Goal: Use online tool/utility: Utilize a website feature to perform a specific function

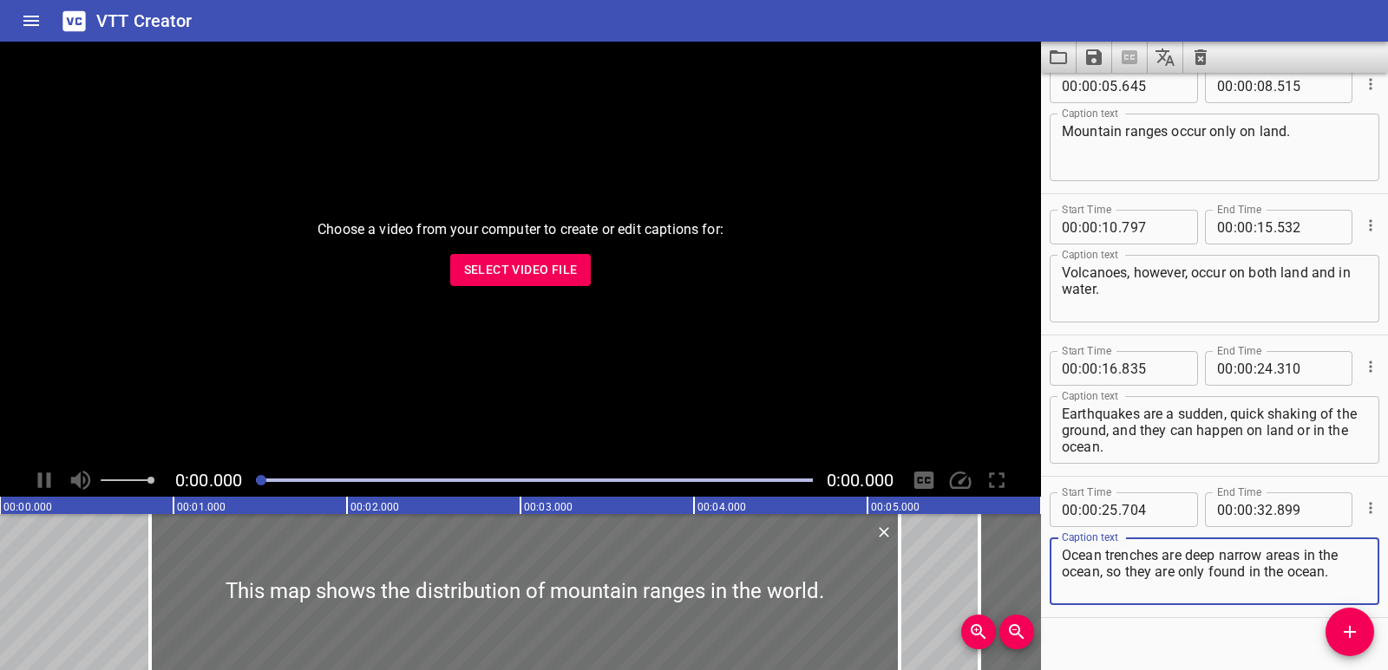
scroll to position [191, 0]
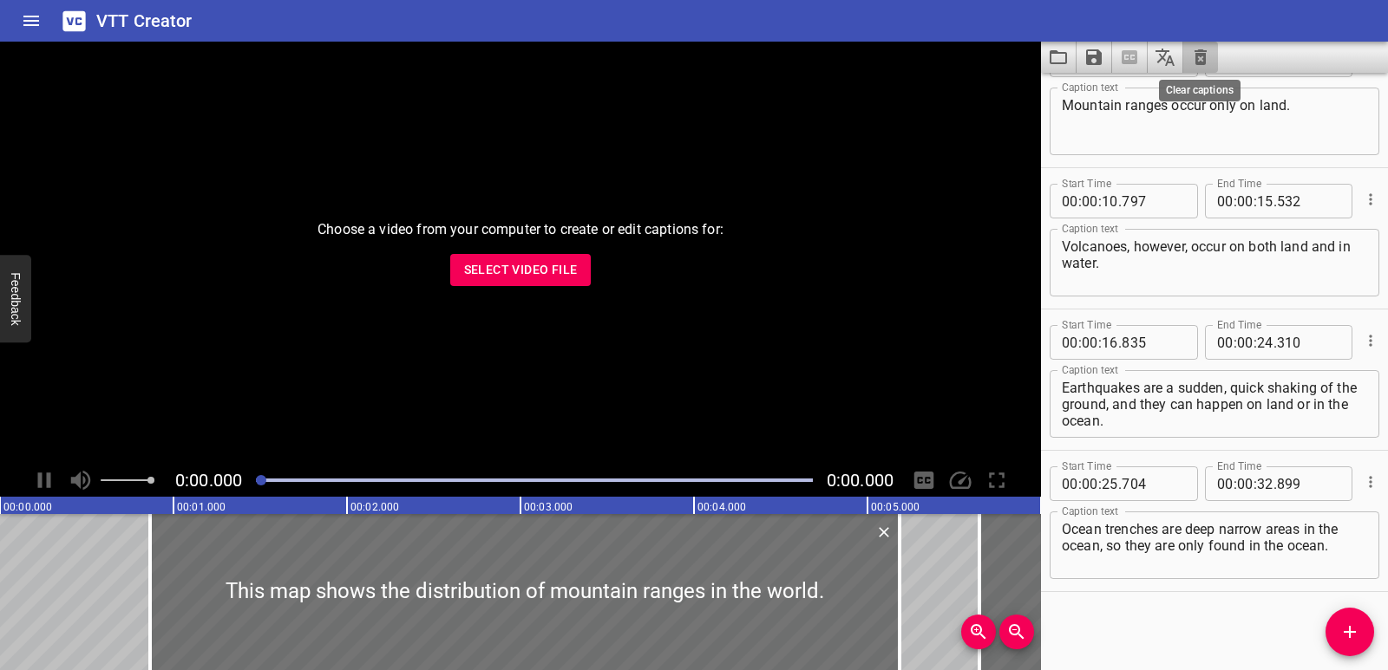
click at [1200, 58] on icon "Clear captions" at bounding box center [1200, 57] width 21 height 21
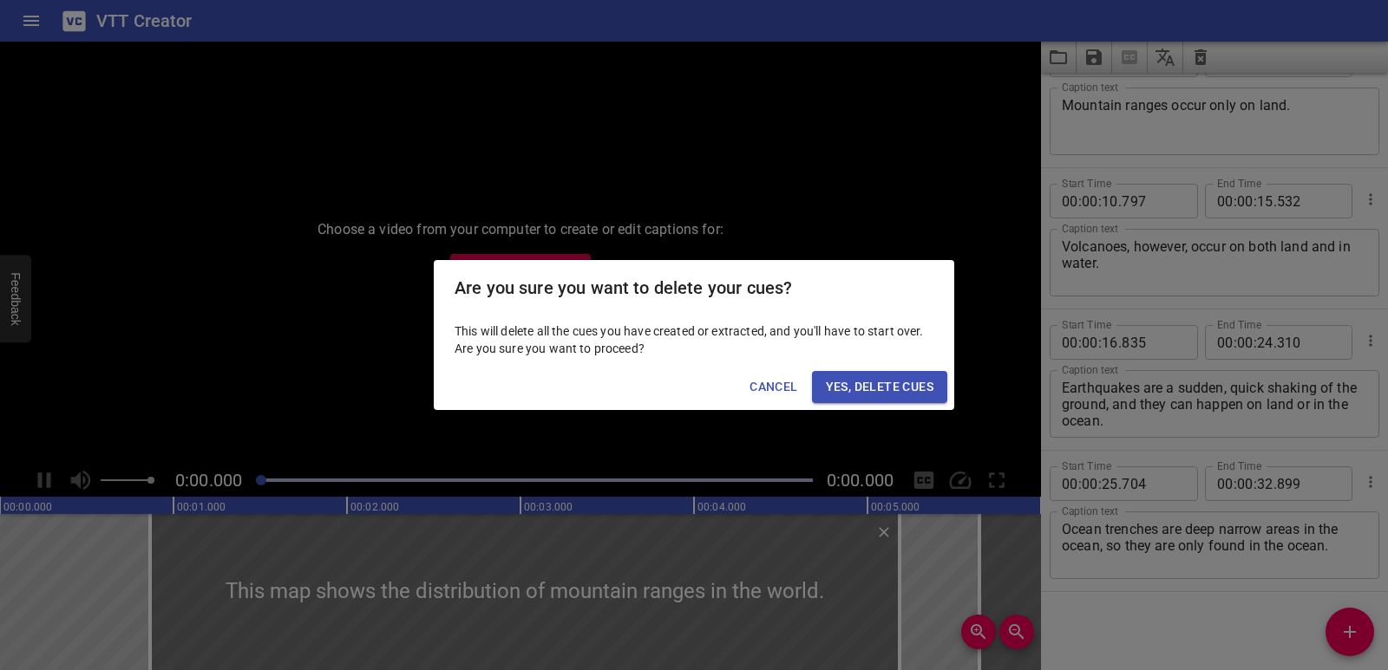
click at [909, 389] on span "Yes, Delete Cues" at bounding box center [880, 387] width 108 height 22
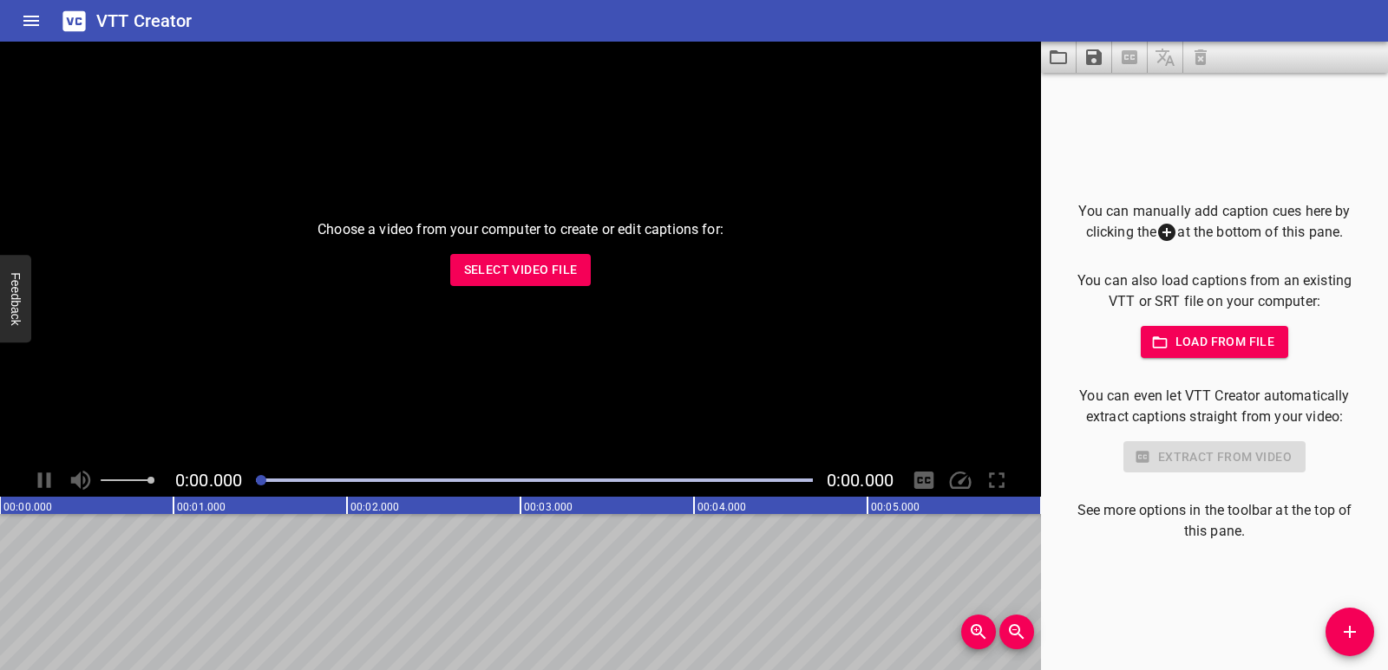
click at [545, 271] on span "Select Video File" at bounding box center [521, 270] width 114 height 22
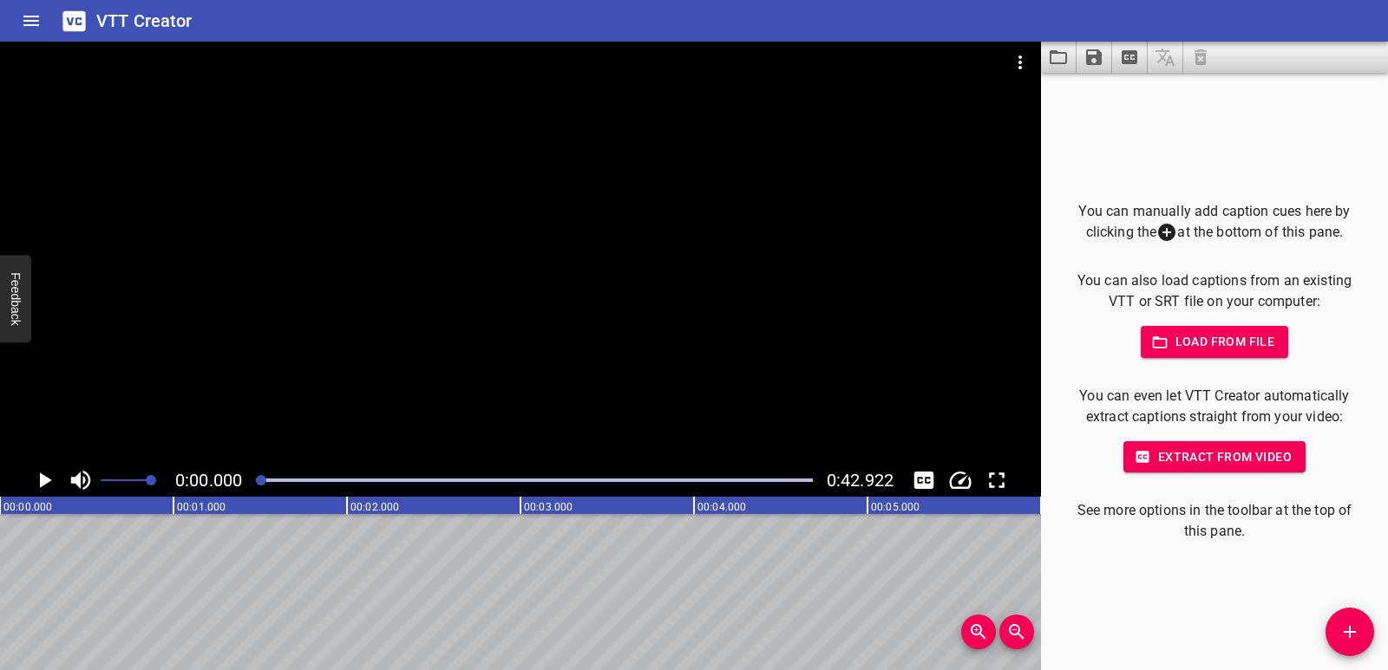
click at [1206, 345] on span "Load from file" at bounding box center [1214, 342] width 121 height 22
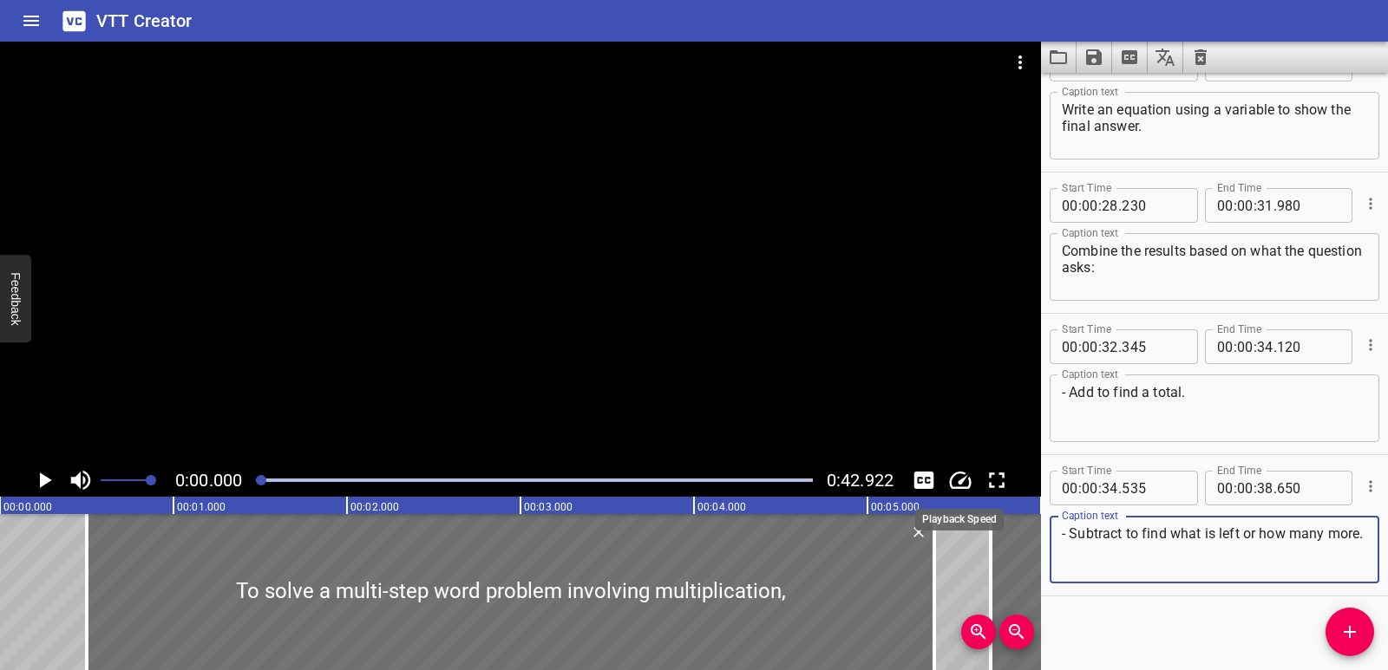
scroll to position [1039, 0]
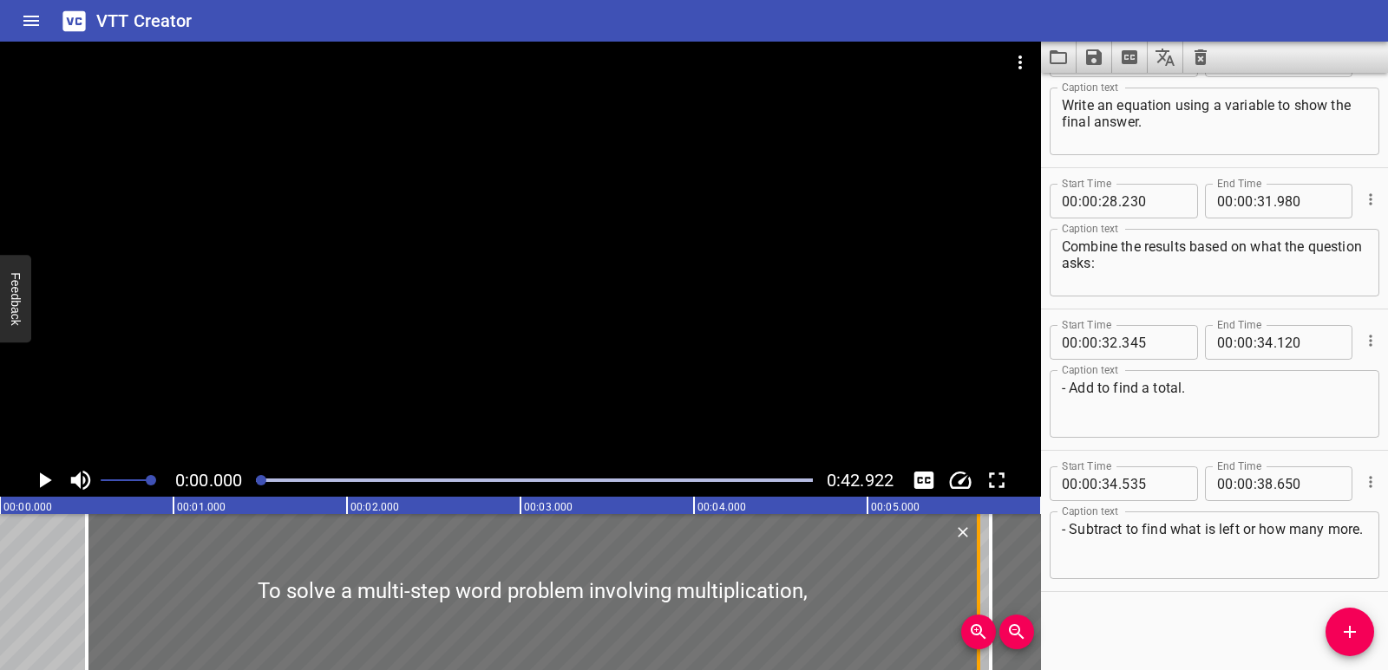
drag, startPoint x: 932, startPoint y: 595, endPoint x: 976, endPoint y: 586, distance: 45.1
click at [976, 586] on div at bounding box center [978, 592] width 17 height 156
type input "640"
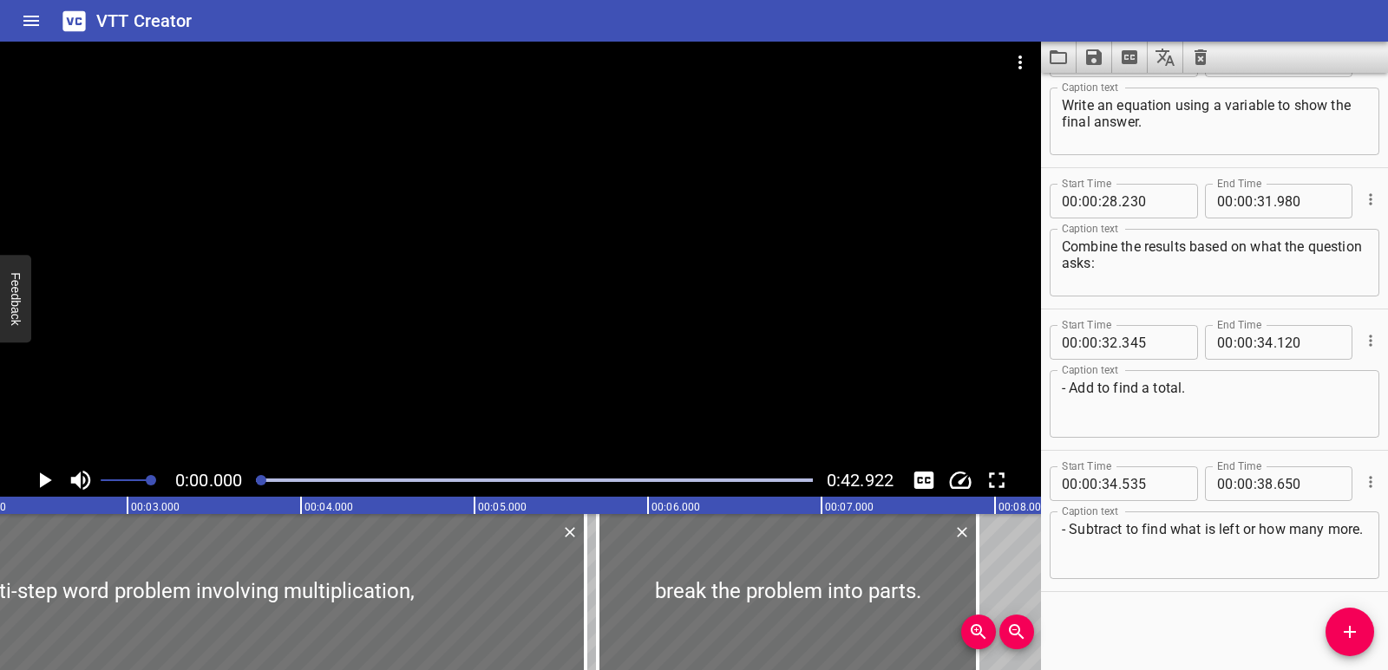
scroll to position [0, 760]
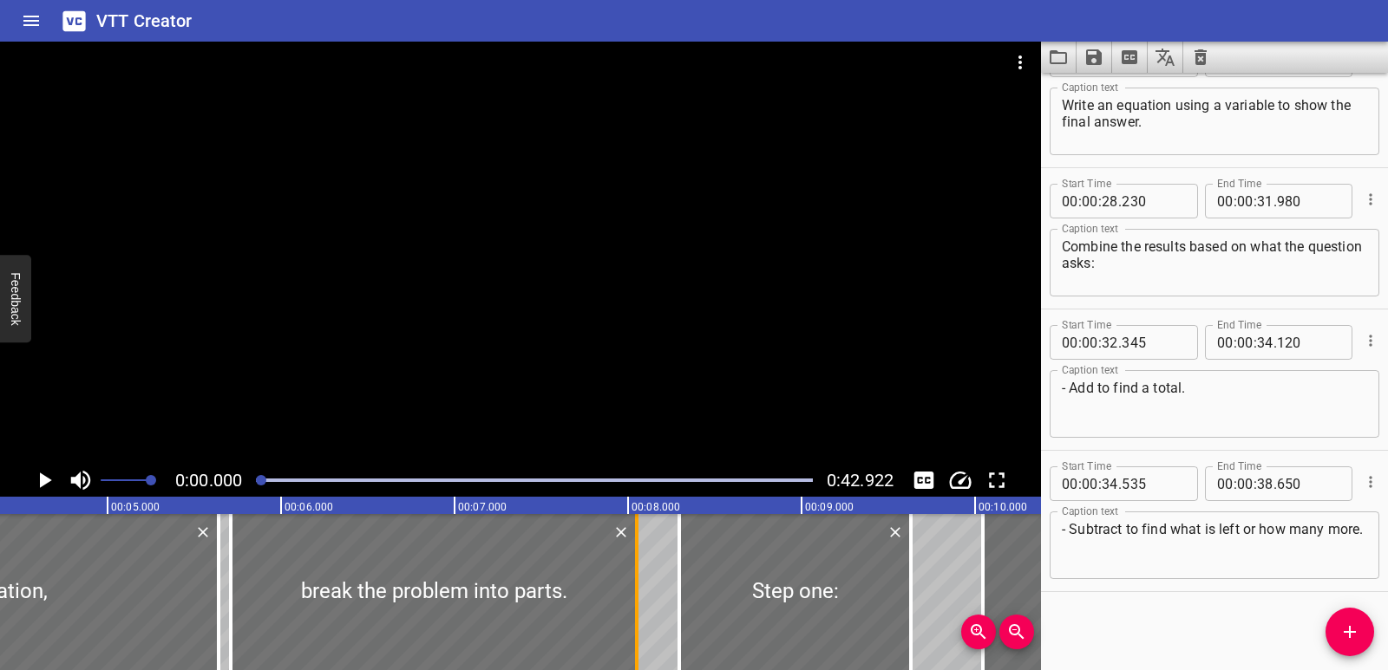
drag, startPoint x: 613, startPoint y: 598, endPoint x: 638, endPoint y: 598, distance: 25.2
click at [638, 598] on div at bounding box center [636, 592] width 17 height 156
type input "08"
type input "050"
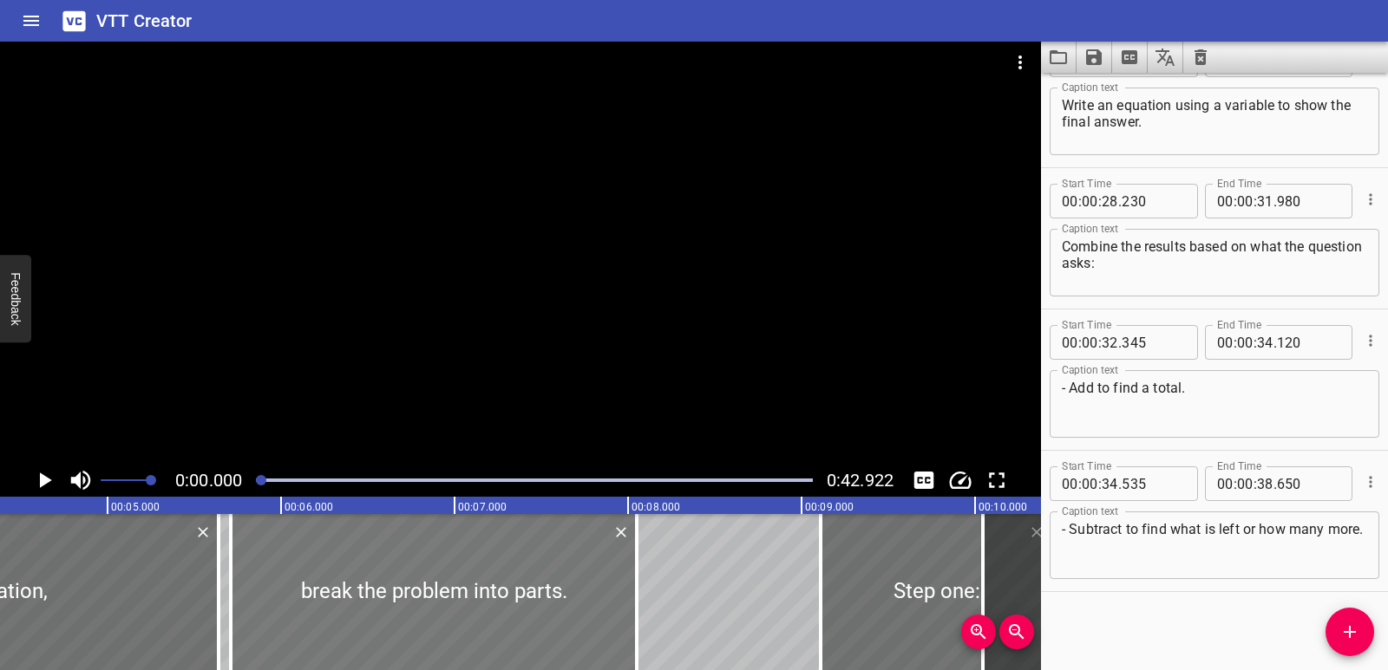
drag, startPoint x: 733, startPoint y: 605, endPoint x: 617, endPoint y: 573, distance: 120.3
click at [874, 600] on div at bounding box center [937, 592] width 232 height 156
type input "09"
type input "111"
type input "10"
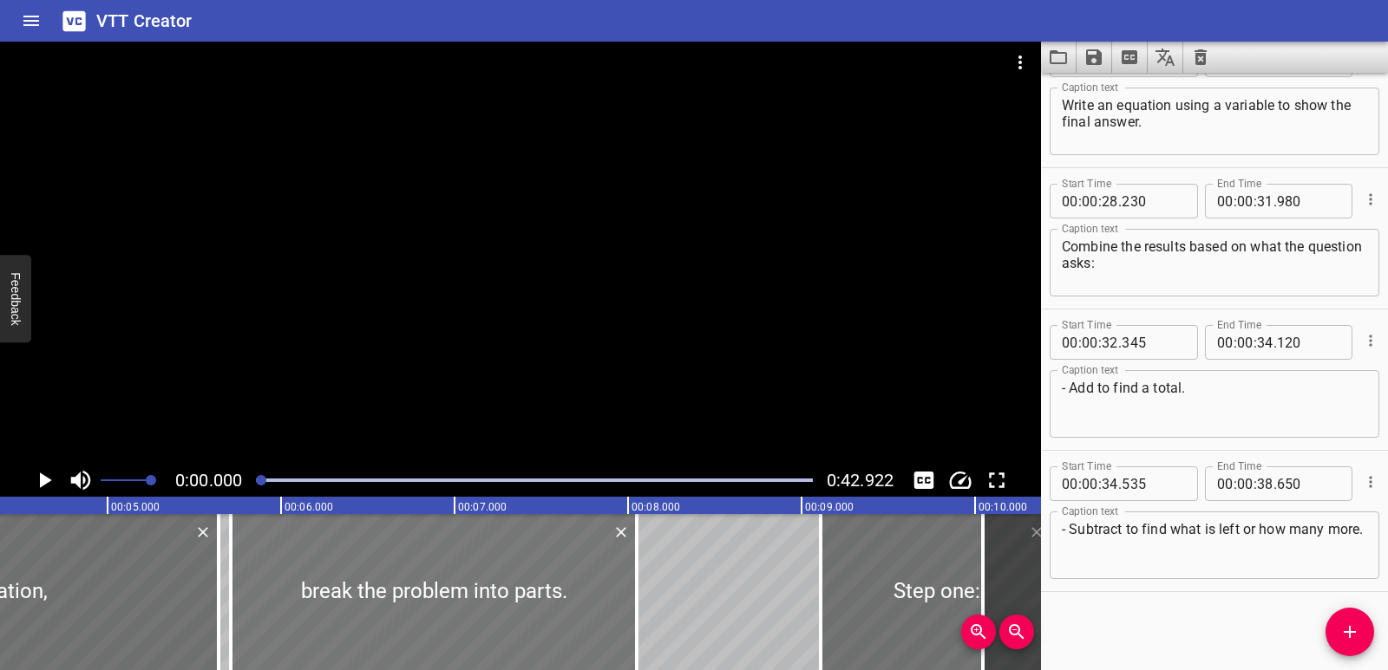
type input "446"
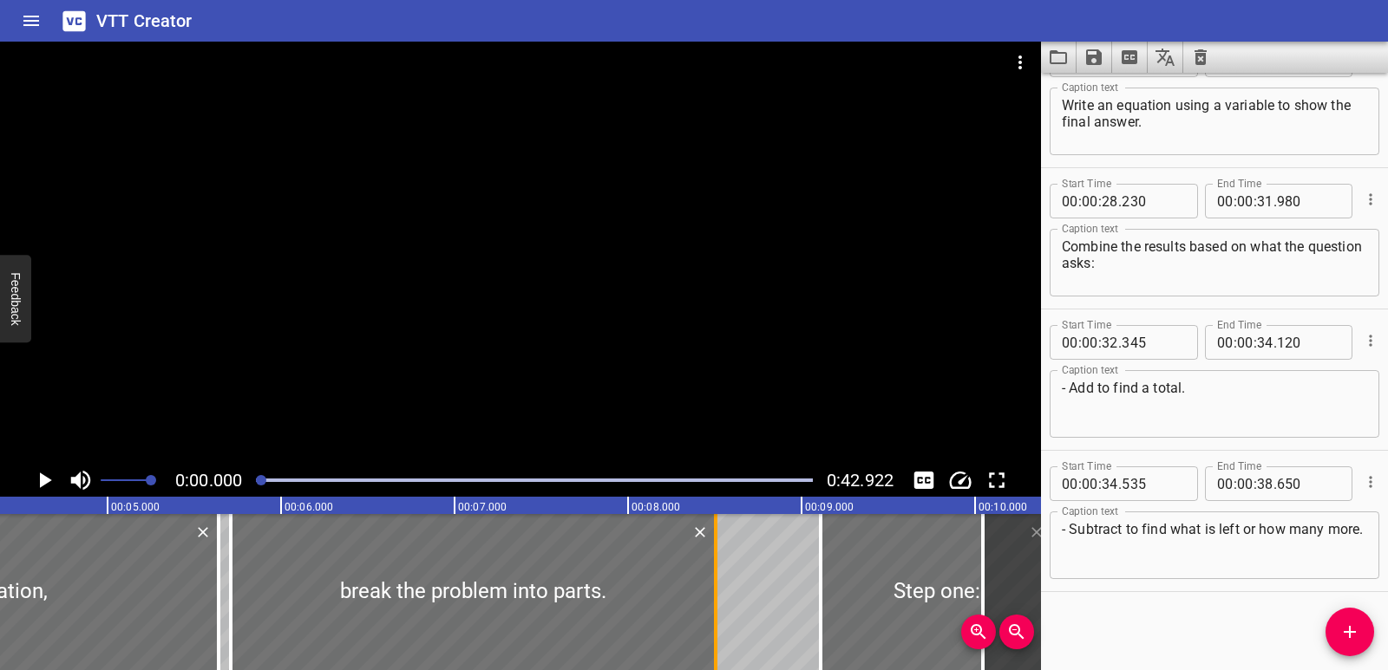
drag, startPoint x: 639, startPoint y: 573, endPoint x: 708, endPoint y: 579, distance: 68.7
click at [710, 579] on div at bounding box center [715, 592] width 17 height 156
type input "455"
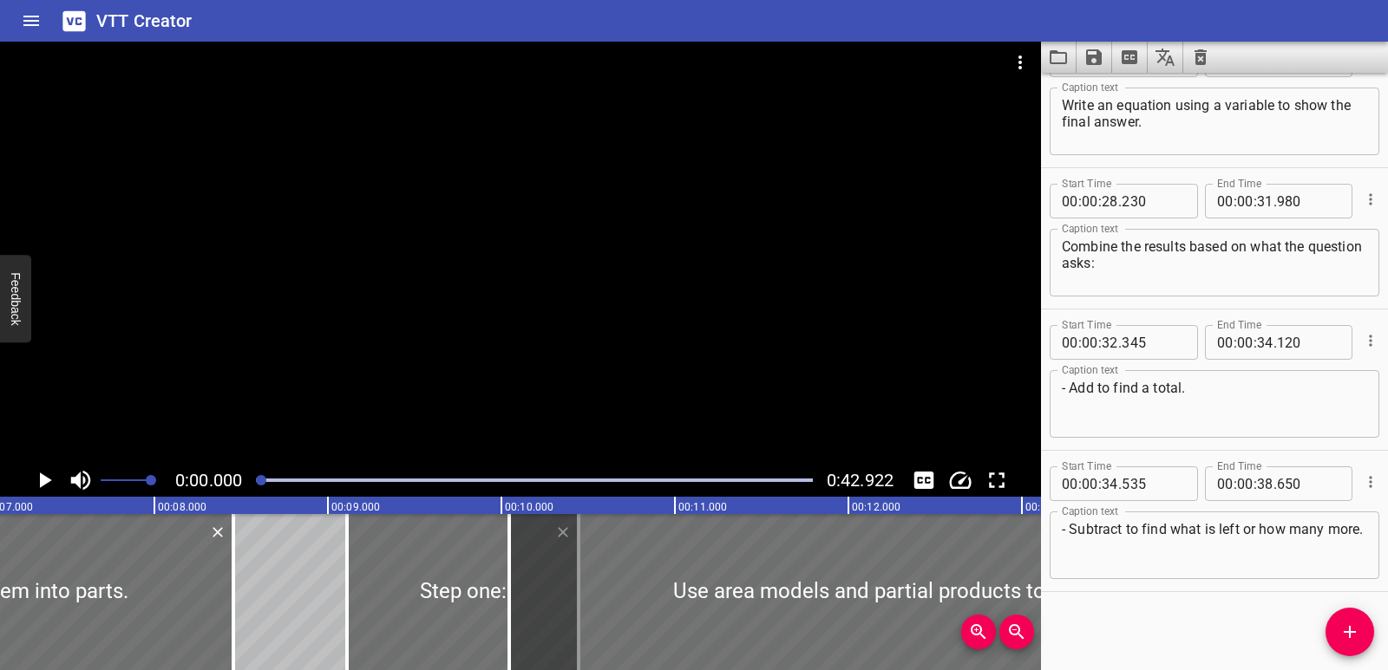
scroll to position [0, 1242]
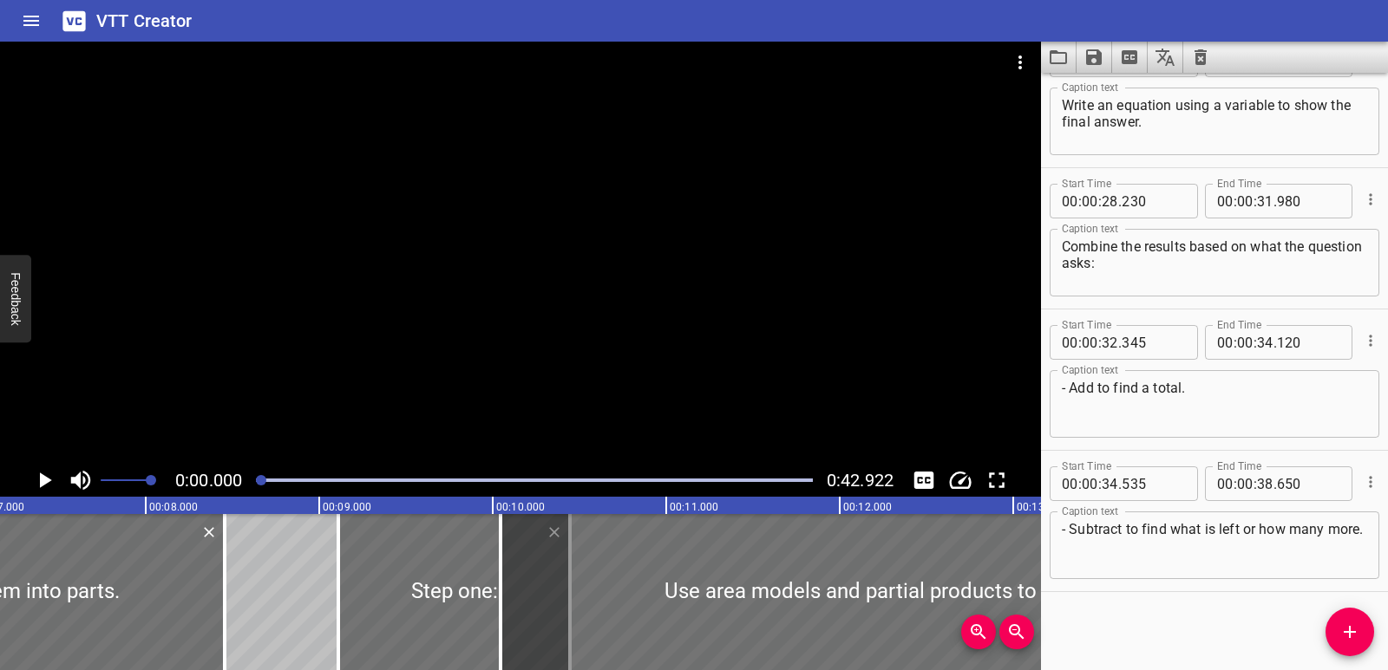
click at [27, 478] on div "0:00.000 0:42.922" at bounding box center [520, 480] width 1041 height 33
click at [36, 485] on icon "Play/Pause" at bounding box center [44, 480] width 26 height 26
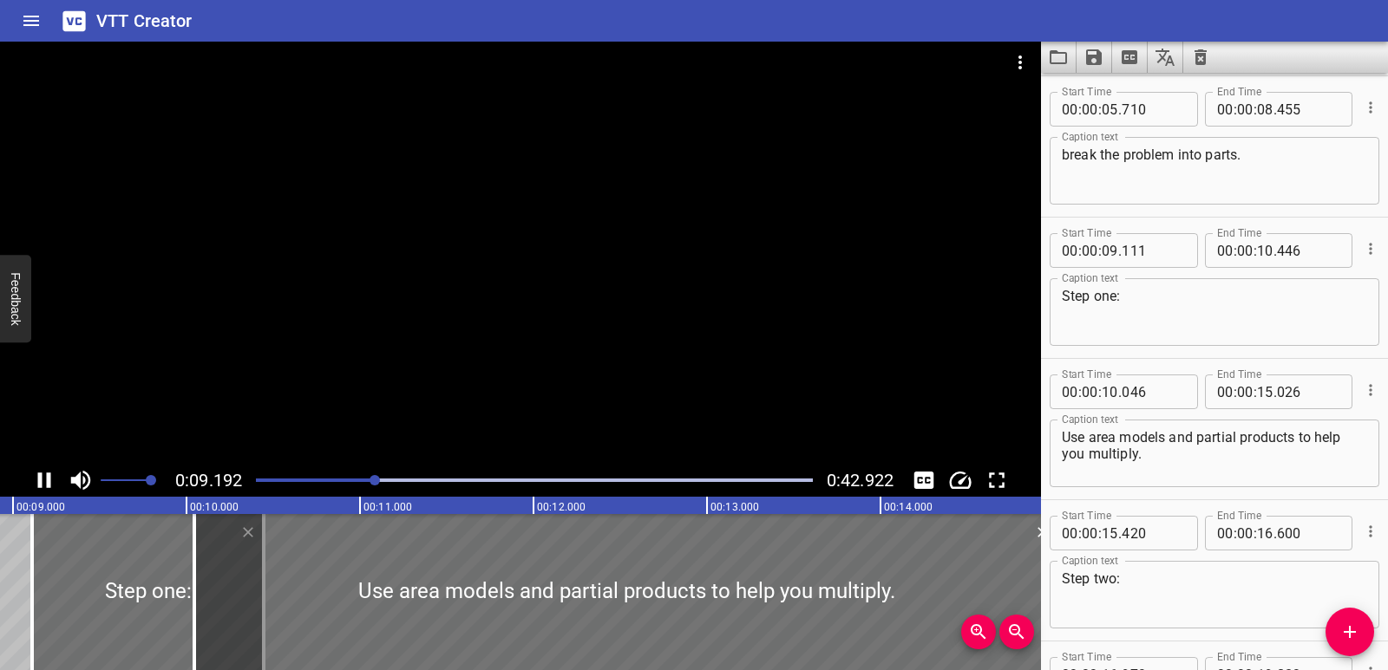
scroll to position [283, 0]
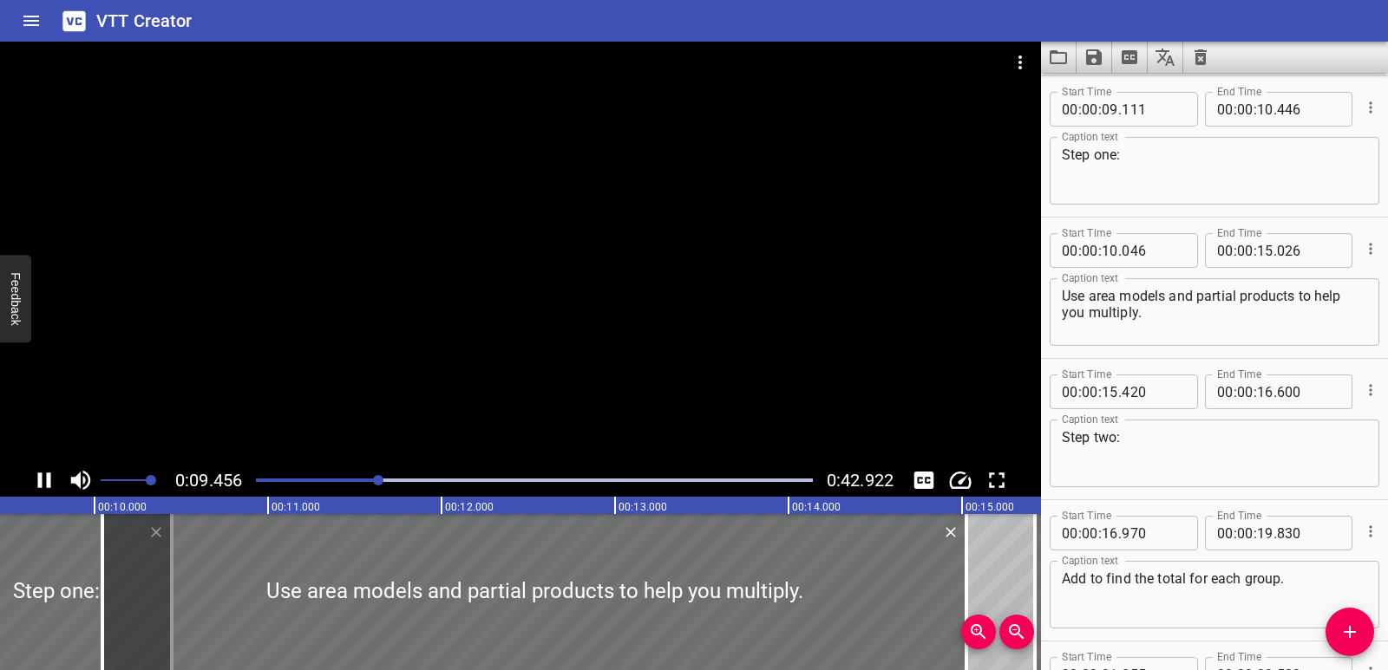
click at [21, 477] on div "0:09.456 0:42.922" at bounding box center [520, 480] width 1041 height 33
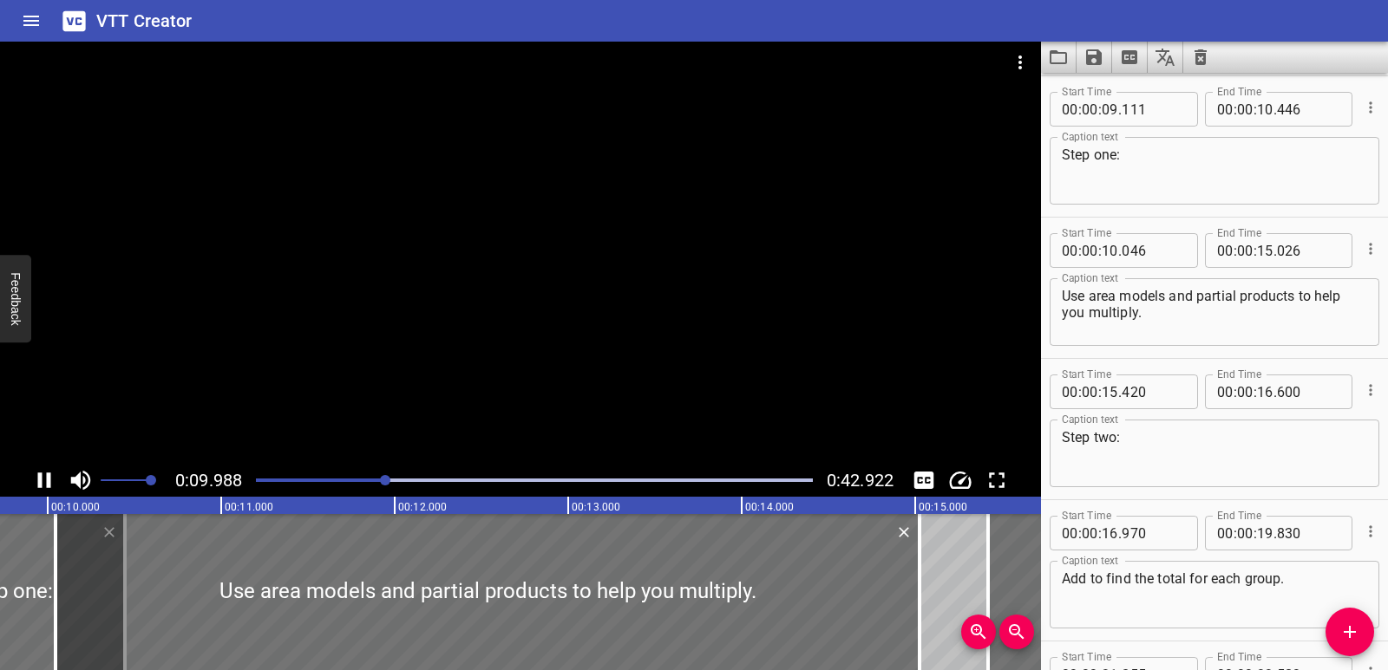
click at [46, 474] on icon "Play/Pause" at bounding box center [44, 480] width 26 height 26
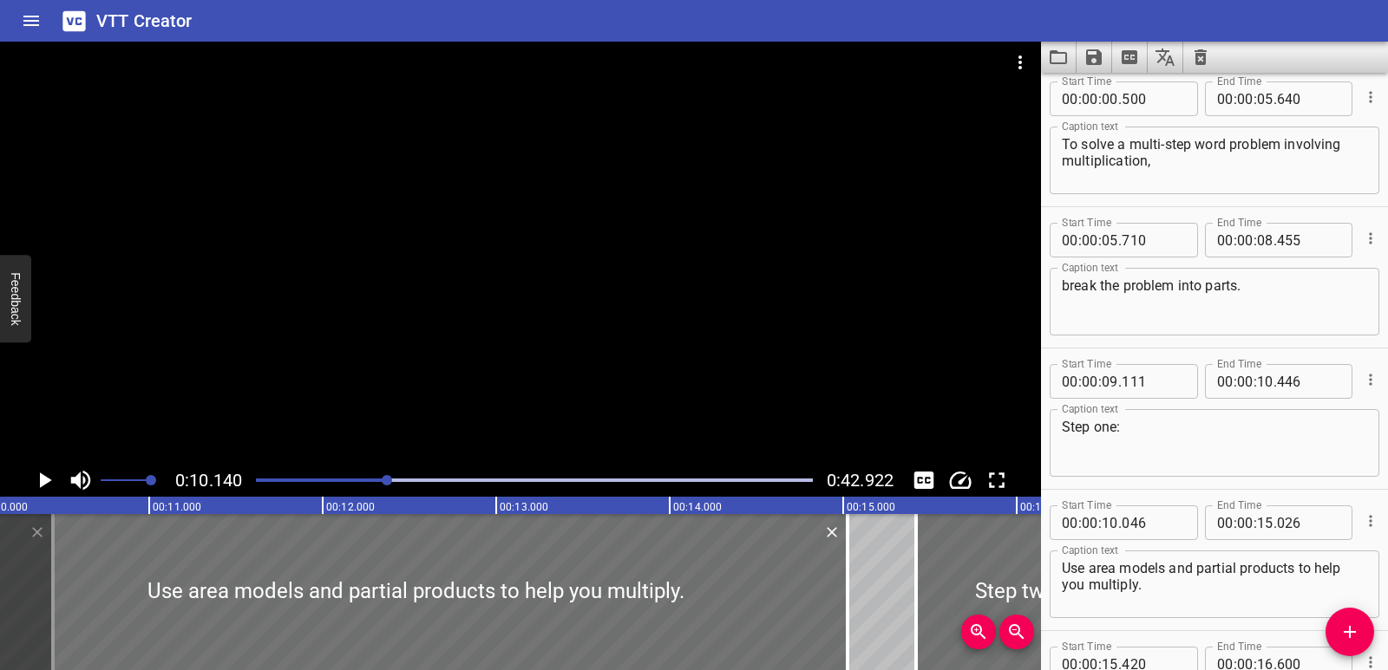
scroll to position [0, 0]
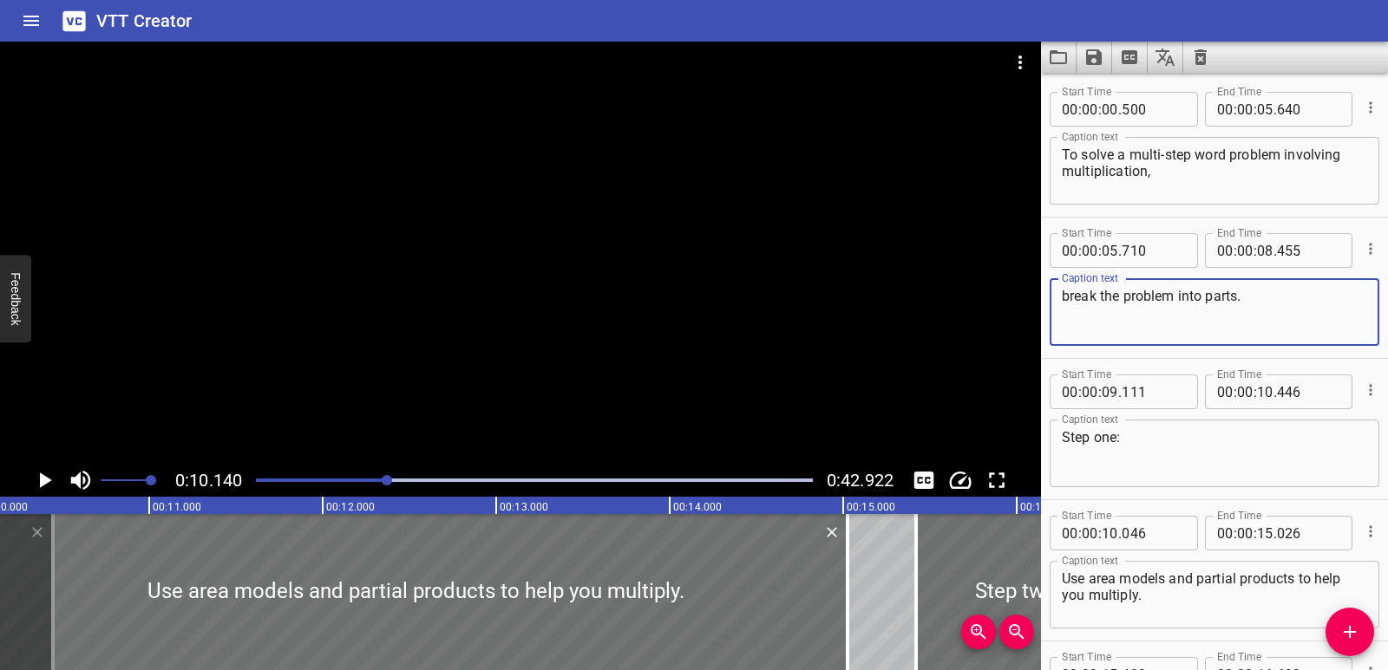
drag, startPoint x: 1248, startPoint y: 300, endPoint x: 1053, endPoint y: 317, distance: 195.8
click at [1055, 316] on div "break the problem into parts. Caption text" at bounding box center [1214, 312] width 330 height 68
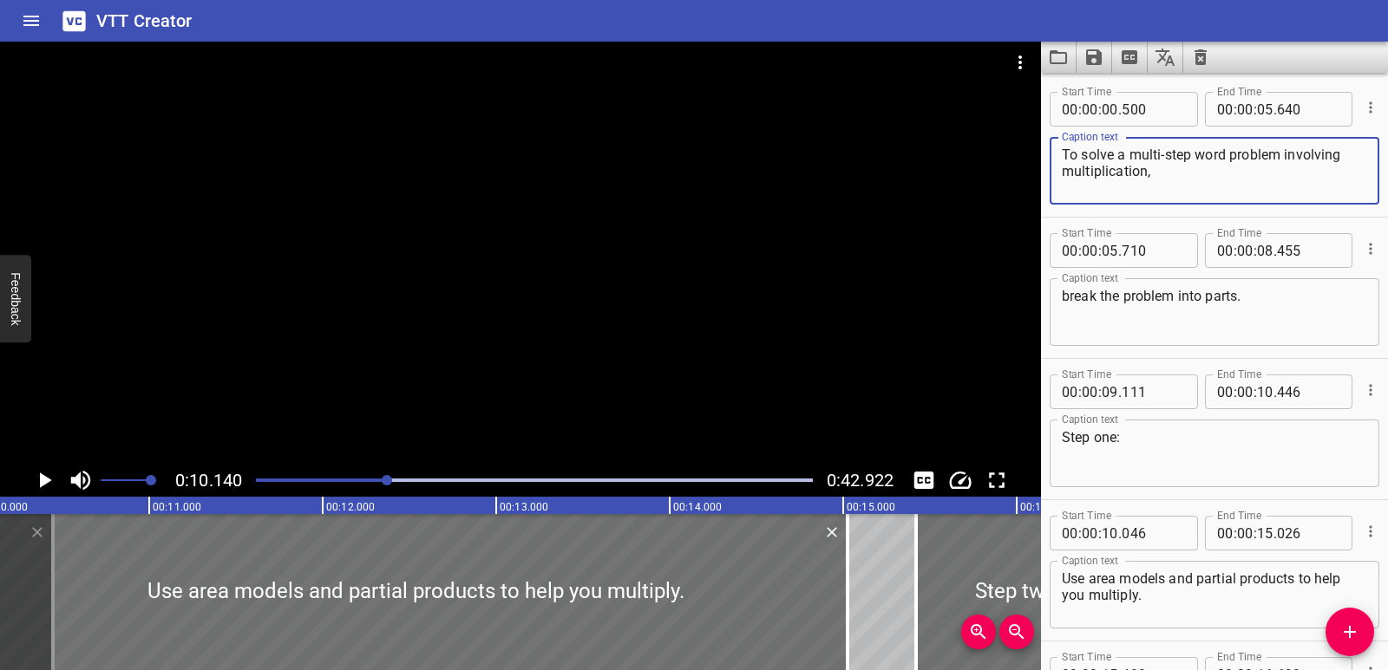
click at [1172, 179] on textarea "To solve a multi-step word problem involving multiplication," at bounding box center [1214, 171] width 305 height 49
paste textarea "break the problem into parts."
type textarea "To solve a multi-step word problem involving multiplication, break the problem …"
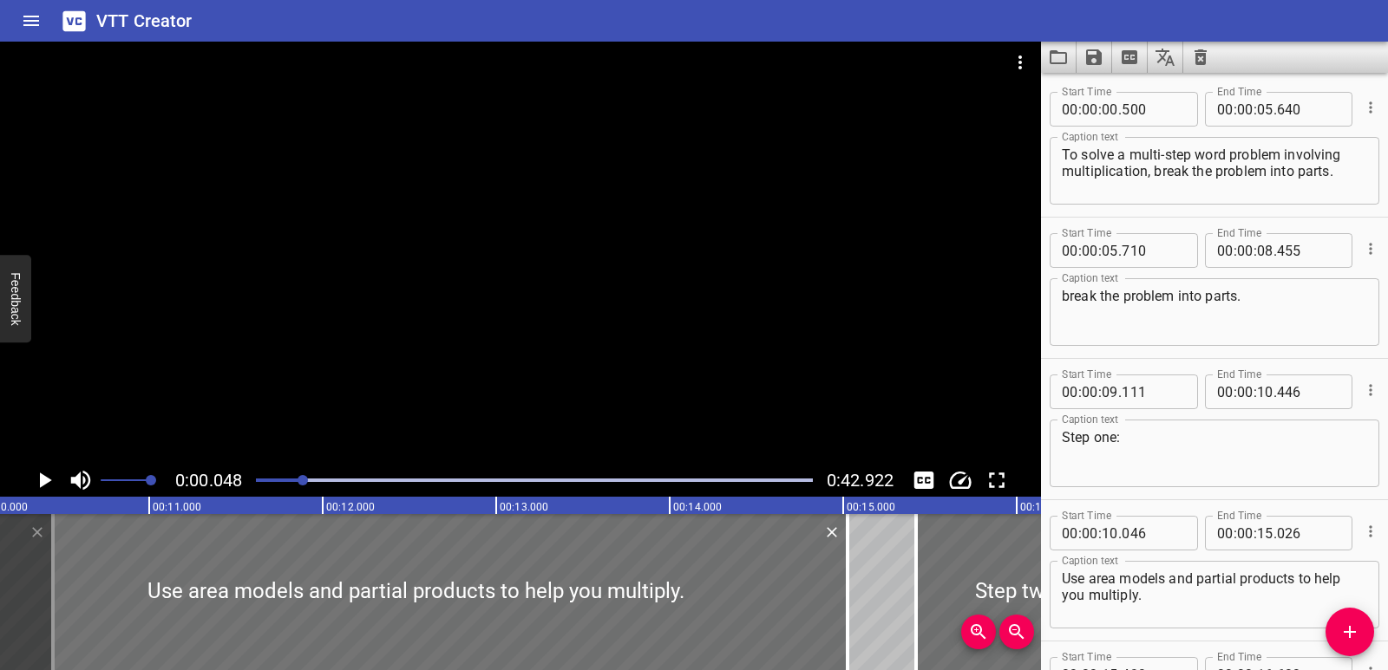
scroll to position [0, 1614]
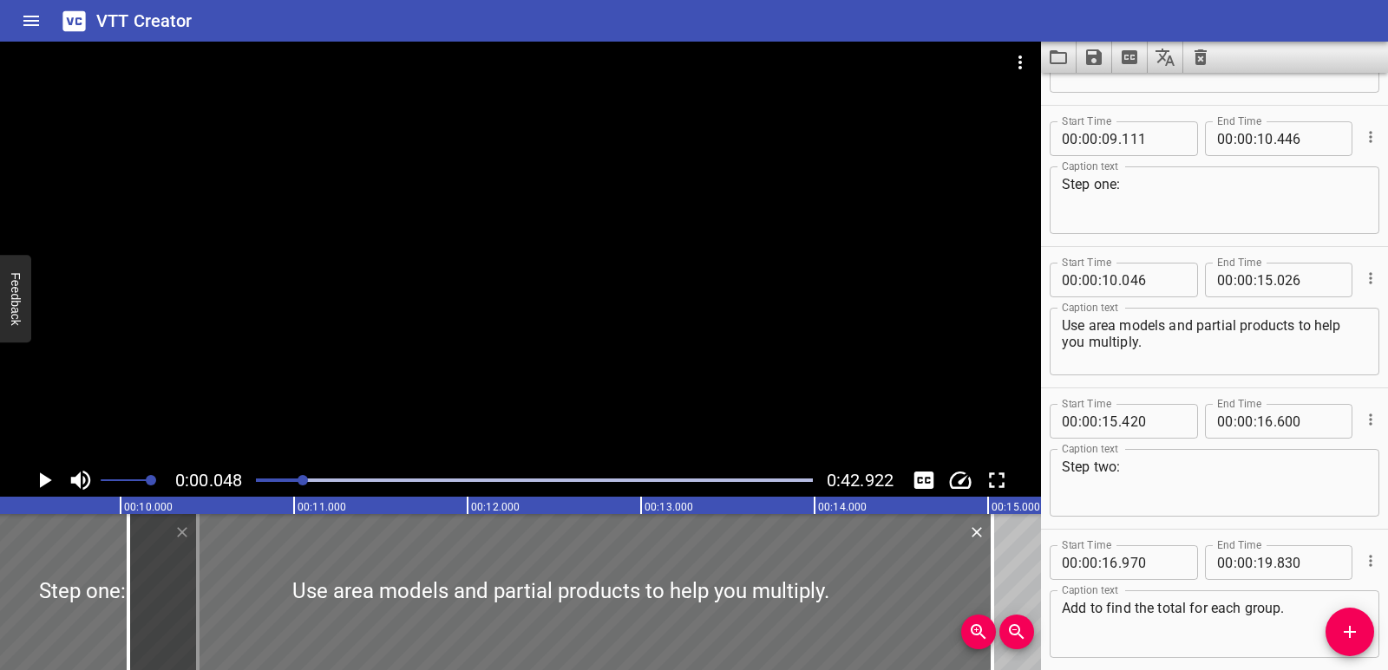
drag, startPoint x: 383, startPoint y: 481, endPoint x: 275, endPoint y: 482, distance: 108.4
click at [297, 483] on div at bounding box center [302, 480] width 10 height 10
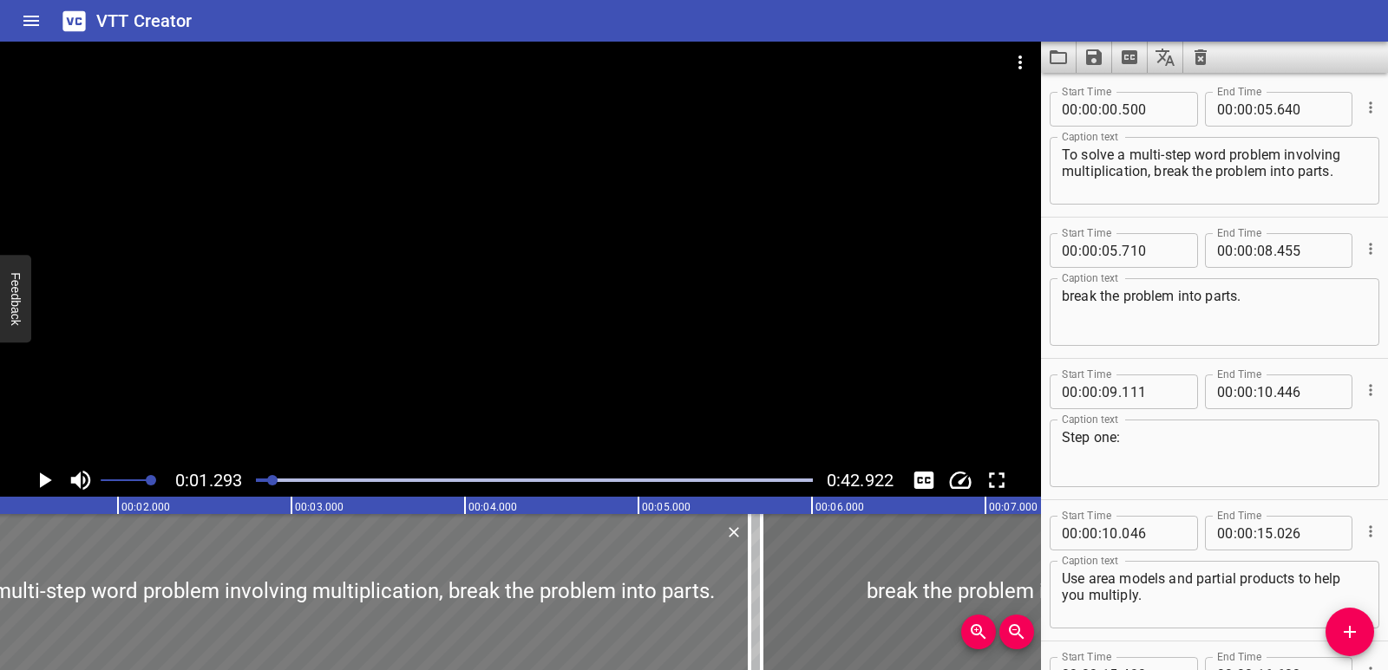
scroll to position [0, 225]
drag, startPoint x: 771, startPoint y: 590, endPoint x: 786, endPoint y: 589, distance: 14.8
click at [786, 589] on div at bounding box center [780, 592] width 17 height 156
type input "795"
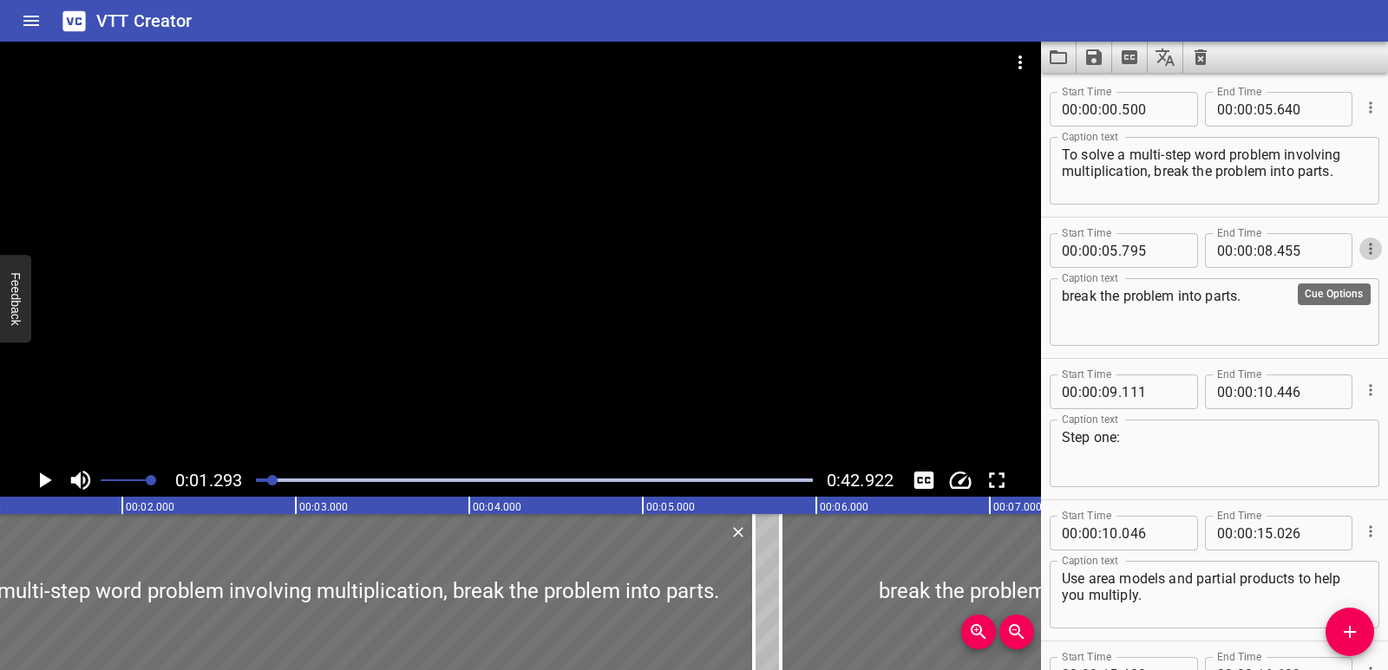
click at [1362, 249] on icon "Cue Options" at bounding box center [1370, 248] width 17 height 17
click at [1308, 281] on li "Delete Cue" at bounding box center [1297, 280] width 151 height 31
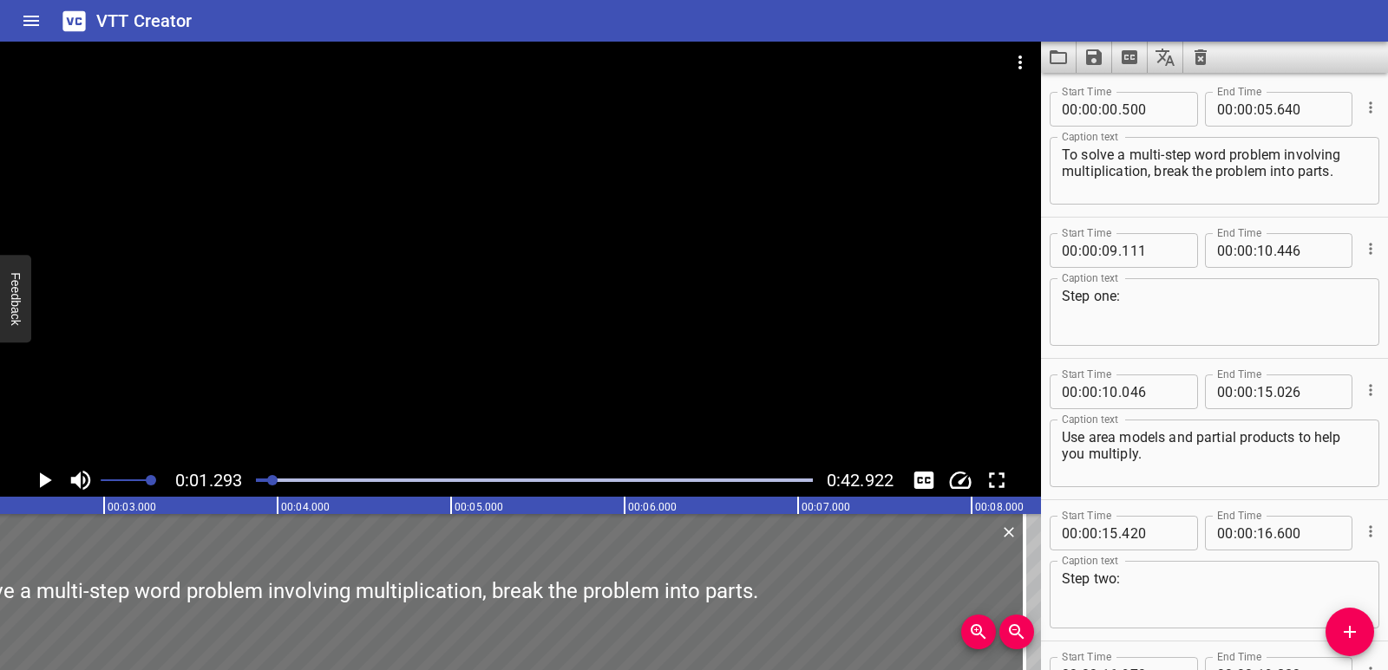
scroll to position [0, 693]
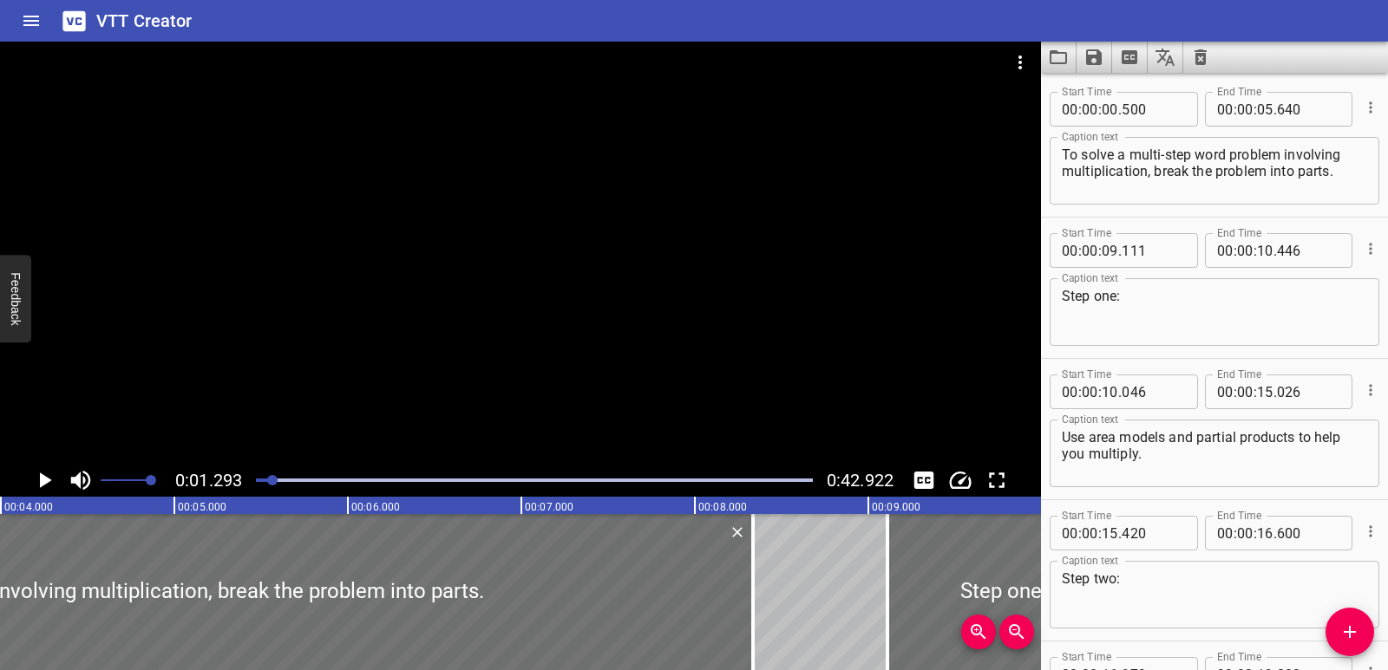
drag, startPoint x: 754, startPoint y: 573, endPoint x: 543, endPoint y: 461, distance: 238.6
click at [751, 558] on div at bounding box center [752, 592] width 3 height 156
type input "08"
type input "335"
drag, startPoint x: 265, startPoint y: 479, endPoint x: 253, endPoint y: 482, distance: 11.8
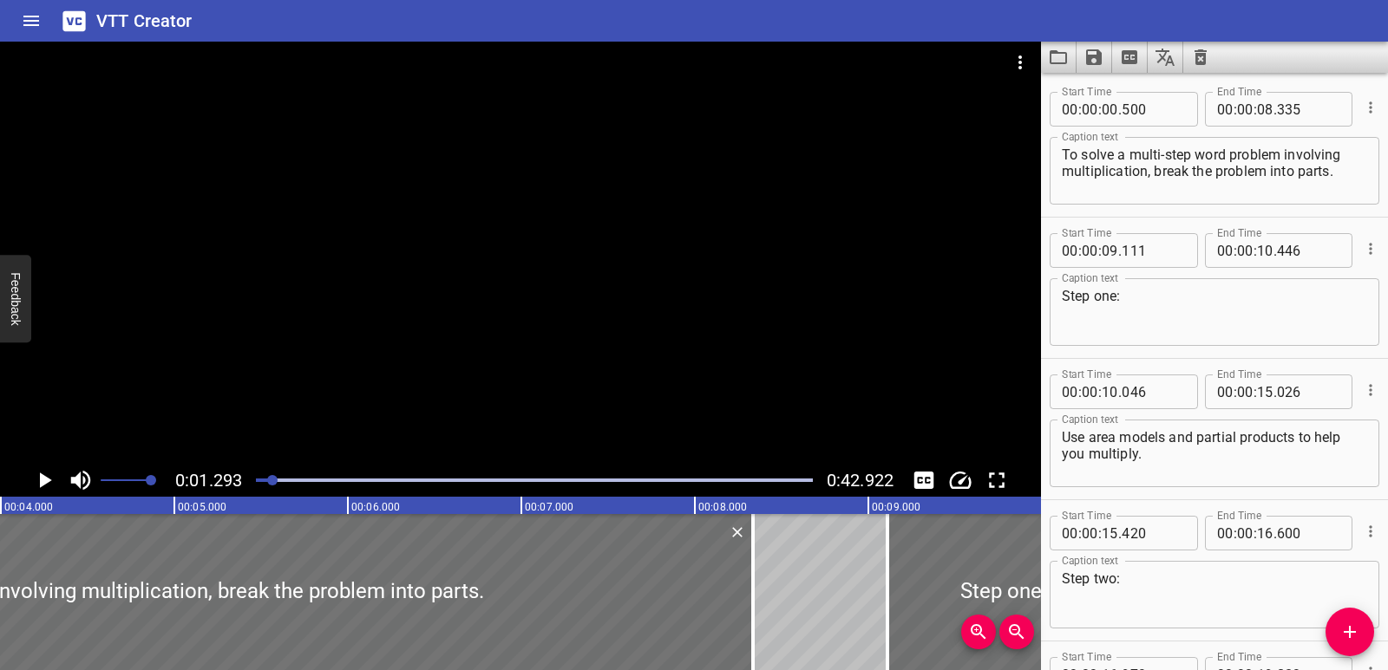
click at [254, 482] on div at bounding box center [534, 480] width 578 height 24
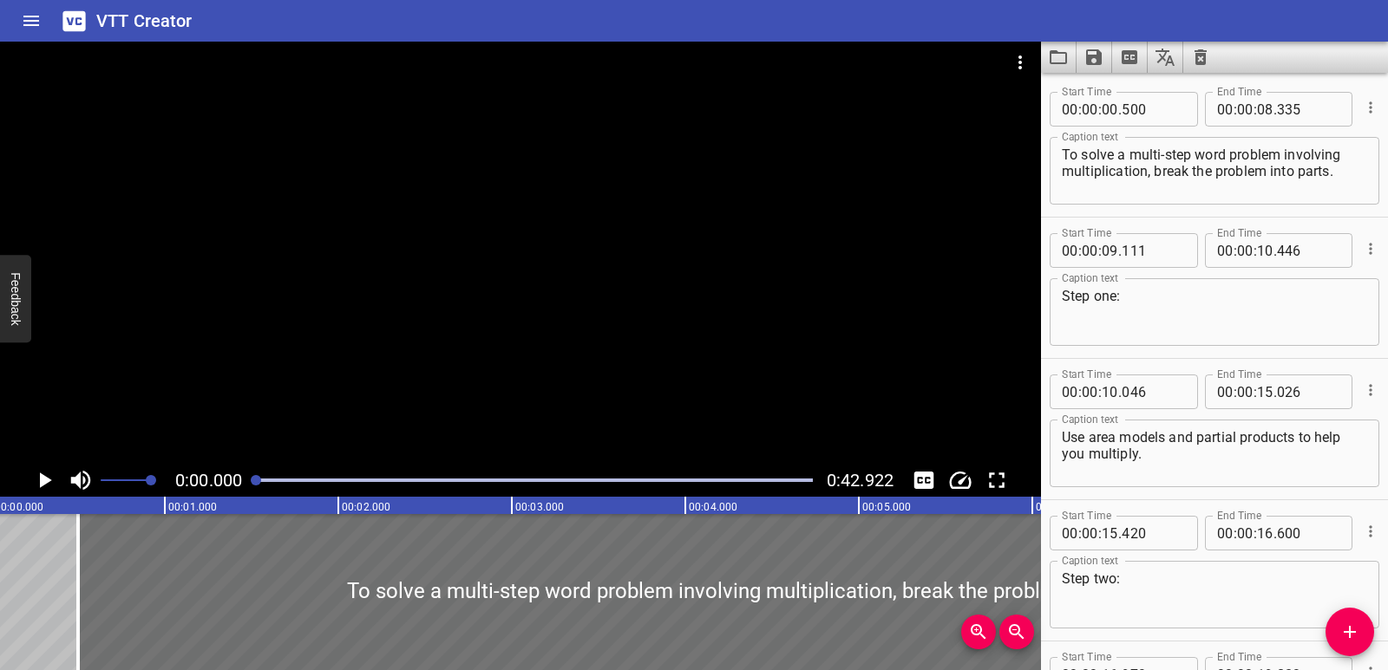
scroll to position [0, 0]
click at [44, 484] on icon "Play/Pause" at bounding box center [46, 481] width 12 height 16
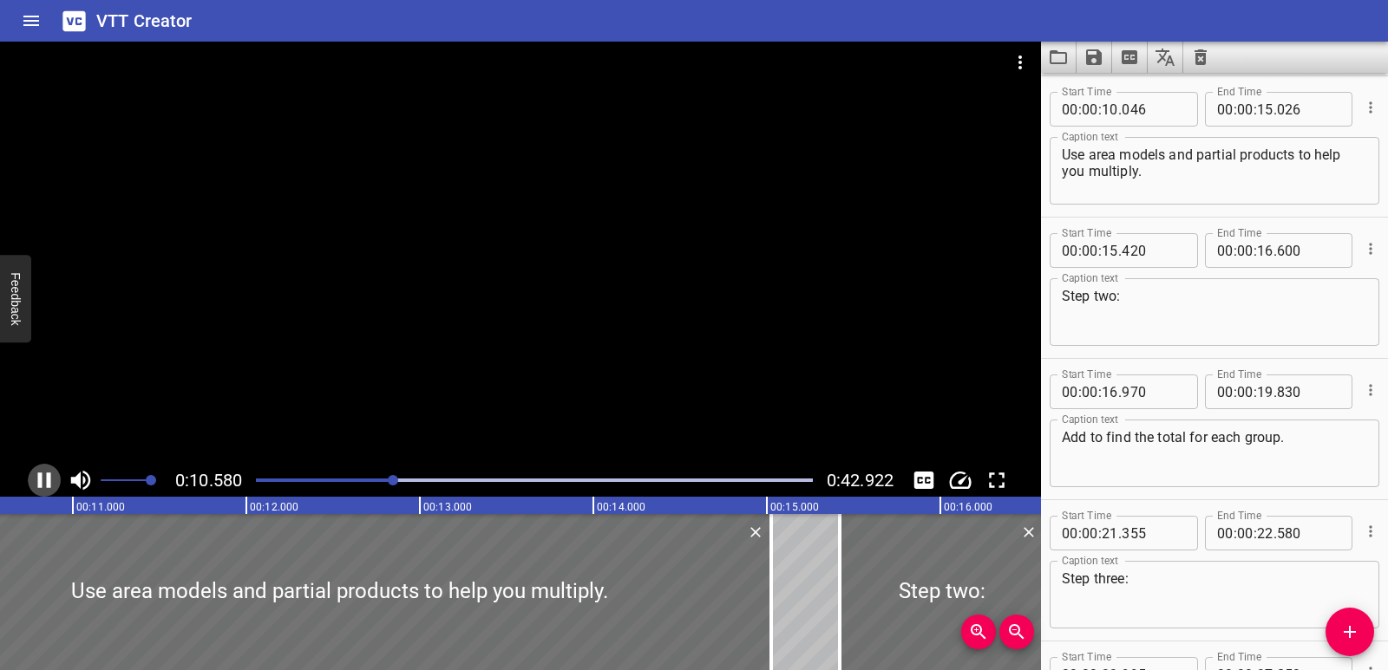
click at [42, 472] on icon "Play/Pause" at bounding box center [44, 480] width 26 height 26
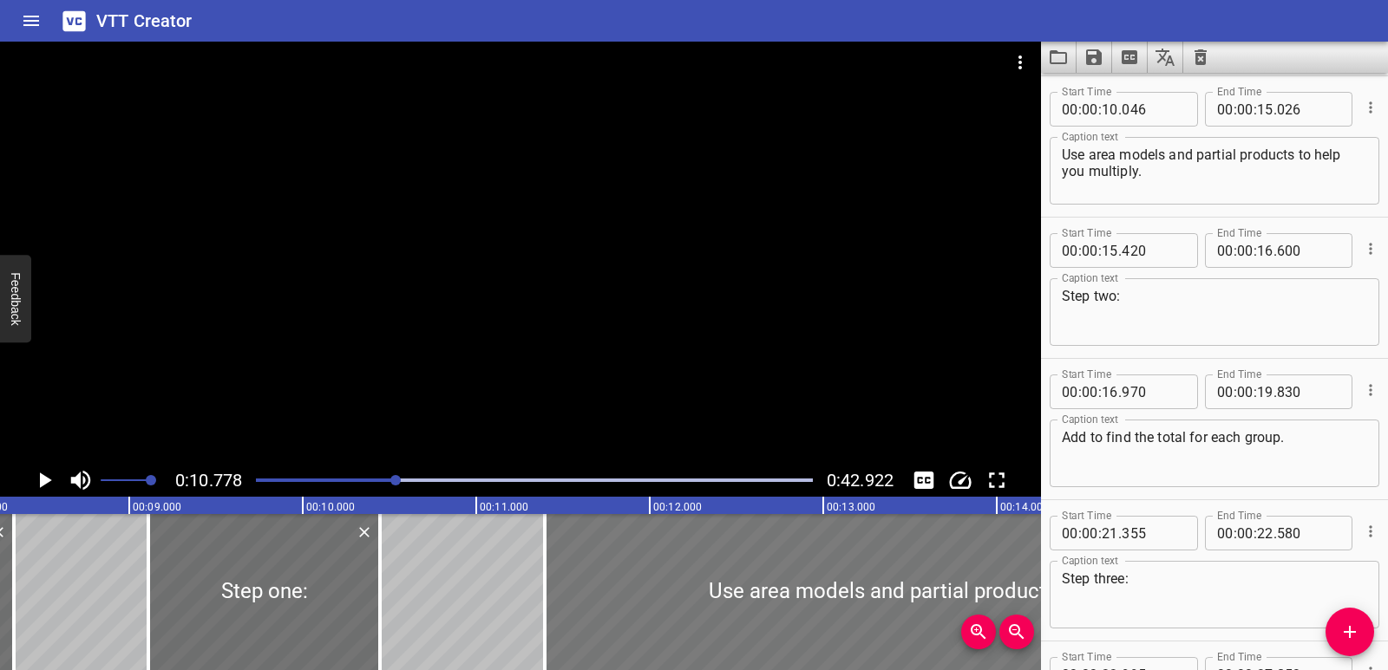
drag, startPoint x: 379, startPoint y: 579, endPoint x: 601, endPoint y: 579, distance: 222.0
click at [611, 582] on div at bounding box center [977, 592] width 864 height 156
type input "11"
type input "381"
type input "16"
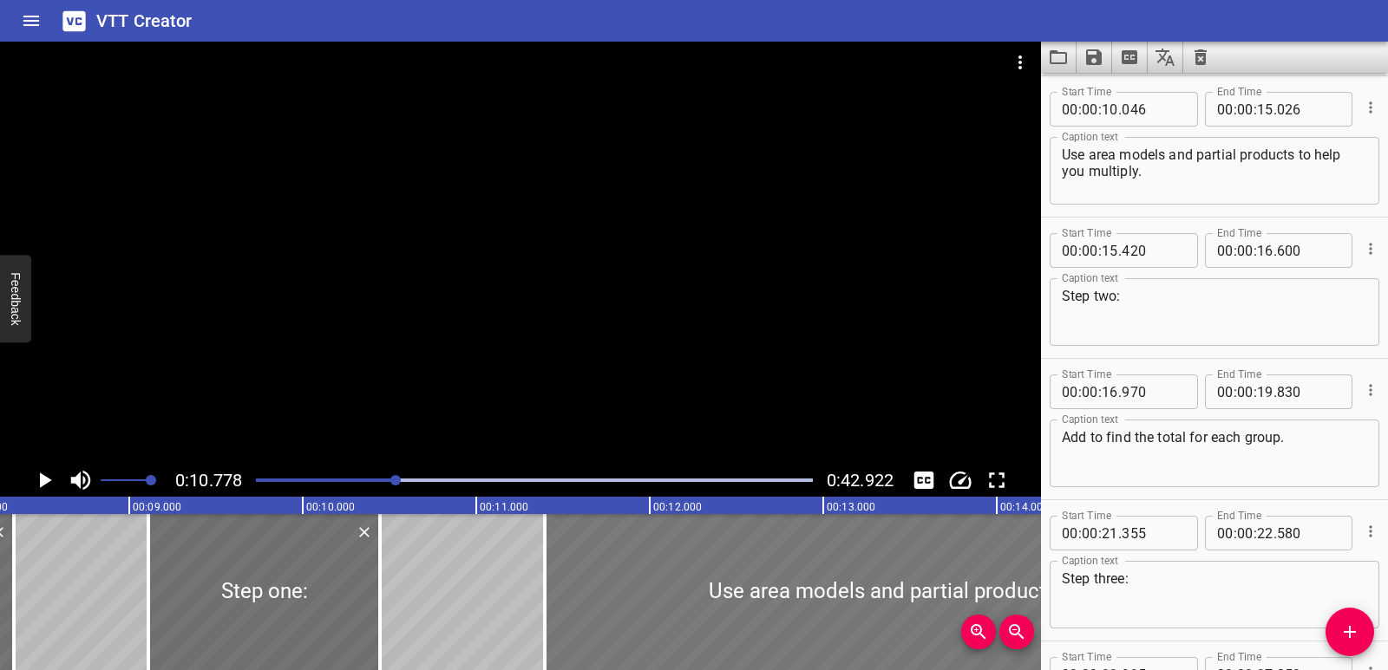
type input "361"
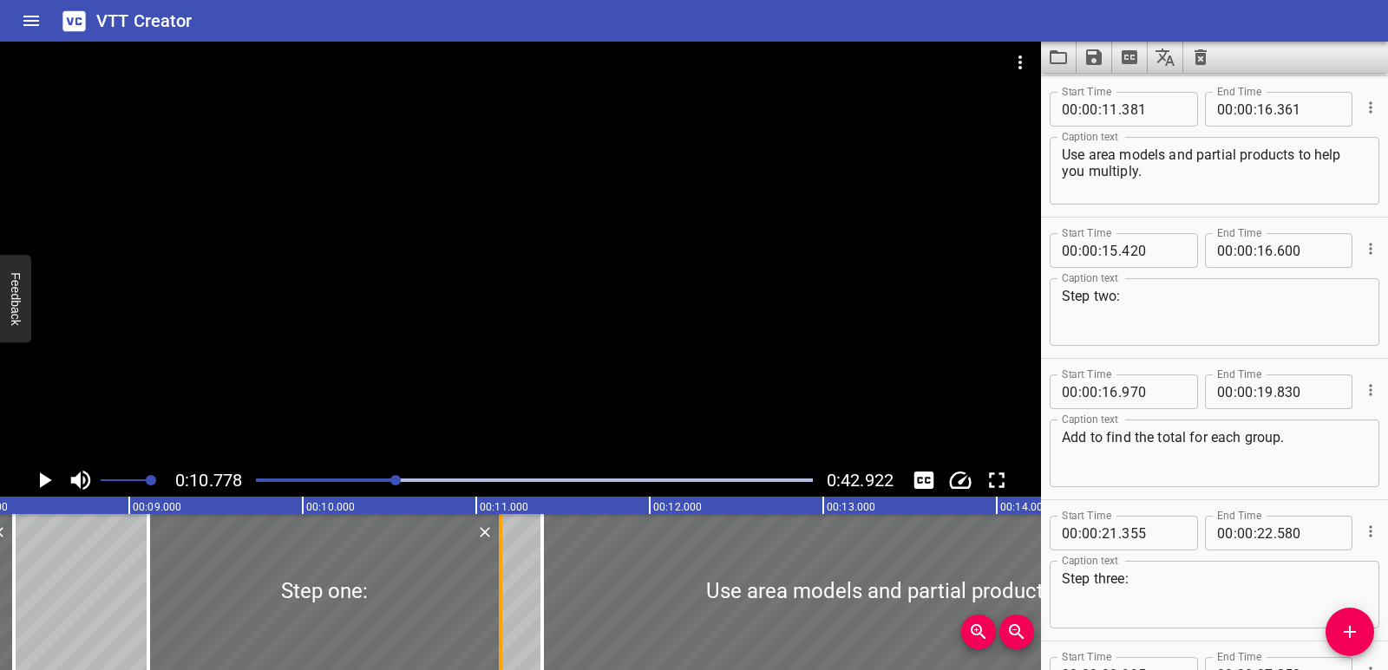
drag, startPoint x: 383, startPoint y: 583, endPoint x: 504, endPoint y: 569, distance: 121.4
click at [504, 569] on div at bounding box center [500, 592] width 17 height 156
type input "11"
type input "141"
click at [358, 485] on div at bounding box center [534, 480] width 578 height 24
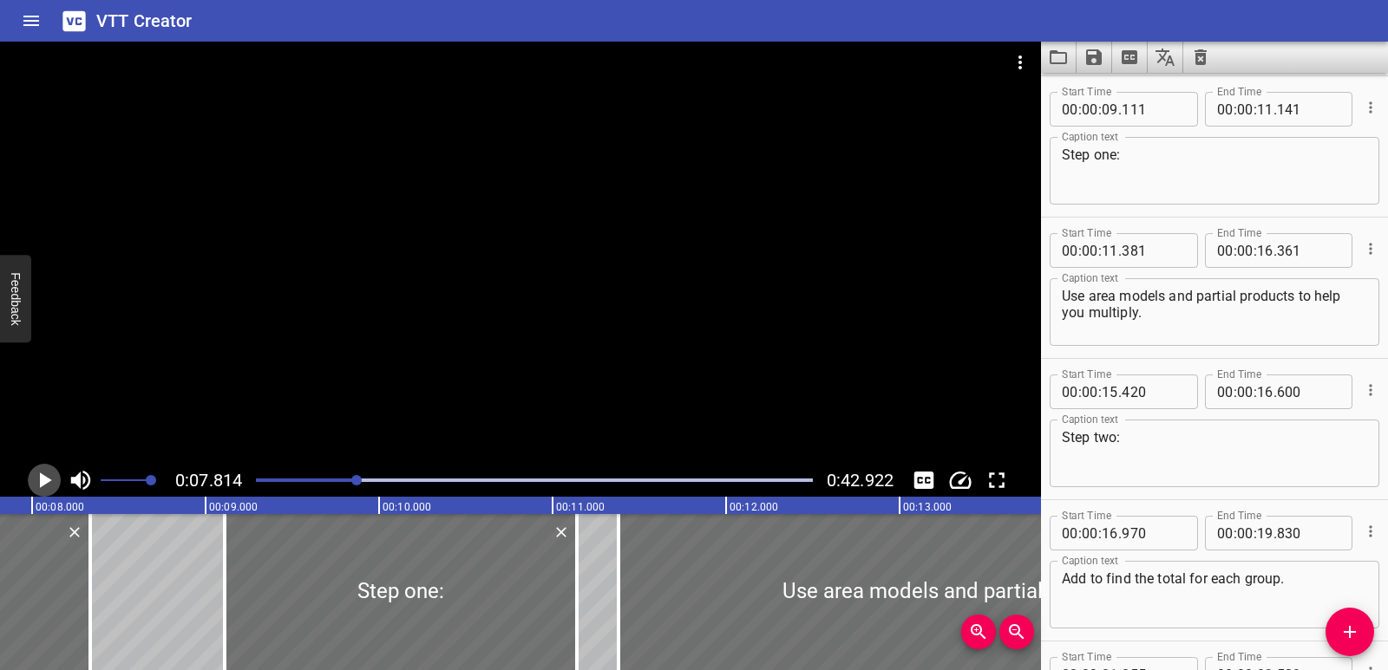
click at [43, 487] on icon "Play/Pause" at bounding box center [44, 480] width 26 height 26
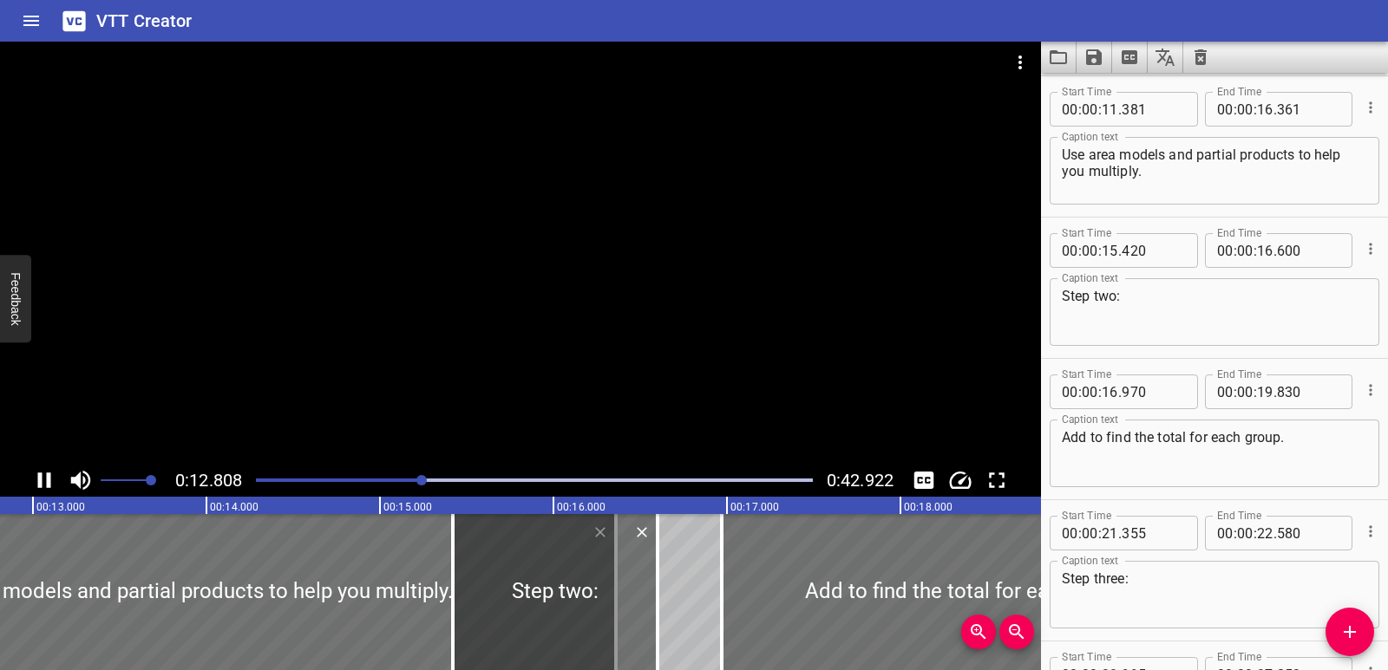
click at [49, 484] on icon "Play/Pause" at bounding box center [44, 481] width 13 height 16
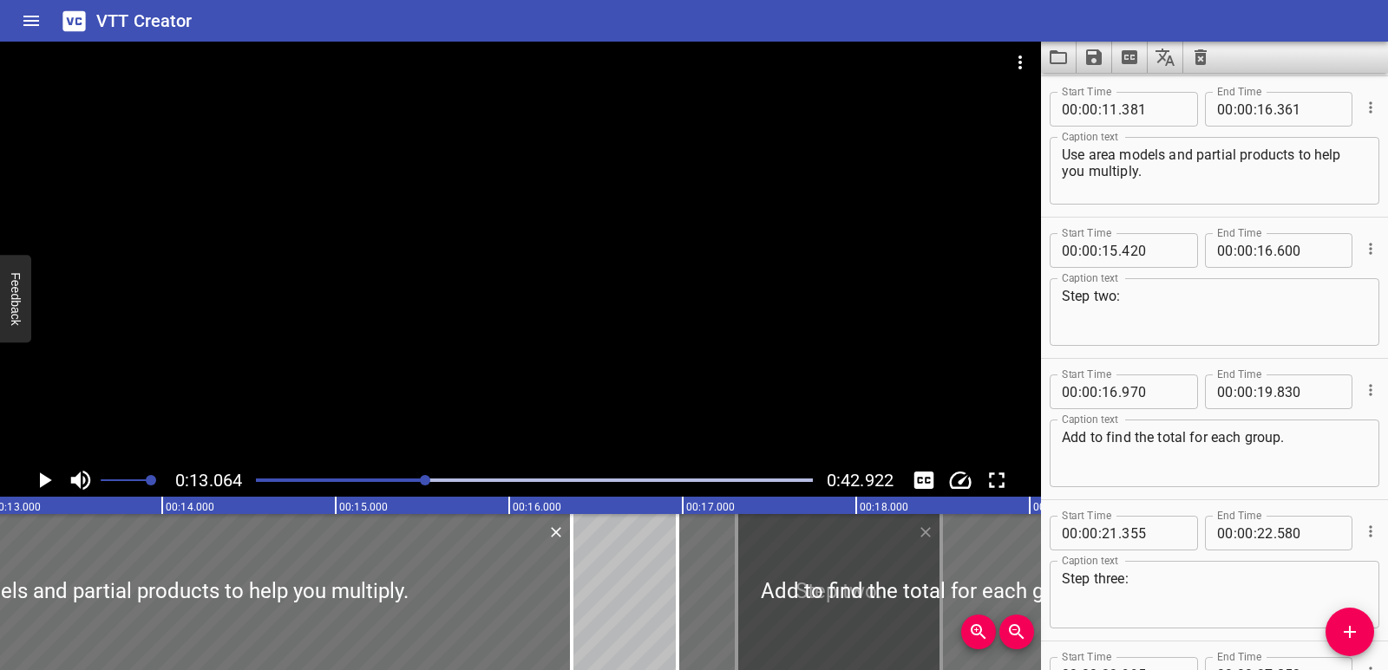
drag, startPoint x: 487, startPoint y: 571, endPoint x: 794, endPoint y: 560, distance: 306.3
type input "17"
type input "405"
type input "18"
type input "585"
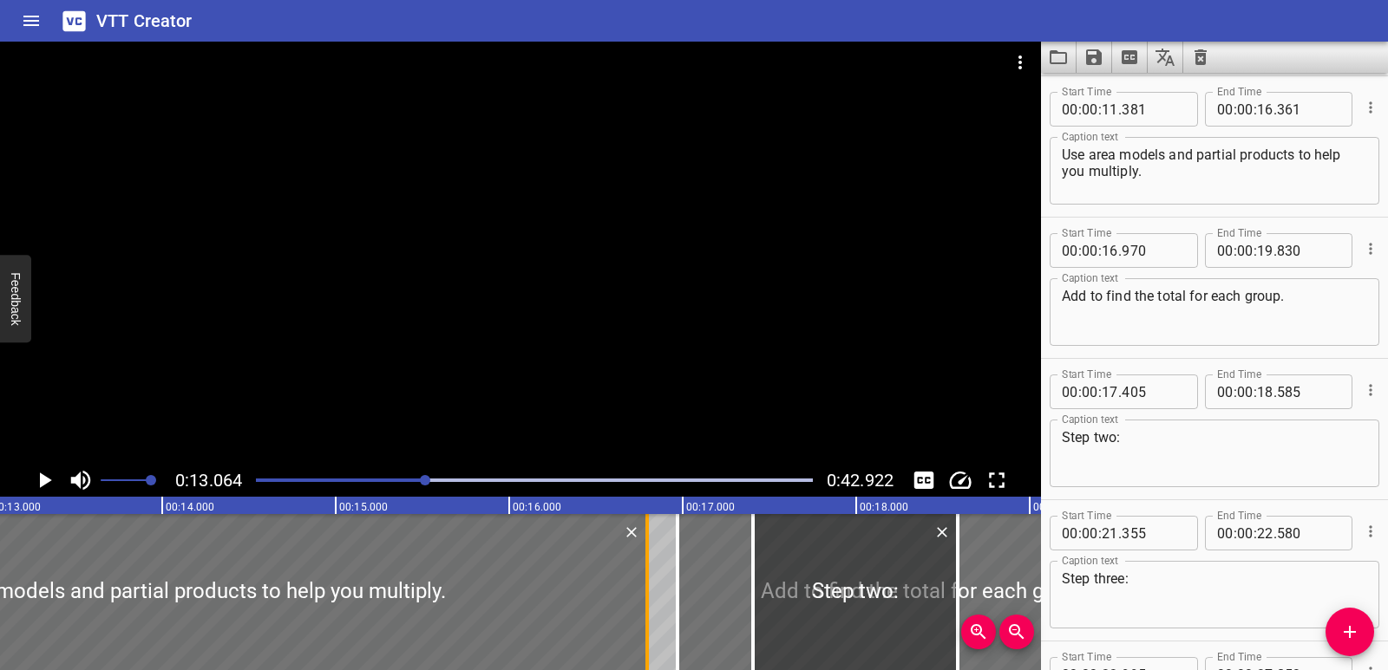
drag, startPoint x: 572, startPoint y: 598, endPoint x: 639, endPoint y: 588, distance: 67.6
click at [645, 588] on div at bounding box center [646, 592] width 3 height 156
type input "746"
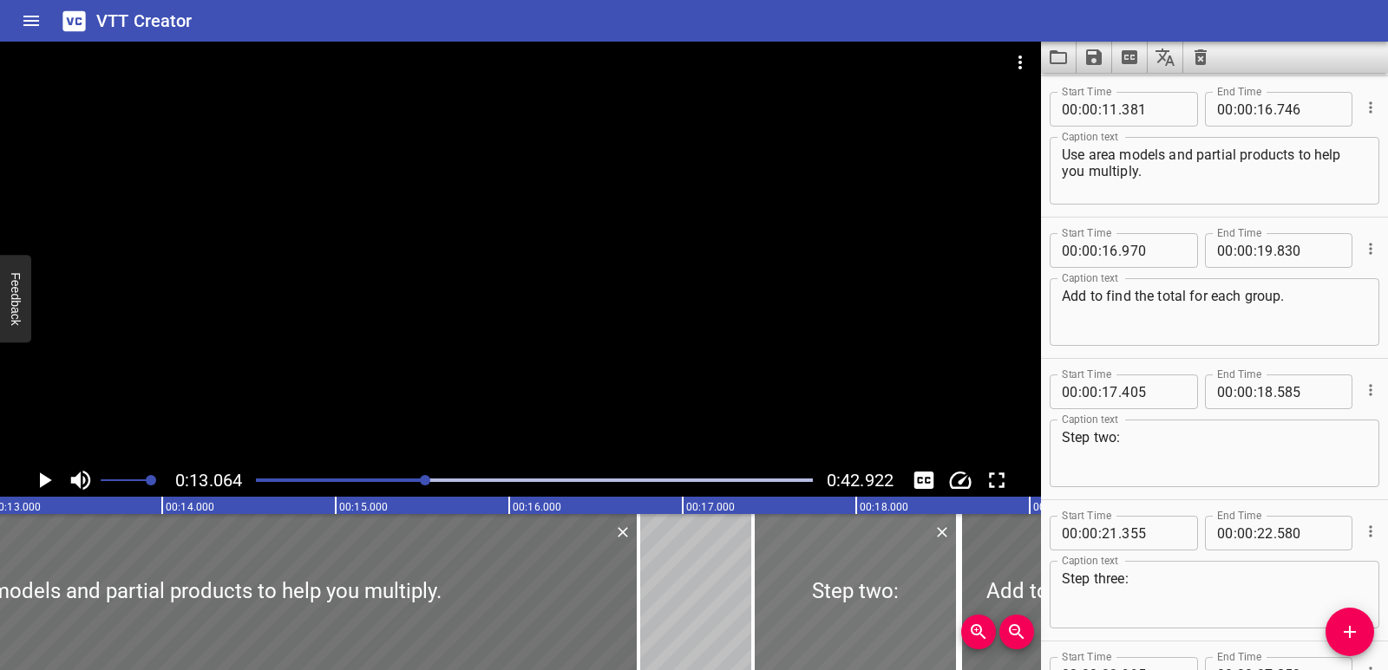
drag, startPoint x: 674, startPoint y: 584, endPoint x: 861, endPoint y: 579, distance: 187.4
type input "18"
type input "560"
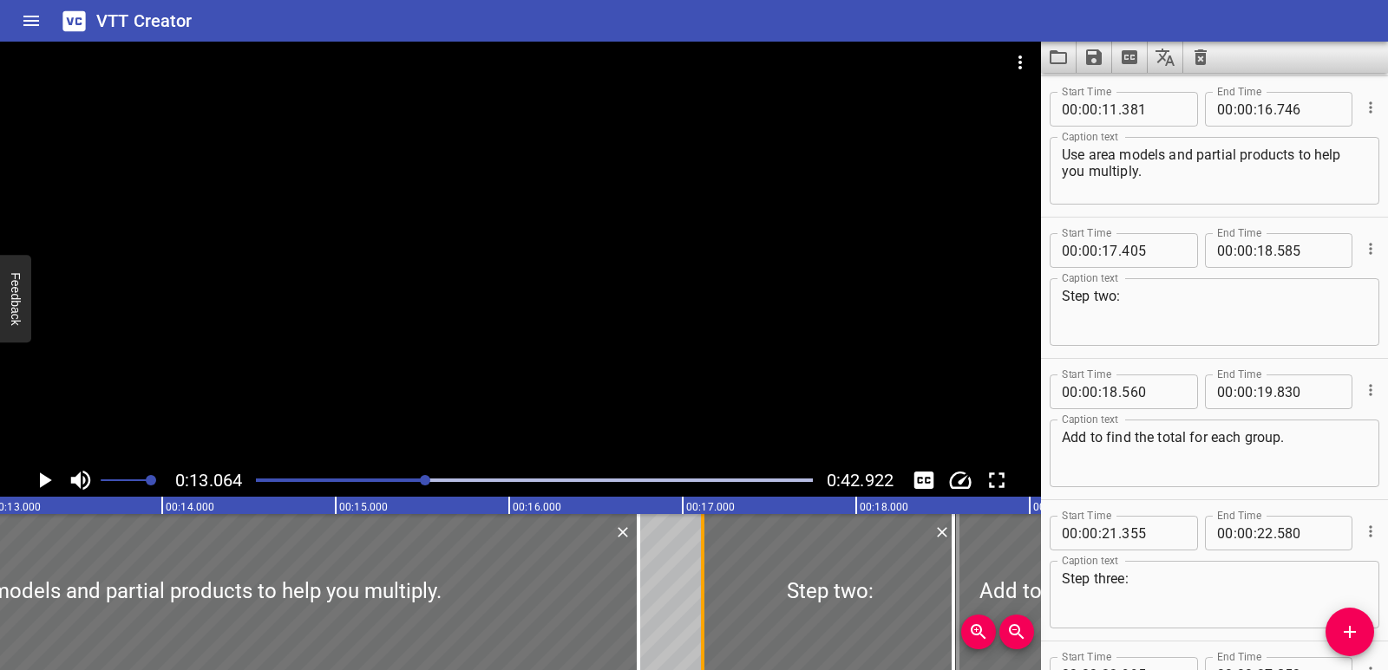
click at [700, 584] on div at bounding box center [702, 592] width 17 height 156
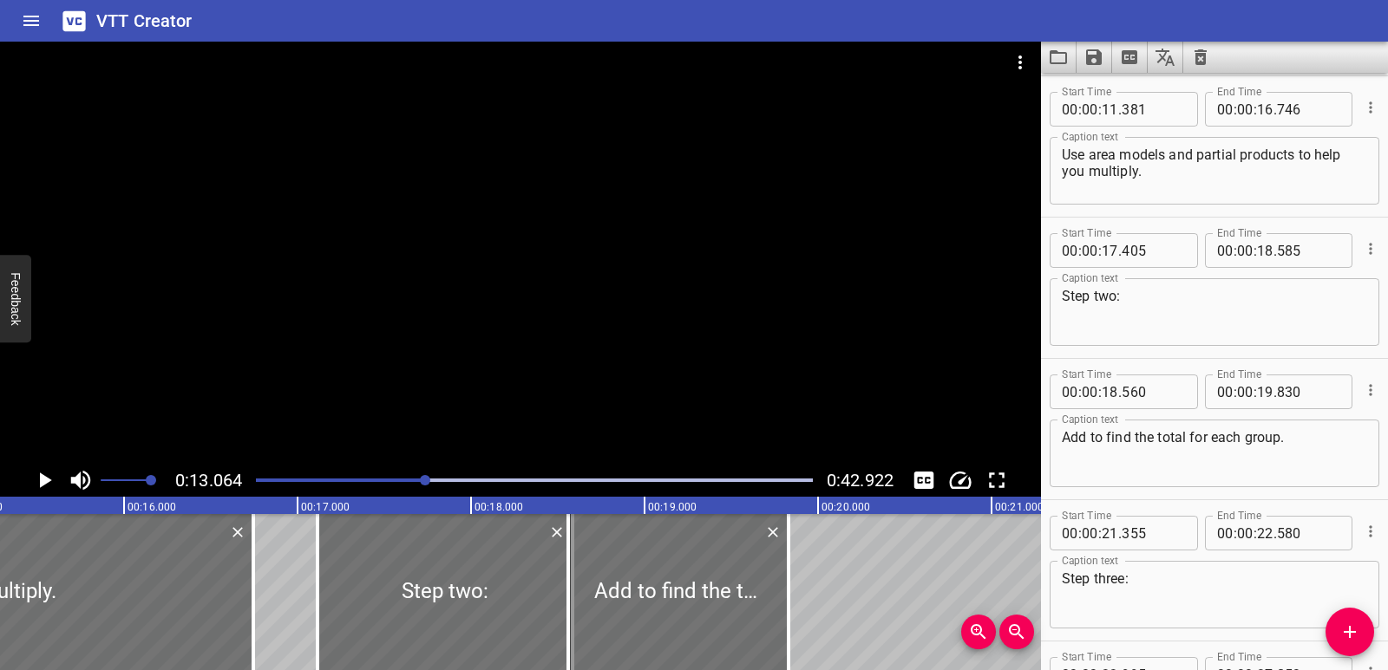
drag, startPoint x: 863, startPoint y: 570, endPoint x: 938, endPoint y: 571, distance: 75.5
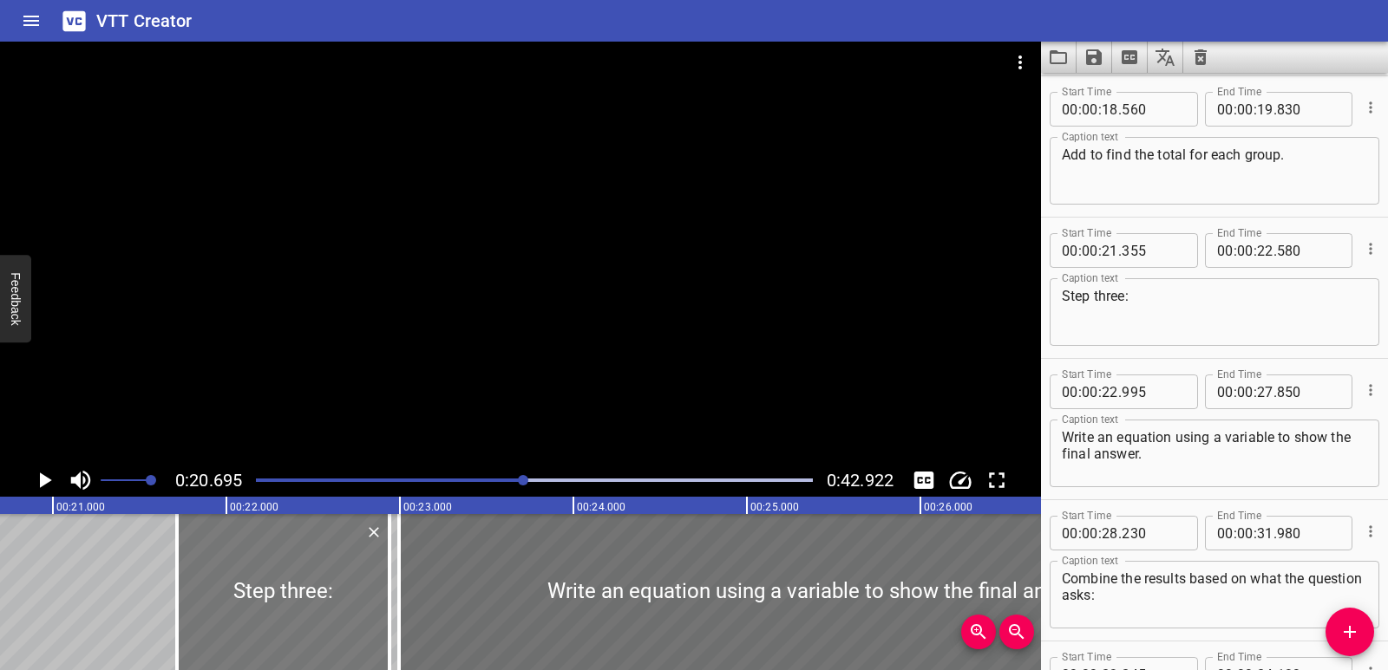
drag, startPoint x: 330, startPoint y: 599, endPoint x: 378, endPoint y: 592, distance: 48.2
click at [378, 592] on div at bounding box center [283, 592] width 212 height 156
type input "715"
type input "940"
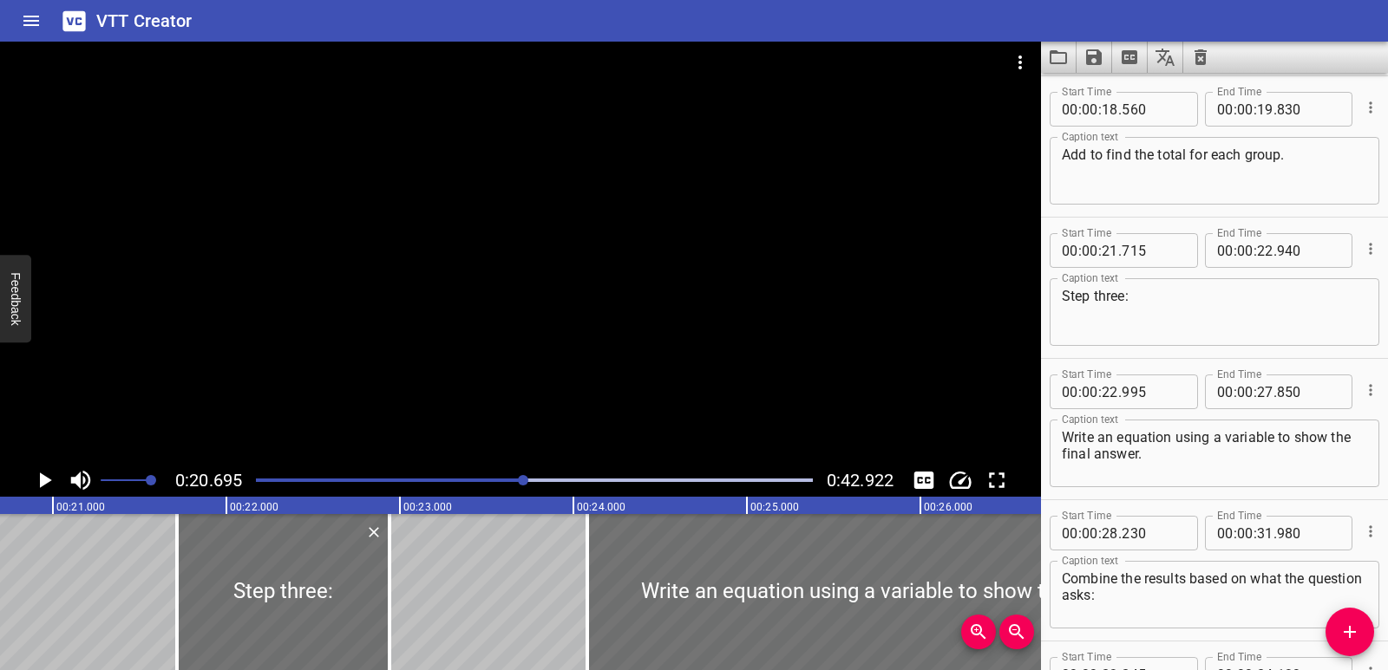
drag, startPoint x: 405, startPoint y: 581, endPoint x: 560, endPoint y: 566, distance: 156.0
click at [579, 567] on div at bounding box center [587, 592] width 17 height 156
type input "23"
type input "980"
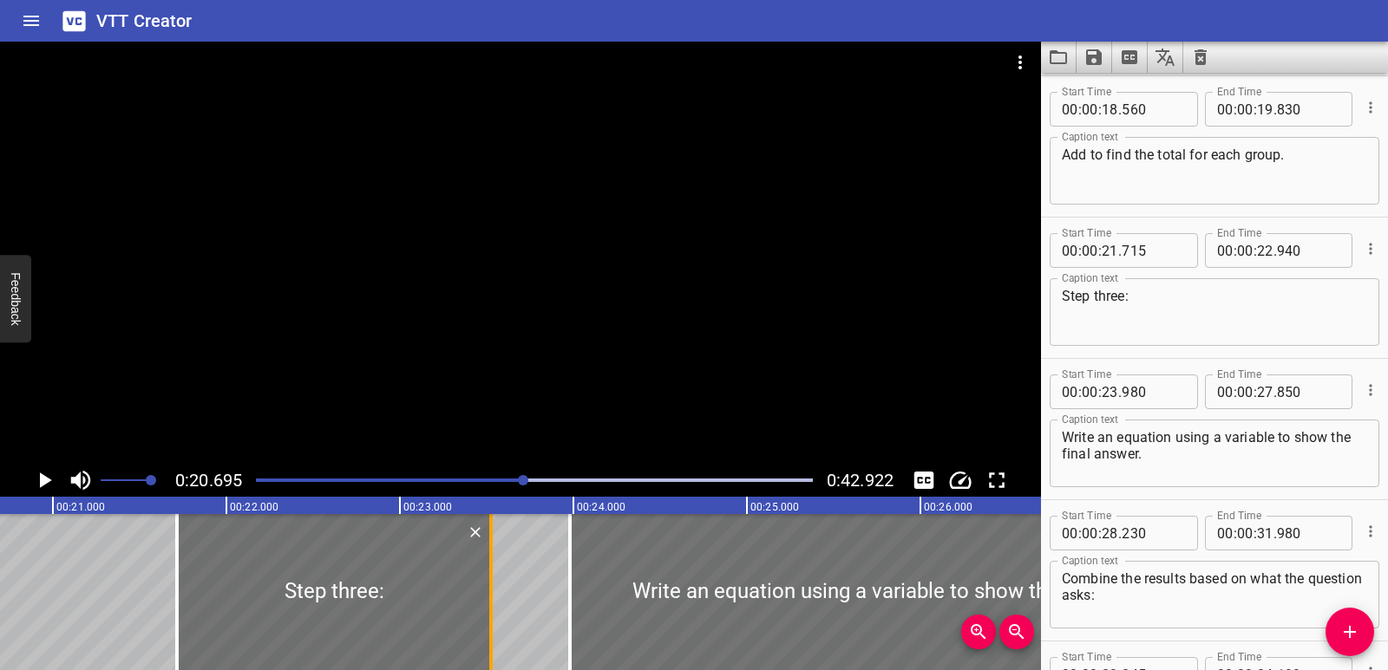
drag, startPoint x: 389, startPoint y: 577, endPoint x: 489, endPoint y: 579, distance: 99.8
click at [489, 579] on div at bounding box center [490, 592] width 3 height 156
type input "23"
type input "525"
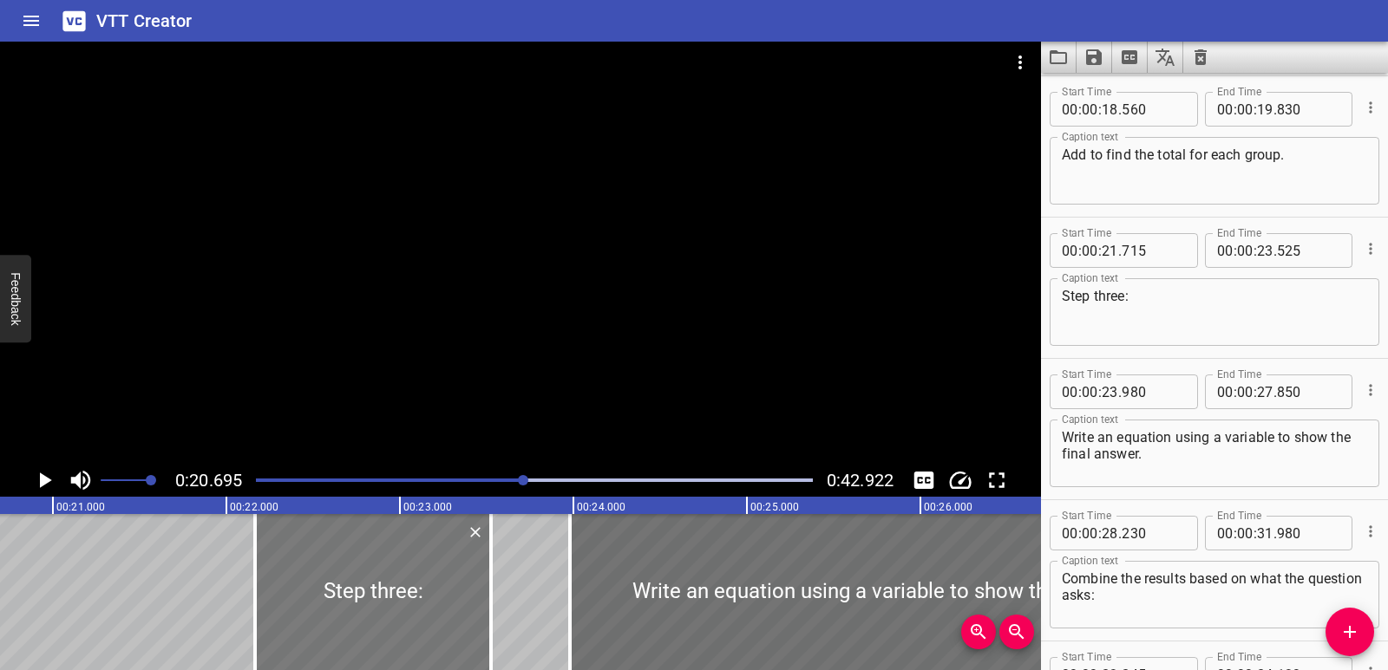
drag, startPoint x: 177, startPoint y: 590, endPoint x: 317, endPoint y: 625, distance: 144.9
click at [253, 594] on div at bounding box center [254, 592] width 3 height 156
type input "22"
type input "165"
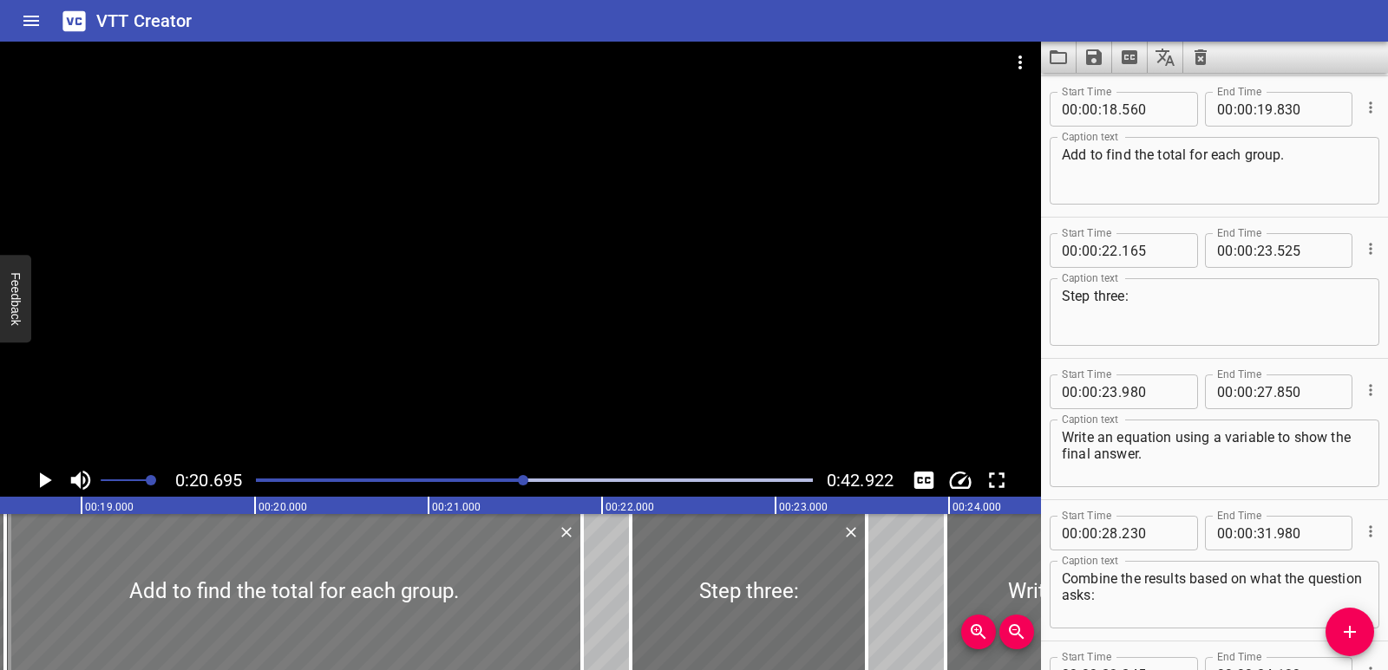
drag, startPoint x: 226, startPoint y: 606, endPoint x: 485, endPoint y: 612, distance: 258.5
click at [577, 600] on div at bounding box center [581, 592] width 17 height 156
type input "21"
type input "875"
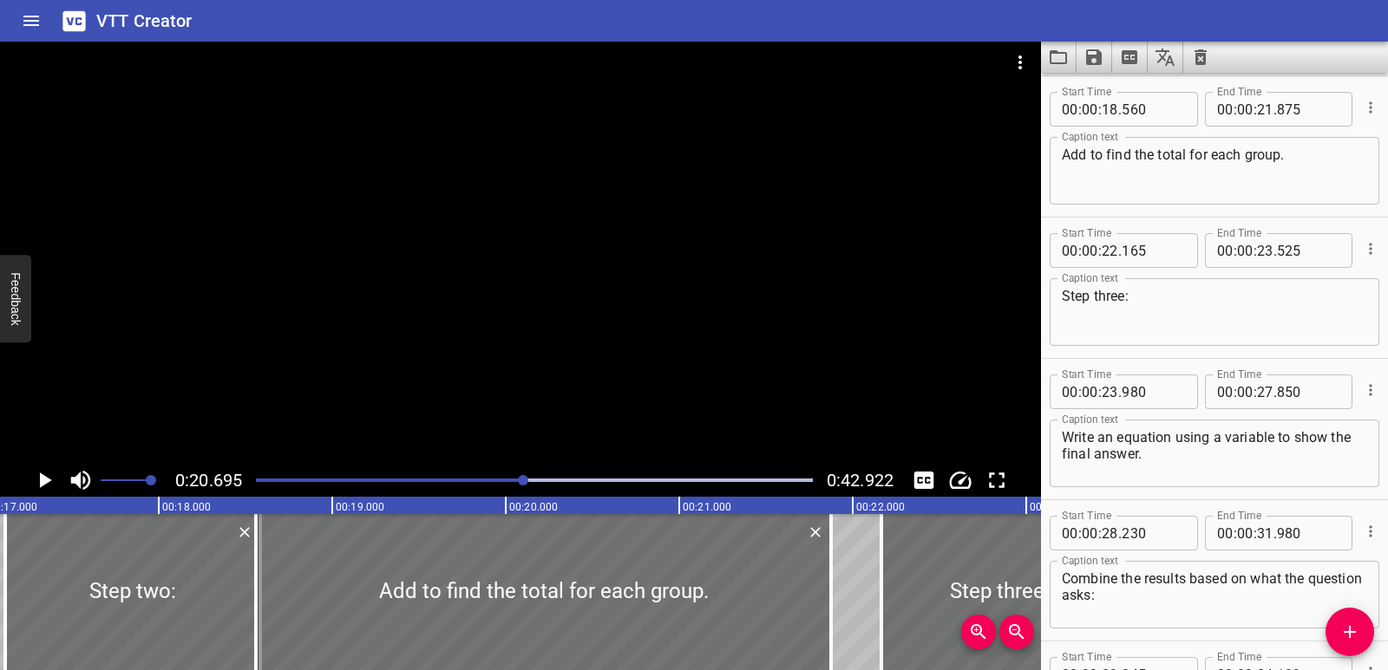
scroll to position [0, 2937]
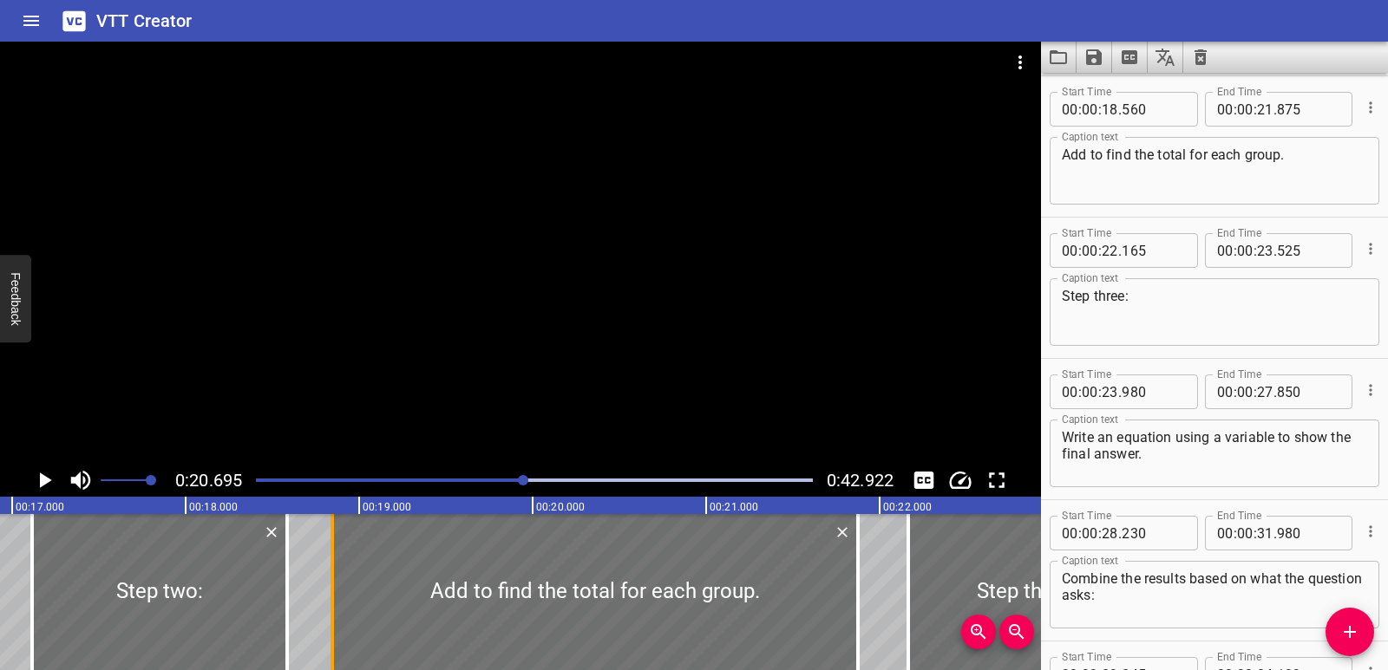
drag, startPoint x: 283, startPoint y: 580, endPoint x: 332, endPoint y: 585, distance: 49.7
click at [332, 585] on div at bounding box center [331, 592] width 3 height 156
type input "845"
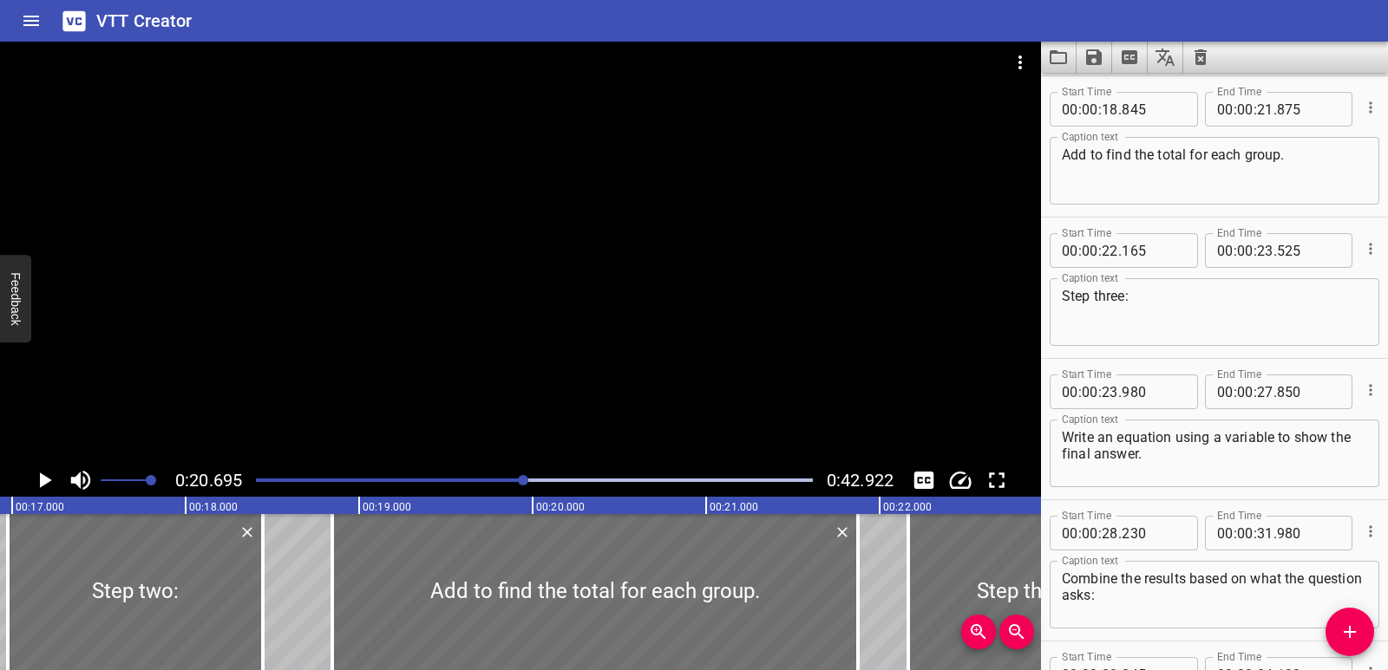
drag, startPoint x: 277, startPoint y: 583, endPoint x: 305, endPoint y: 589, distance: 29.3
click at [255, 588] on div at bounding box center [135, 592] width 255 height 156
type input "280"
type input "460"
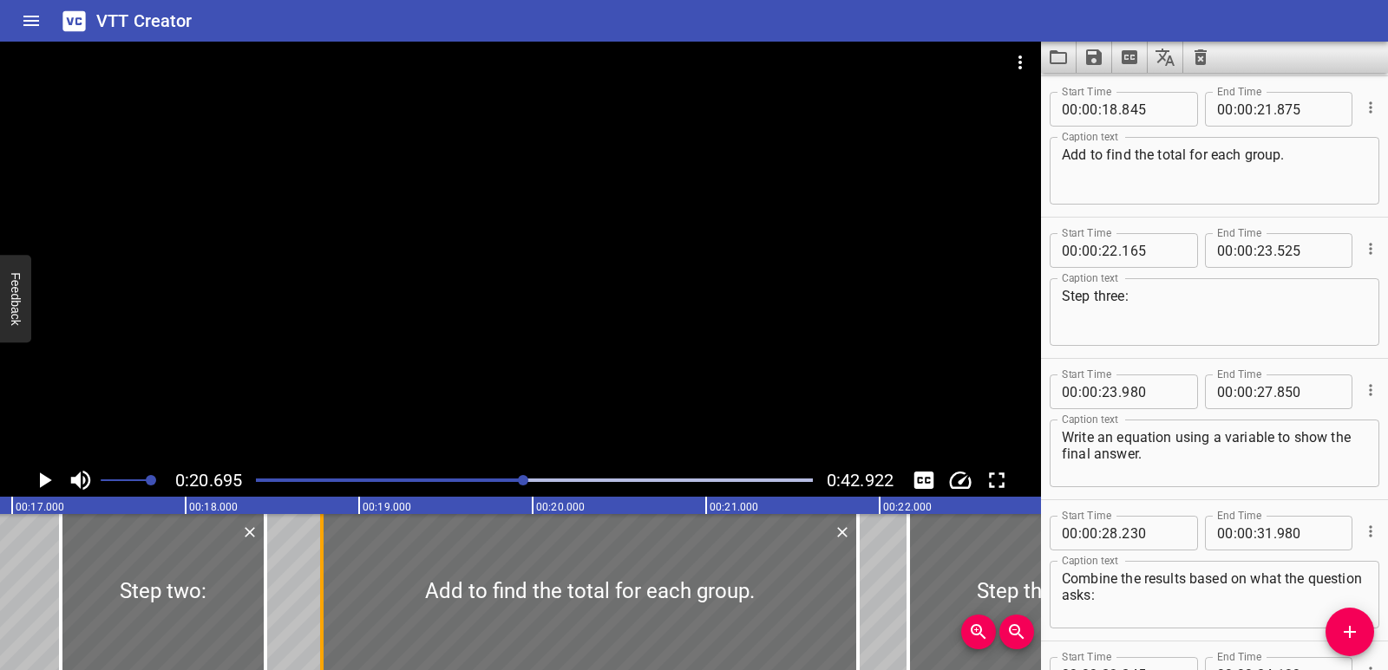
drag, startPoint x: 333, startPoint y: 584, endPoint x: 323, endPoint y: 586, distance: 10.7
click at [323, 586] on div at bounding box center [321, 592] width 3 height 156
type input "785"
drag, startPoint x: 66, startPoint y: 605, endPoint x: 53, endPoint y: 609, distance: 13.7
click at [53, 608] on div at bounding box center [47, 592] width 17 height 156
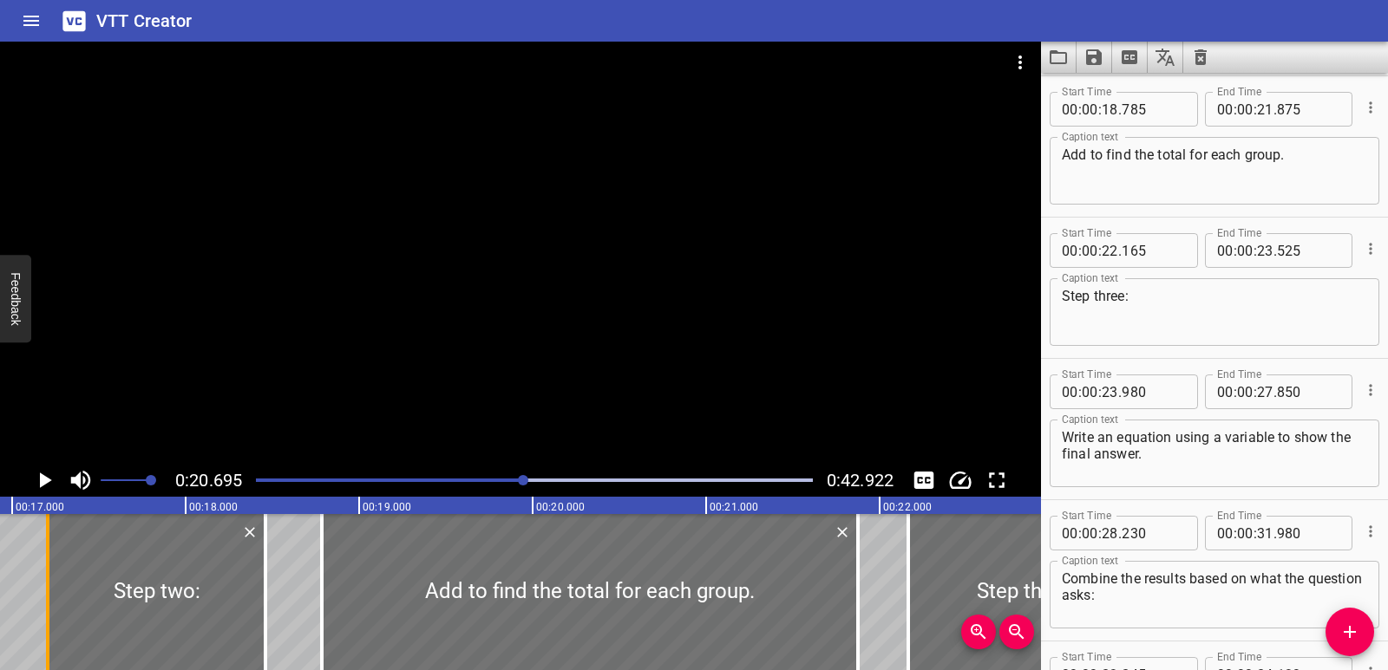
type input "205"
click at [449, 479] on div at bounding box center [534, 480] width 578 height 24
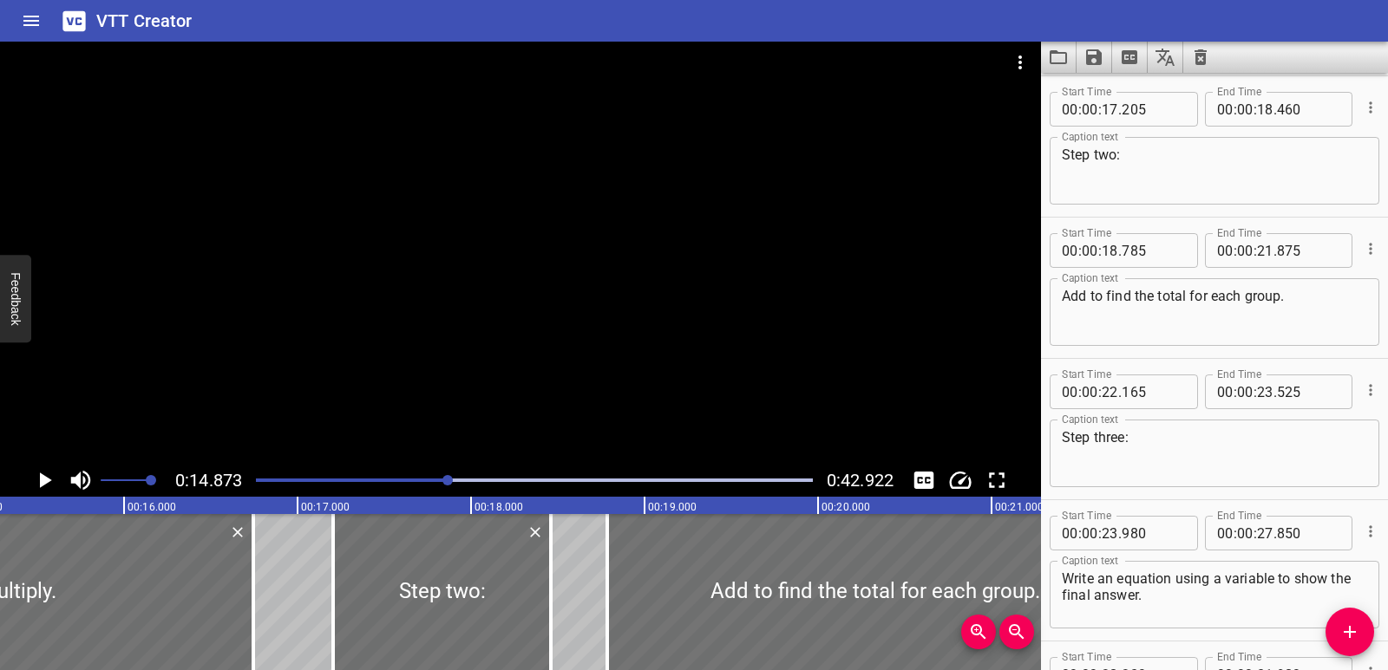
scroll to position [0, 2580]
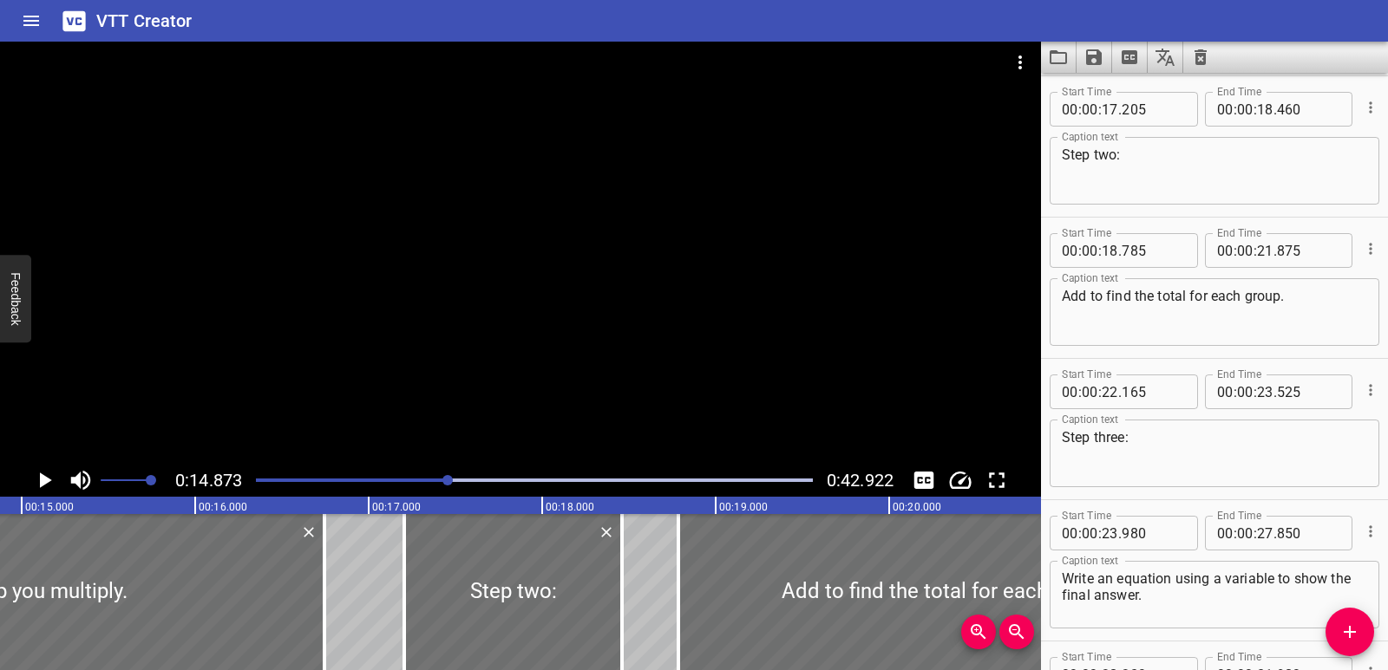
click at [44, 484] on icon "Play/Pause" at bounding box center [46, 481] width 12 height 16
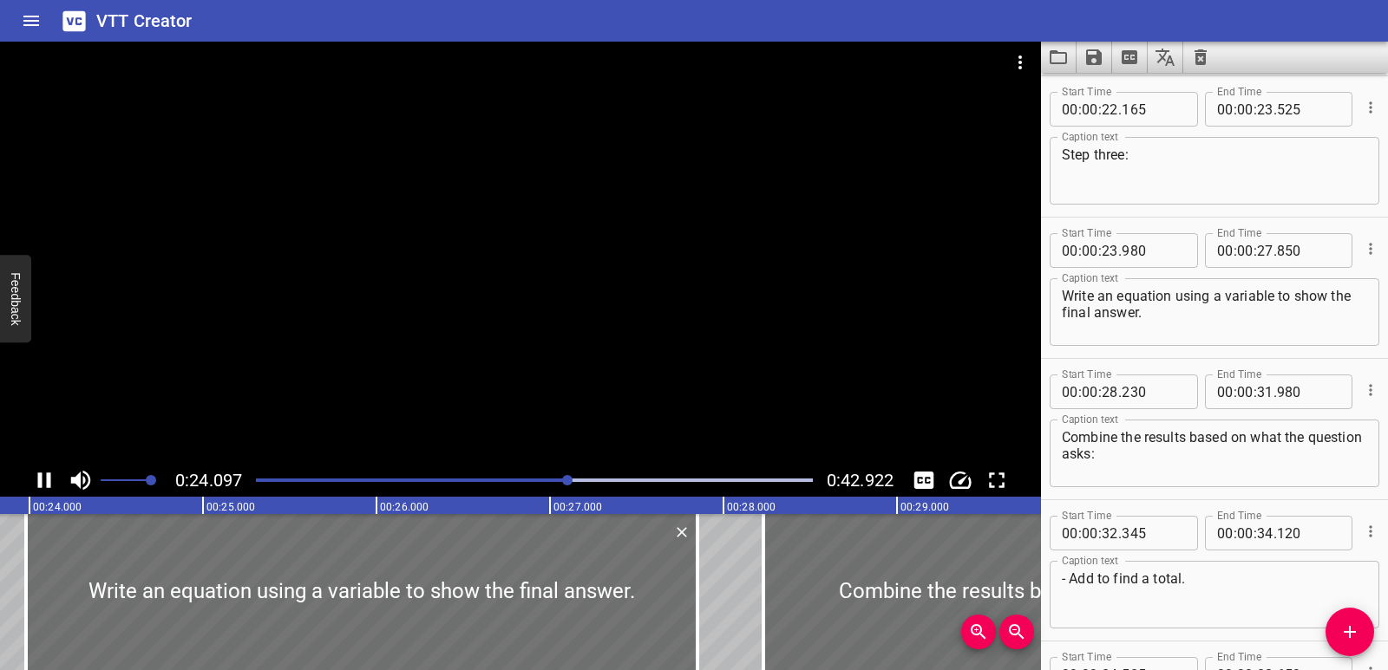
scroll to position [0, 4177]
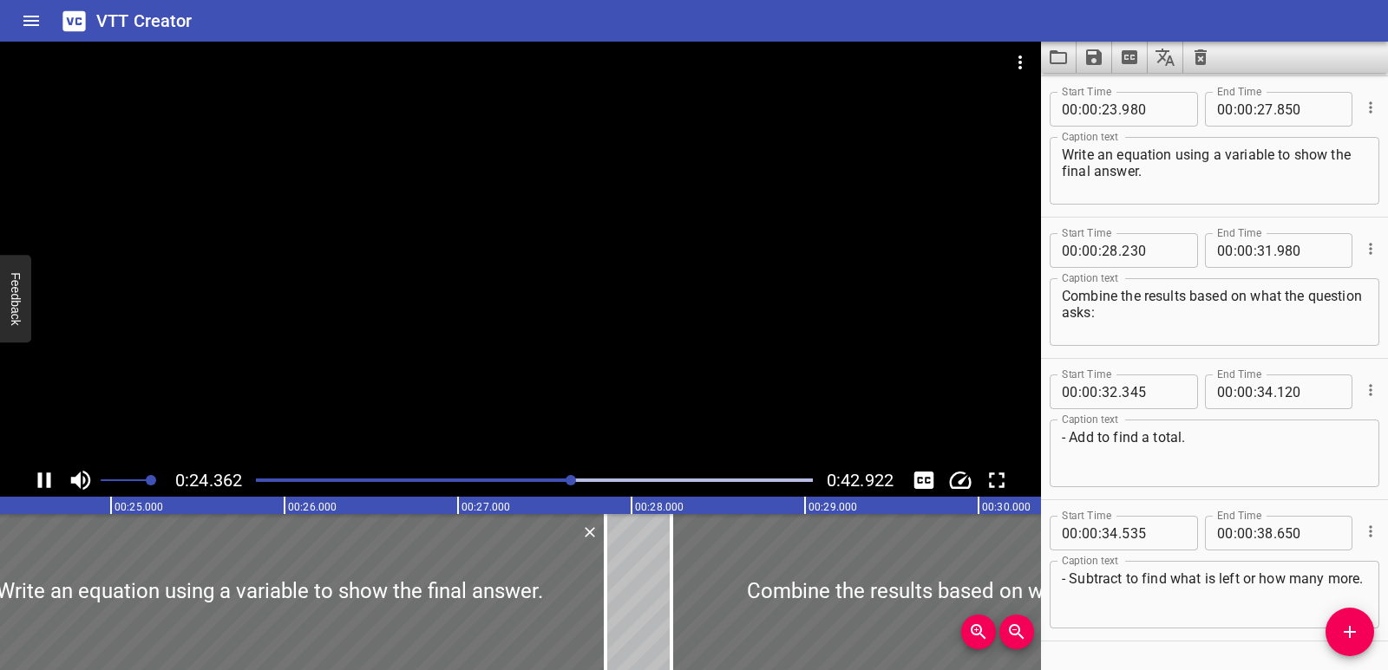
click at [49, 474] on icon "Play/Pause" at bounding box center [44, 481] width 13 height 16
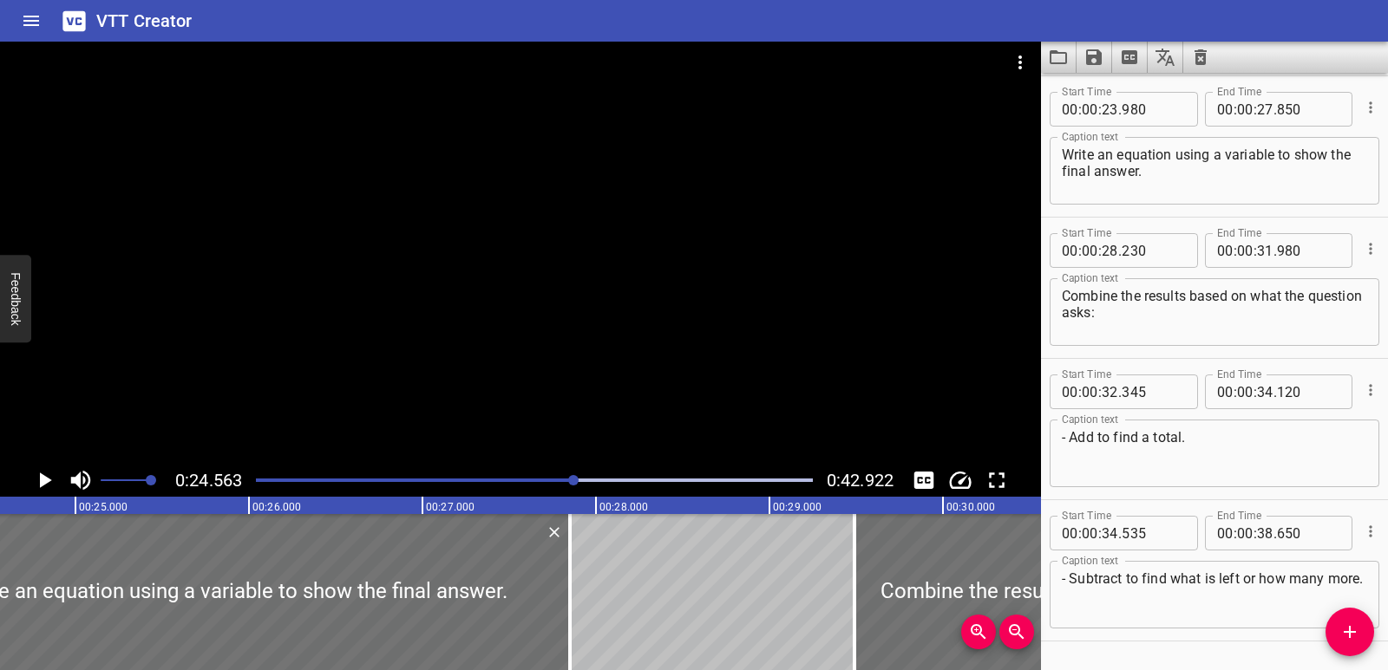
drag, startPoint x: 639, startPoint y: 585, endPoint x: 855, endPoint y: 559, distance: 217.4
click at [863, 560] on div at bounding box center [854, 592] width 17 height 156
type input "29"
type input "560"
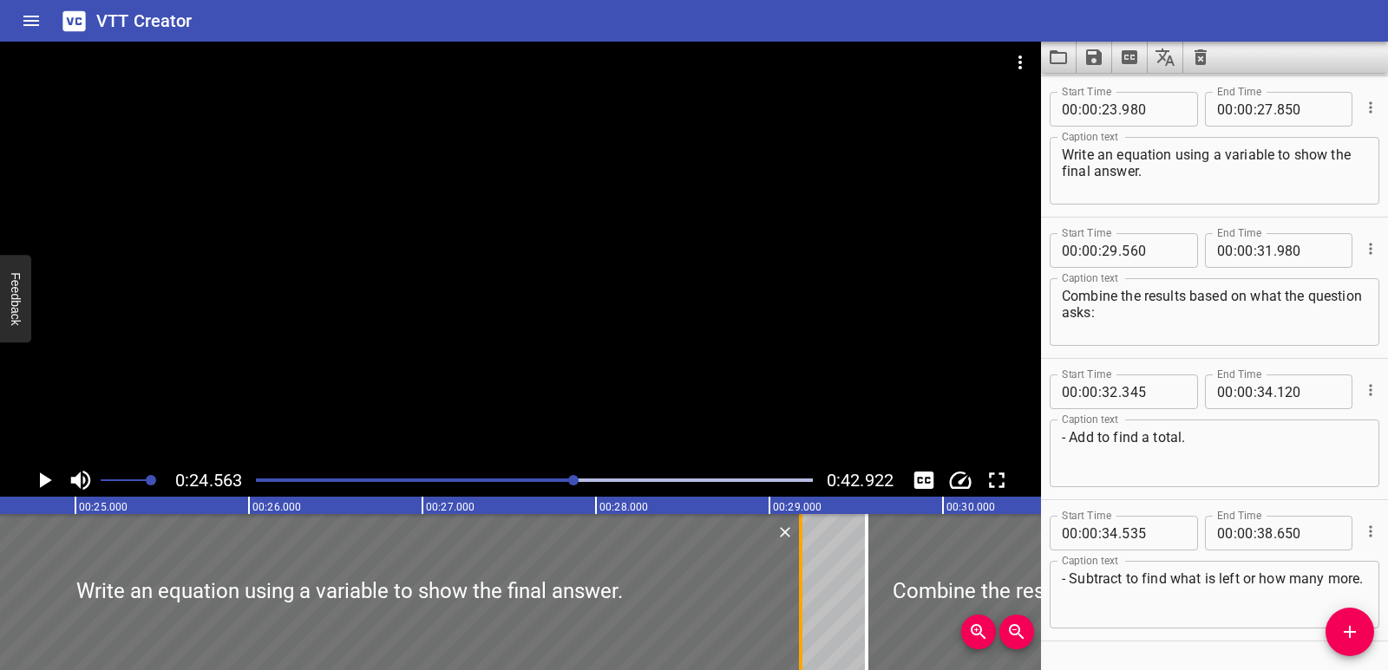
drag, startPoint x: 576, startPoint y: 593, endPoint x: 797, endPoint y: 588, distance: 221.2
click at [797, 588] on div at bounding box center [800, 592] width 17 height 156
type input "29"
type input "180"
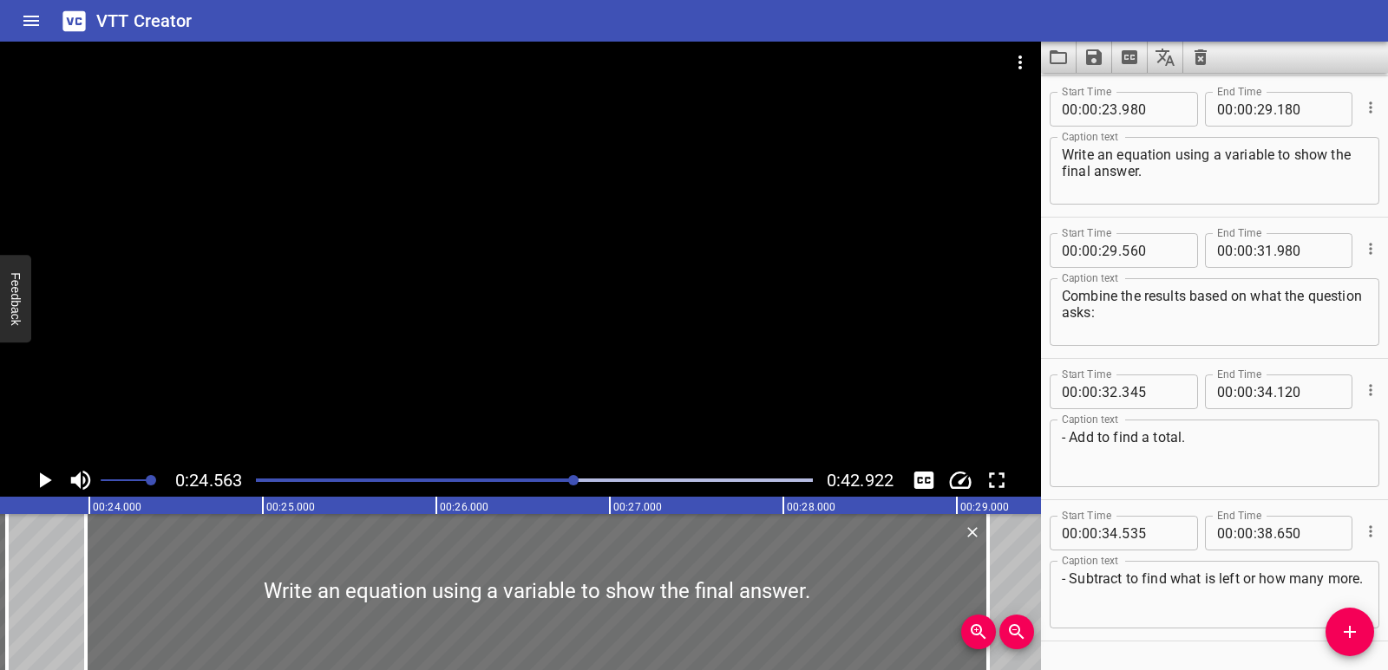
scroll to position [0, 3958]
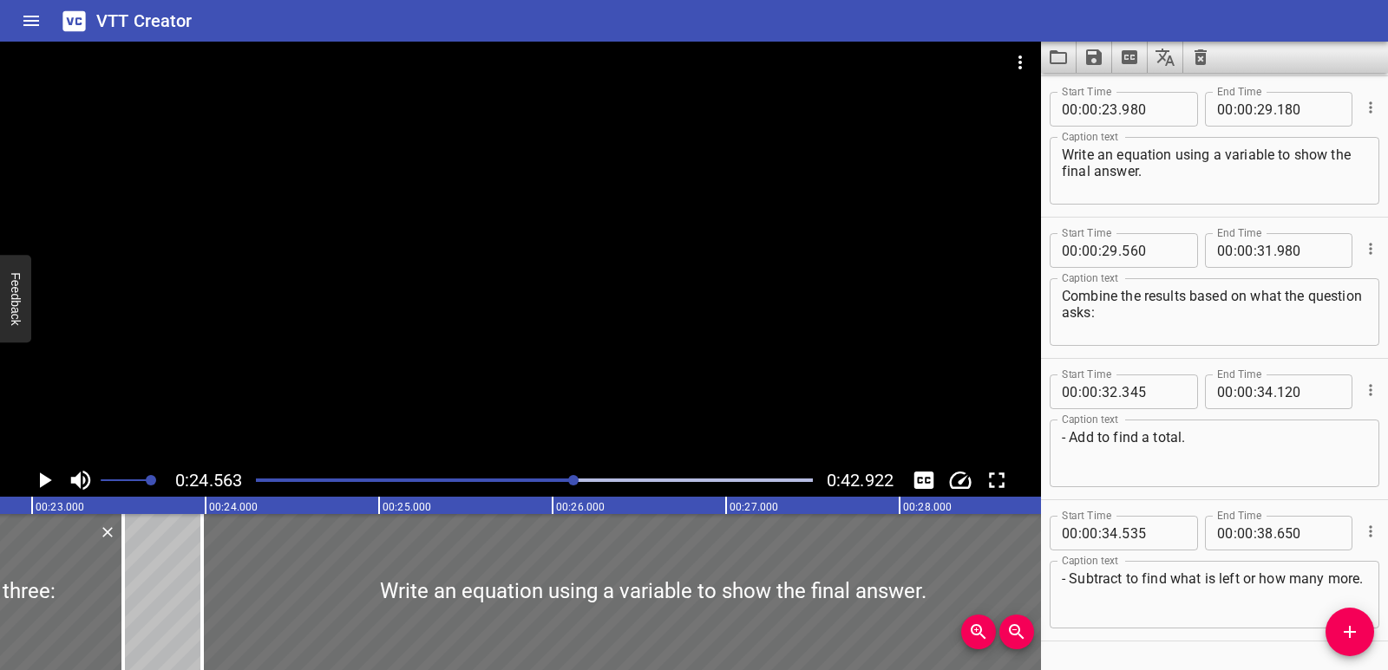
click at [36, 483] on icon "Play/Pause" at bounding box center [44, 480] width 26 height 26
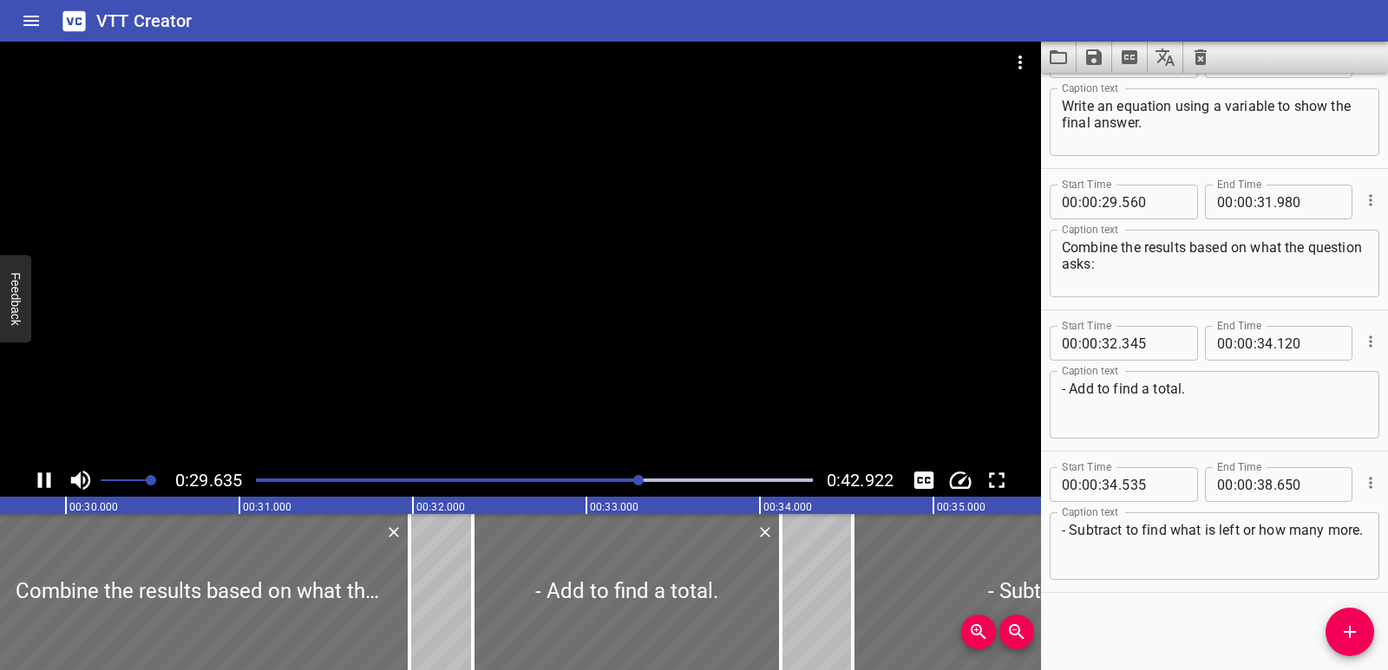
scroll to position [898, 0]
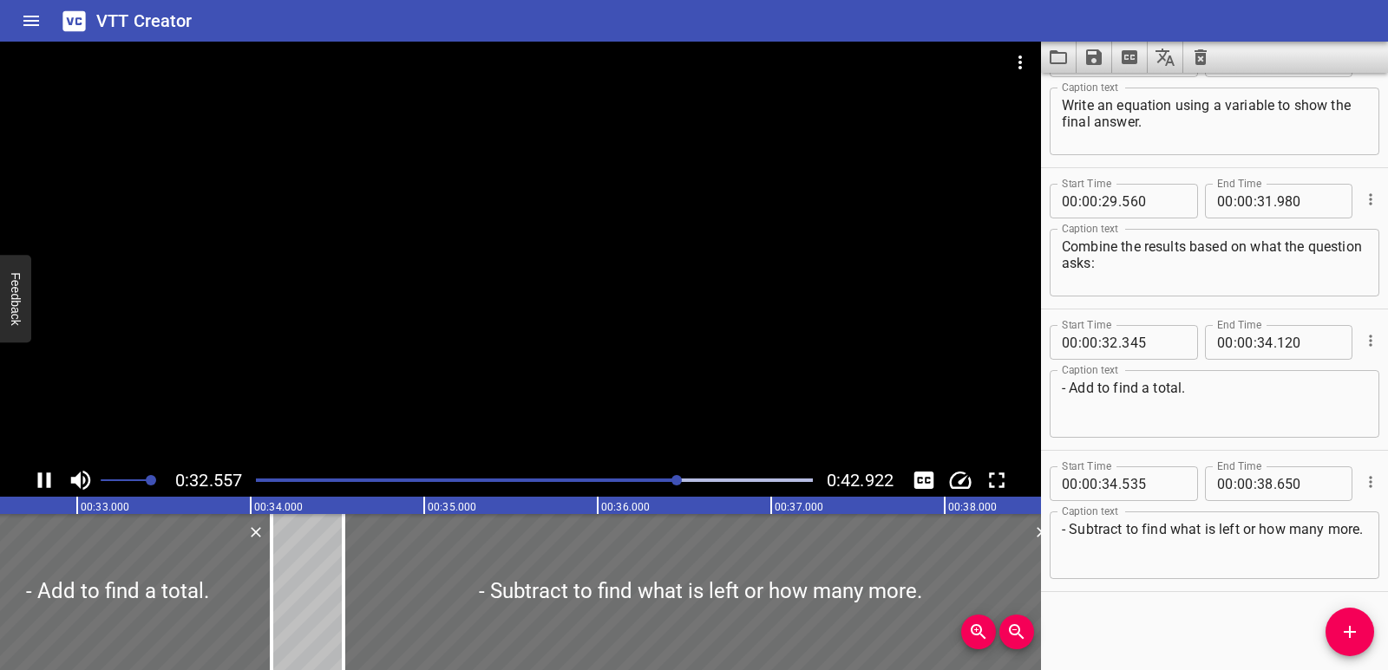
click at [46, 481] on icon "Play/Pause" at bounding box center [44, 480] width 26 height 26
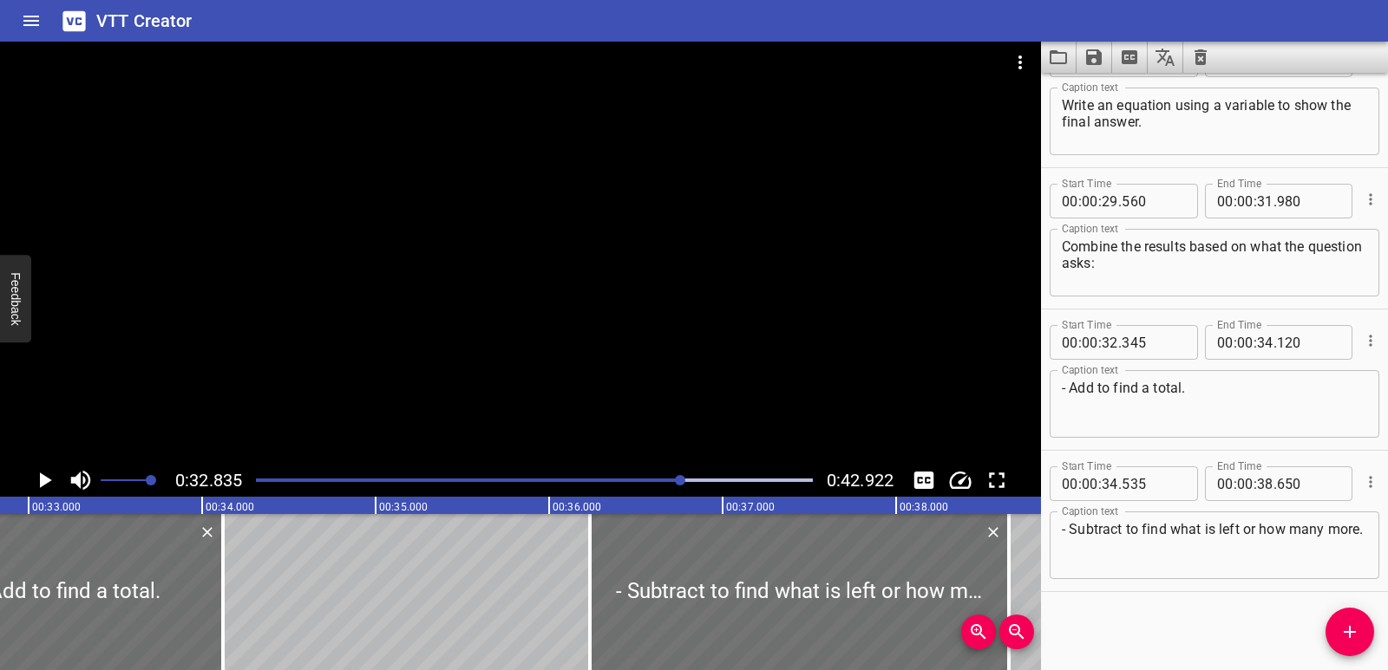
drag, startPoint x: 292, startPoint y: 570, endPoint x: 494, endPoint y: 565, distance: 202.2
click at [583, 580] on div at bounding box center [589, 592] width 17 height 156
type input "36"
type input "215"
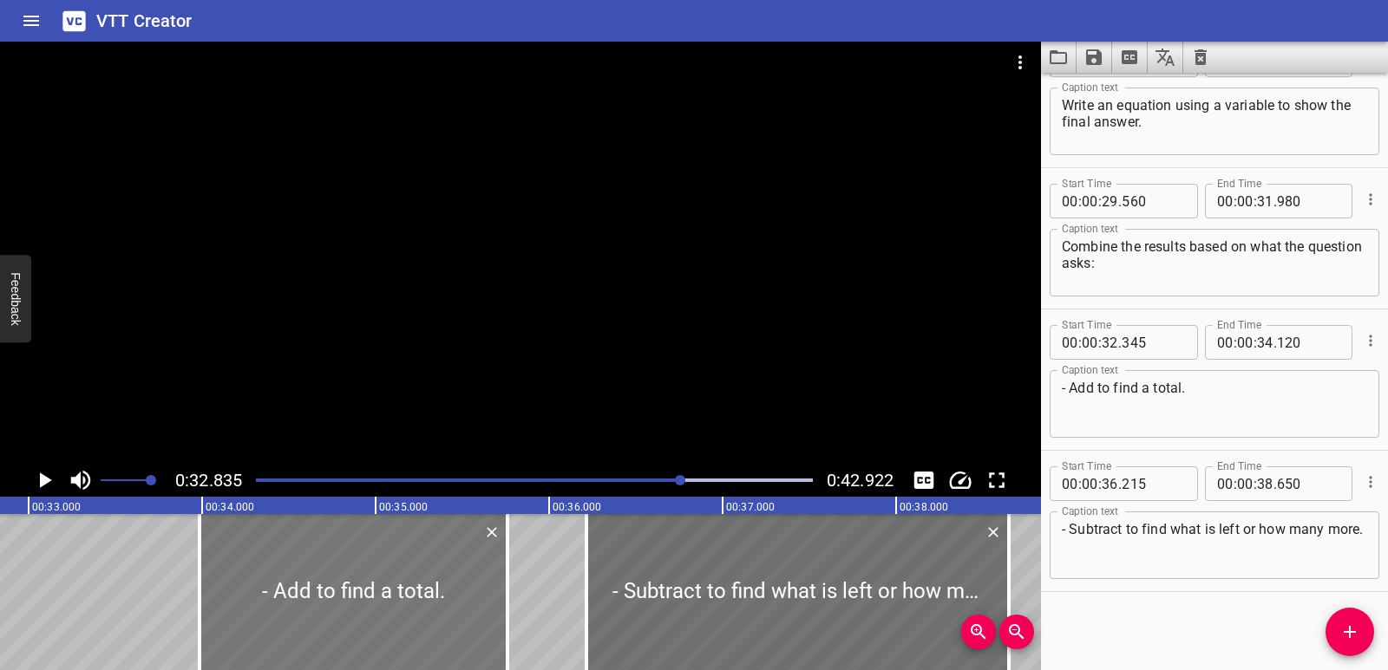
drag, startPoint x: 192, startPoint y: 562, endPoint x: 435, endPoint y: 571, distance: 243.9
click at [476, 572] on div at bounding box center [353, 592] width 308 height 156
type input "33"
type input "985"
type input "35"
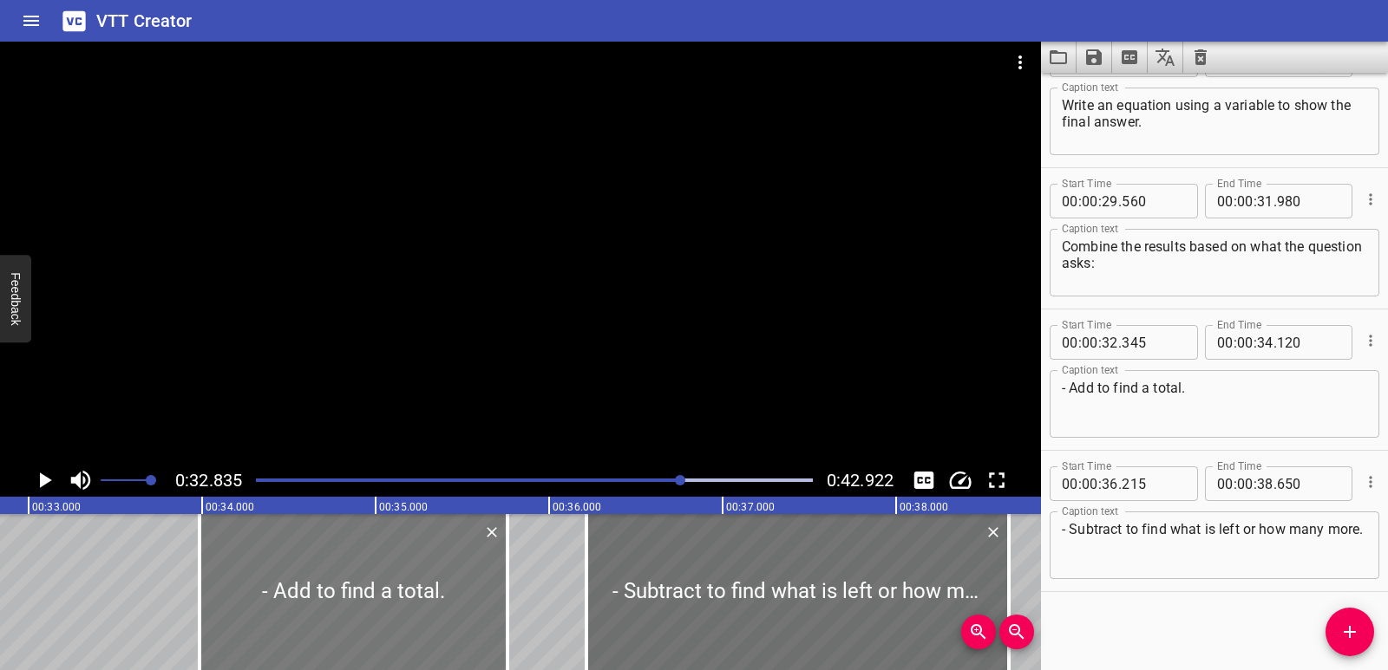
type input "760"
drag, startPoint x: 190, startPoint y: 574, endPoint x: 177, endPoint y: 572, distance: 13.1
click at [177, 572] on div at bounding box center [181, 592] width 17 height 156
type input "880"
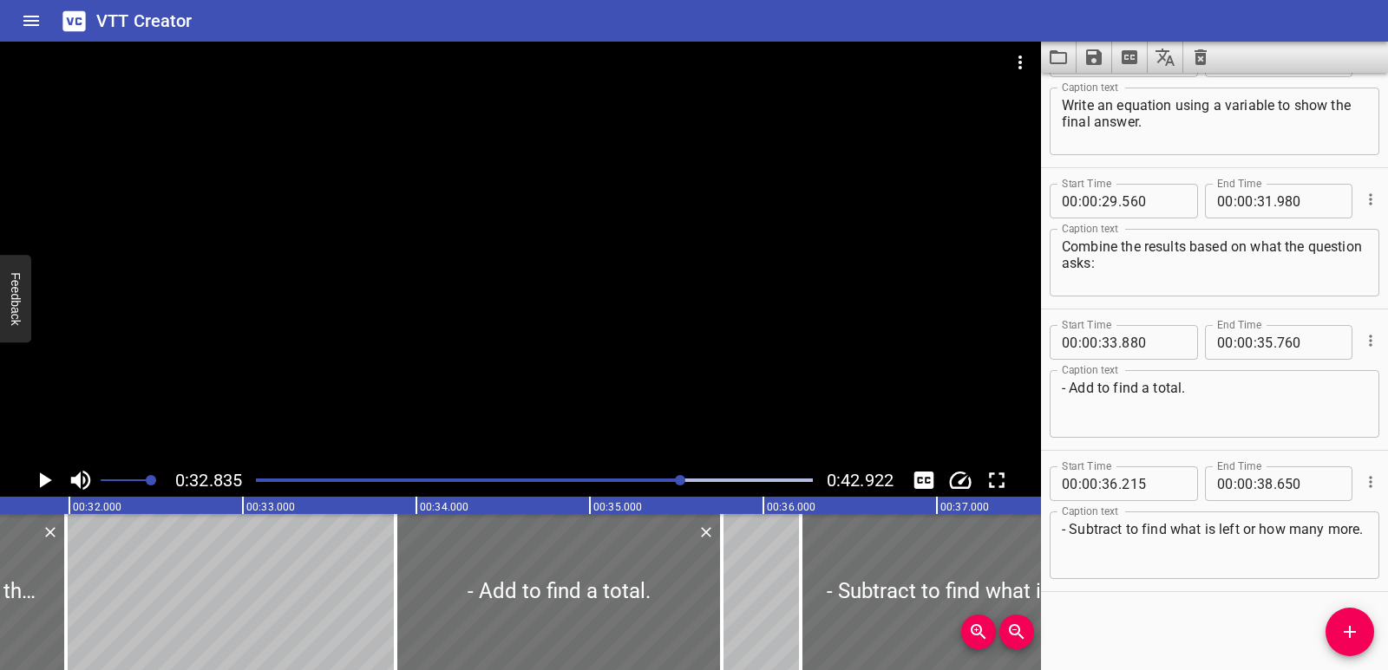
scroll to position [0, 5472]
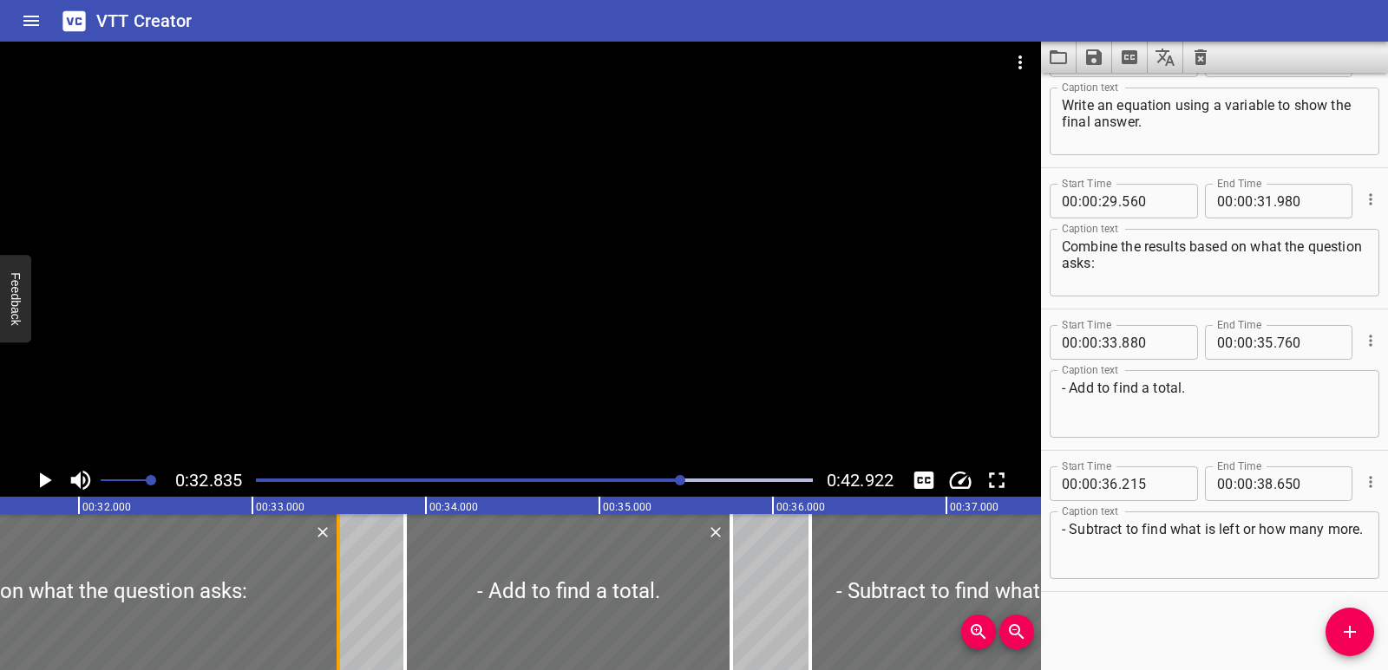
drag, startPoint x: 70, startPoint y: 586, endPoint x: 333, endPoint y: 590, distance: 262.8
click at [333, 590] on div at bounding box center [338, 592] width 17 height 156
type input "33"
type input "495"
drag, startPoint x: 645, startPoint y: 476, endPoint x: 634, endPoint y: 474, distance: 11.4
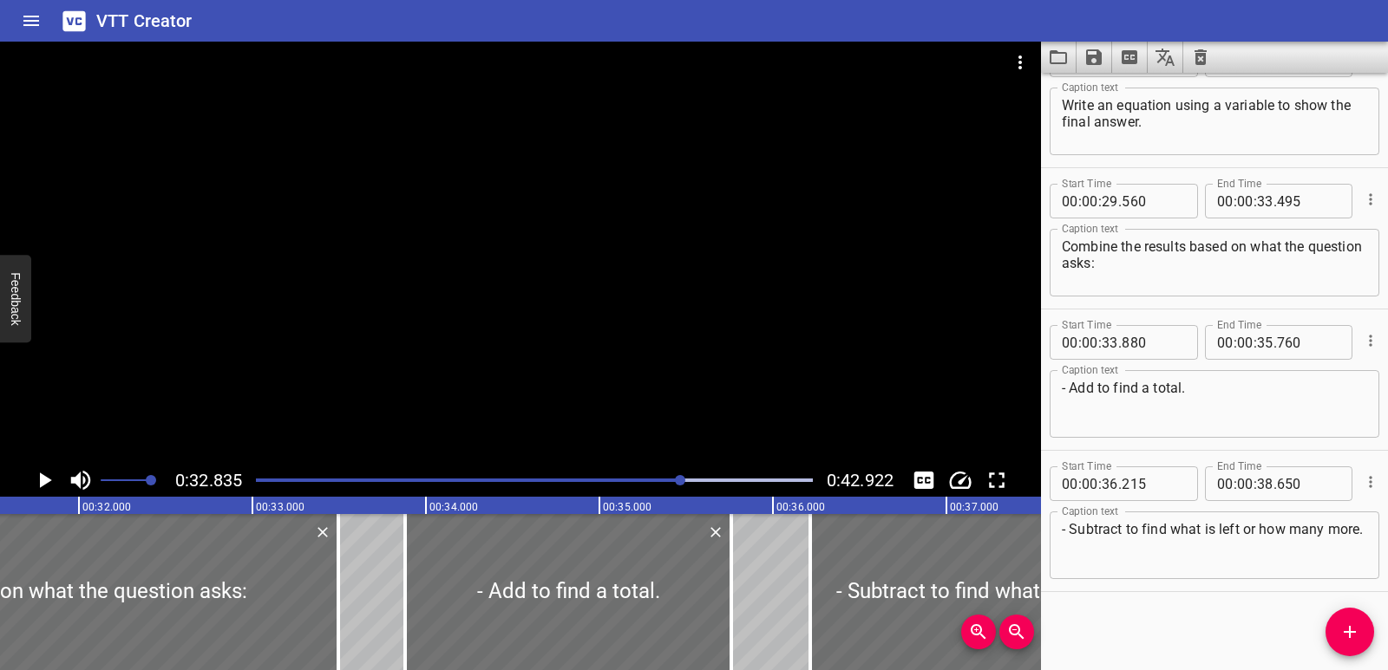
click at [644, 476] on div at bounding box center [534, 480] width 578 height 24
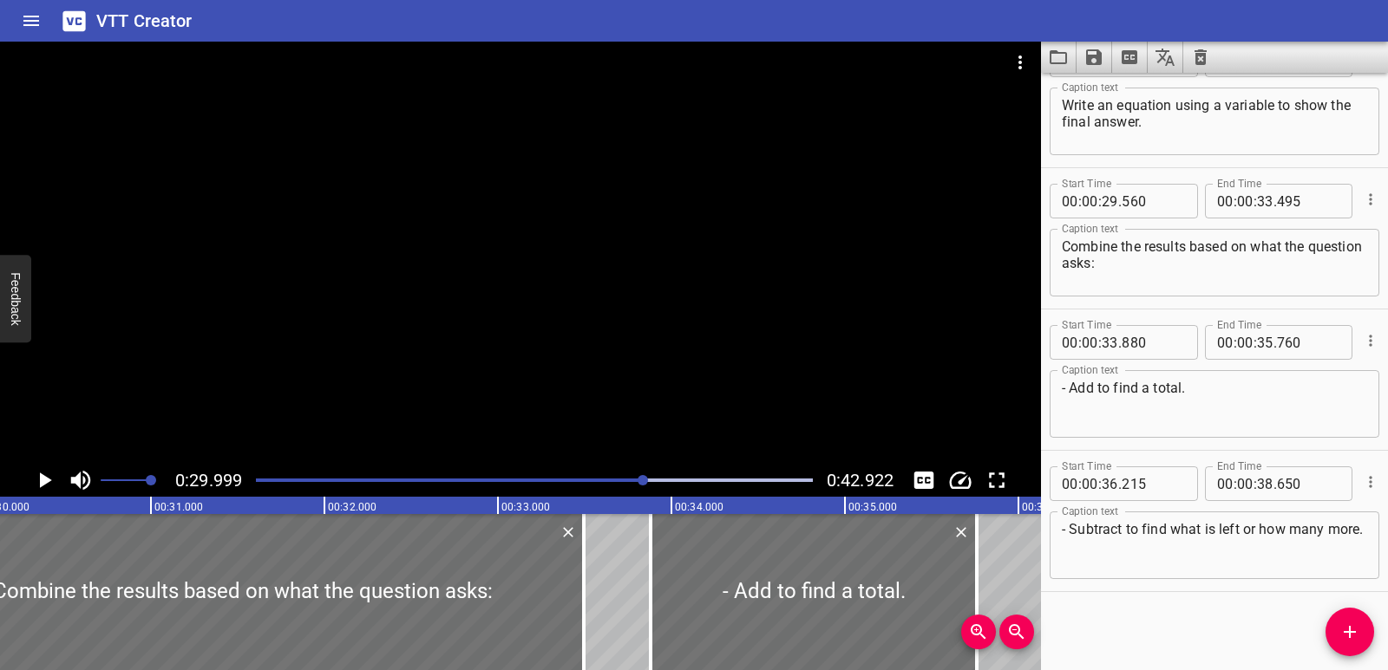
scroll to position [0, 5204]
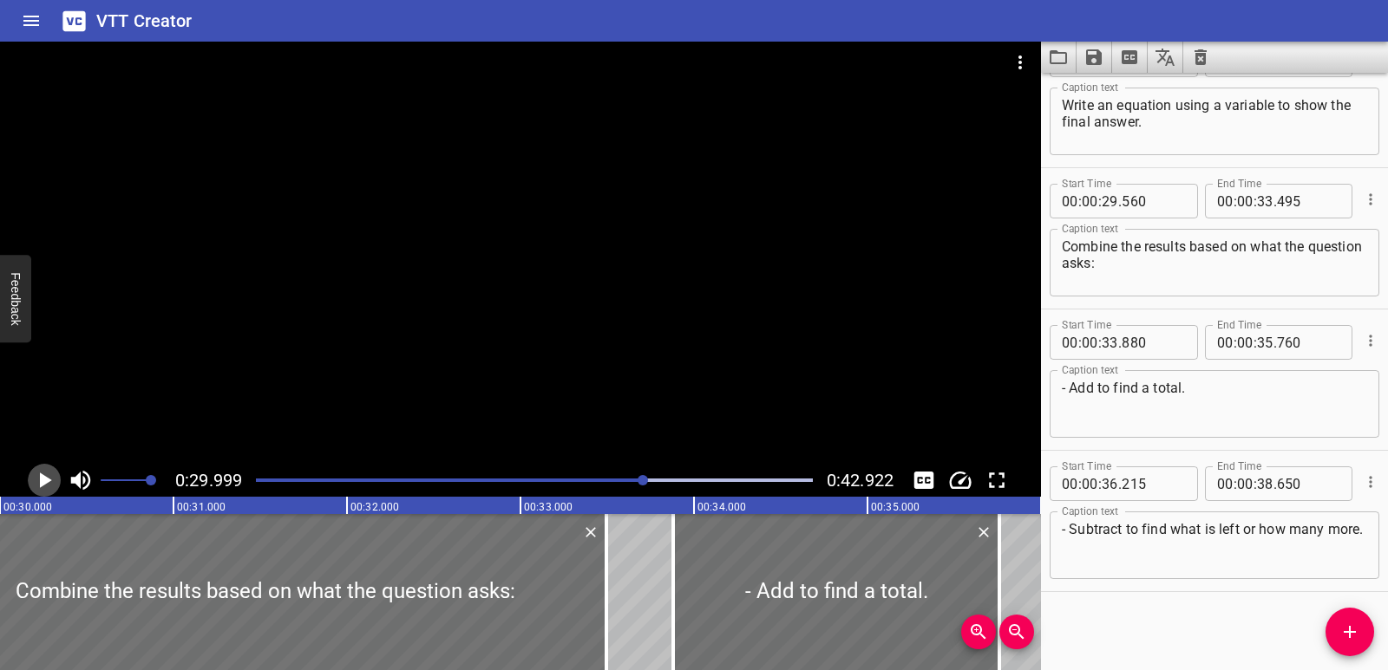
click at [48, 489] on icon "Play/Pause" at bounding box center [44, 480] width 26 height 26
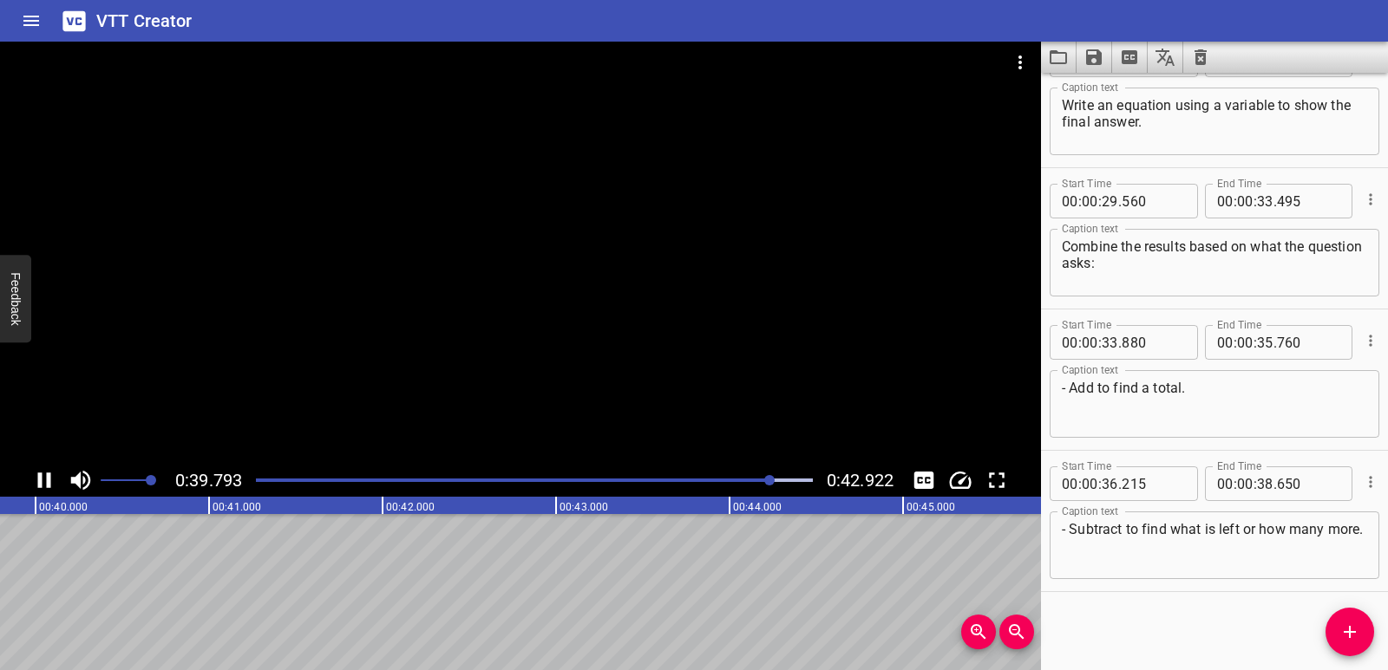
click at [42, 485] on icon "Play/Pause" at bounding box center [44, 481] width 13 height 16
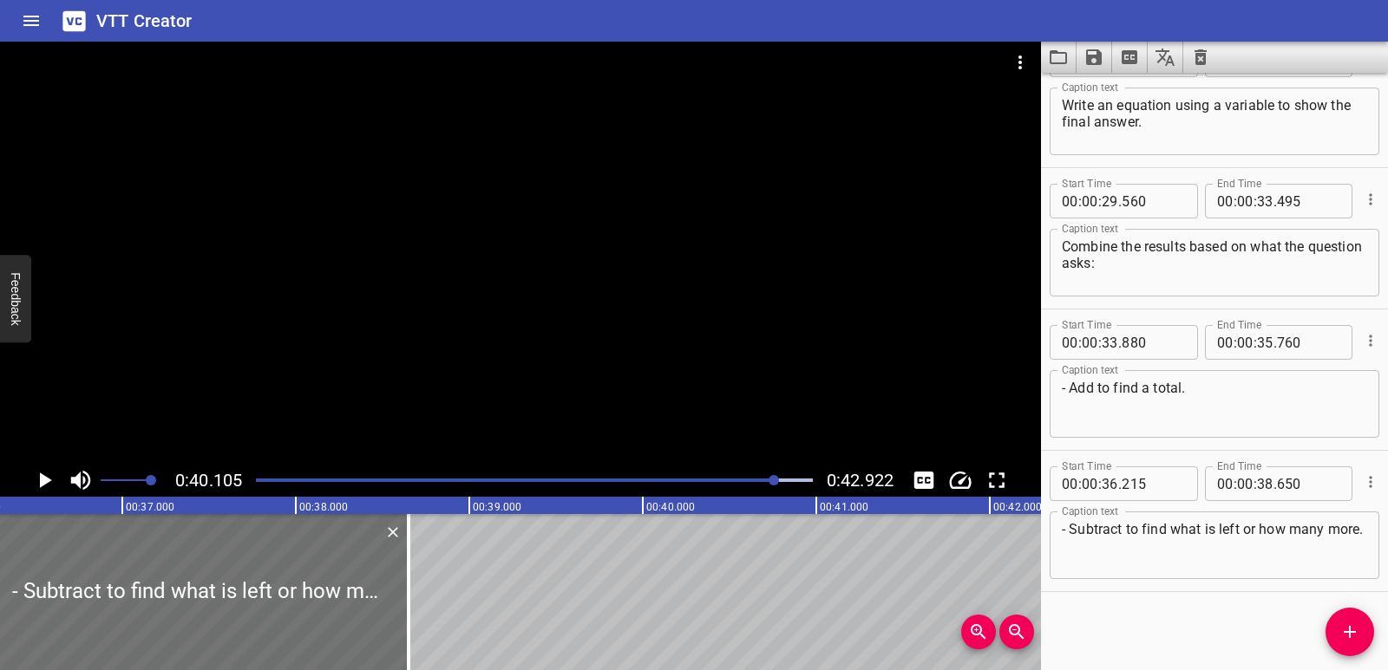
scroll to position [0, 6269]
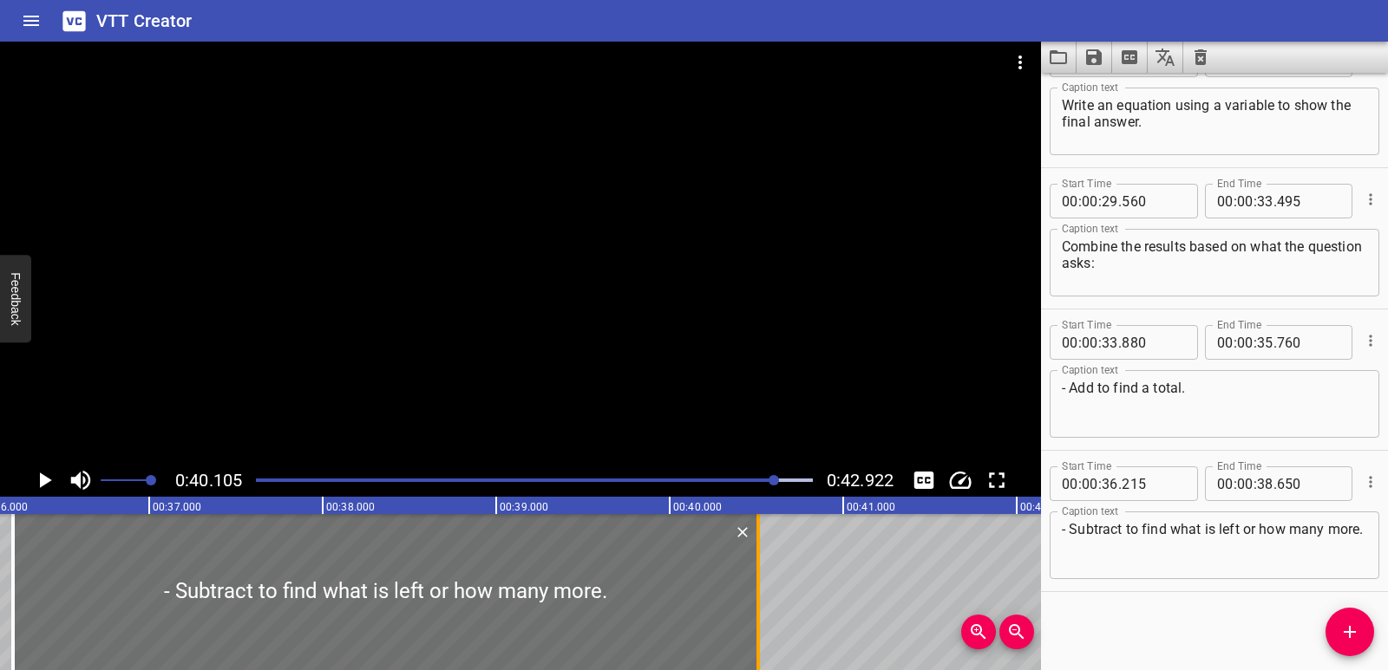
drag, startPoint x: 451, startPoint y: 573, endPoint x: 761, endPoint y: 564, distance: 309.8
click at [761, 564] on div at bounding box center [757, 592] width 17 height 156
type input "40"
type input "510"
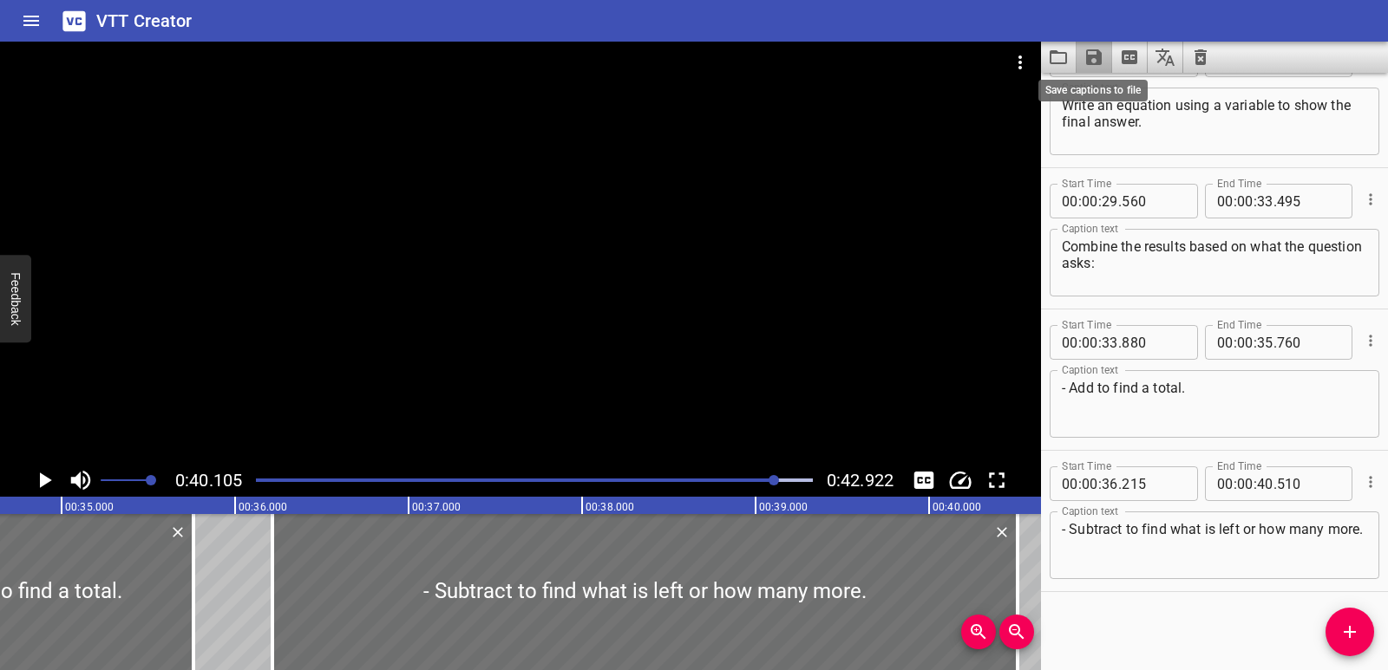
click at [1098, 65] on icon "Save captions to file" at bounding box center [1094, 57] width 16 height 16
click at [1123, 96] on li "Save to VTT file" at bounding box center [1139, 95] width 127 height 31
click at [270, 477] on div at bounding box center [534, 480] width 578 height 24
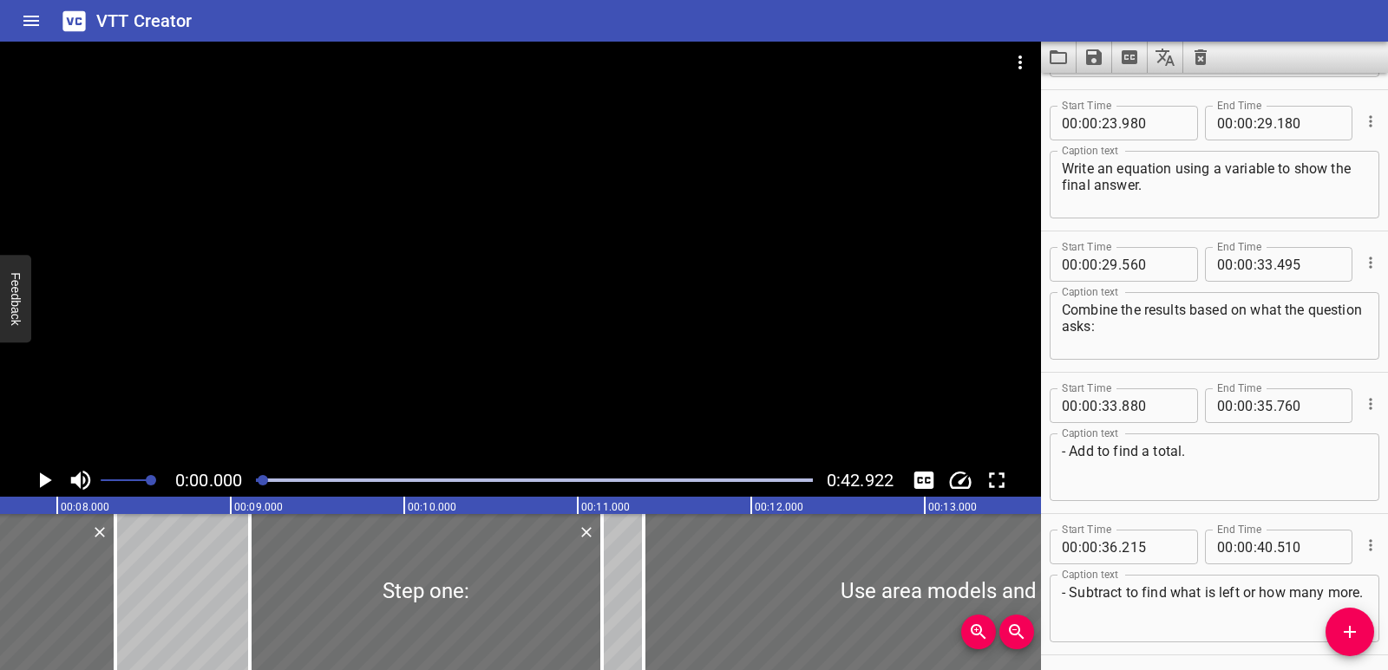
scroll to position [0, 1137]
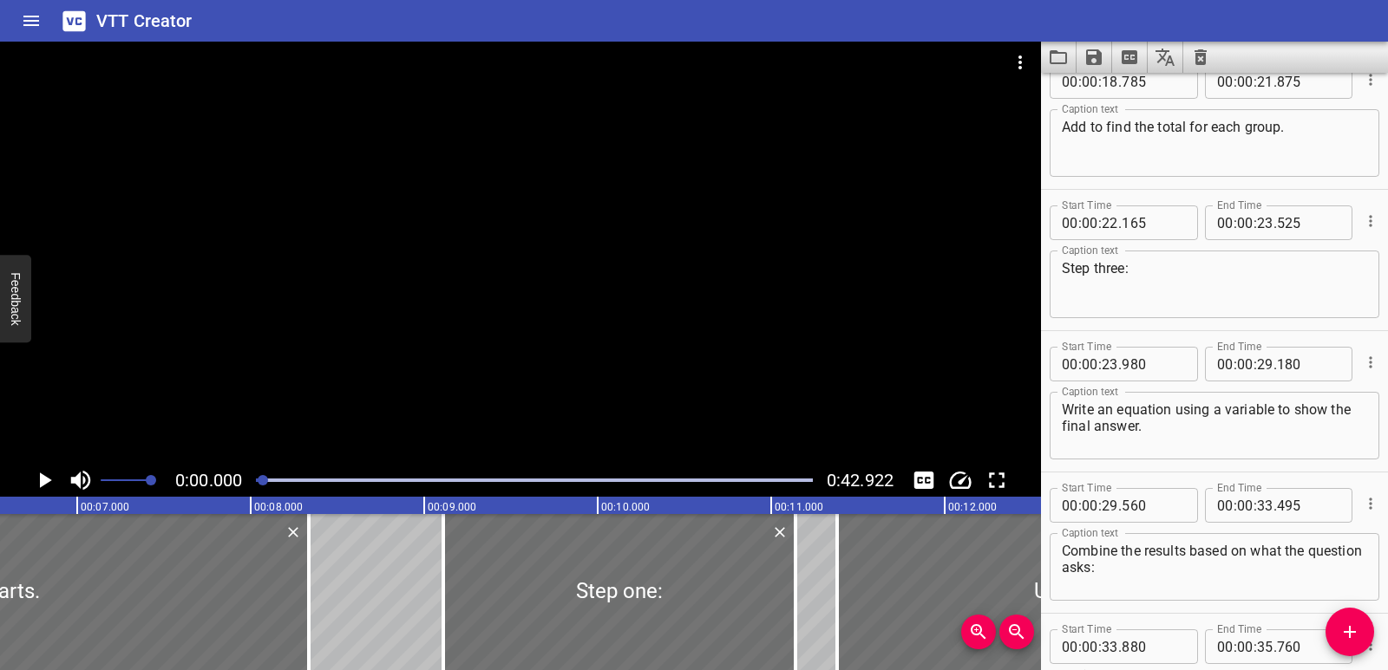
click at [262, 482] on div at bounding box center [263, 480] width 10 height 10
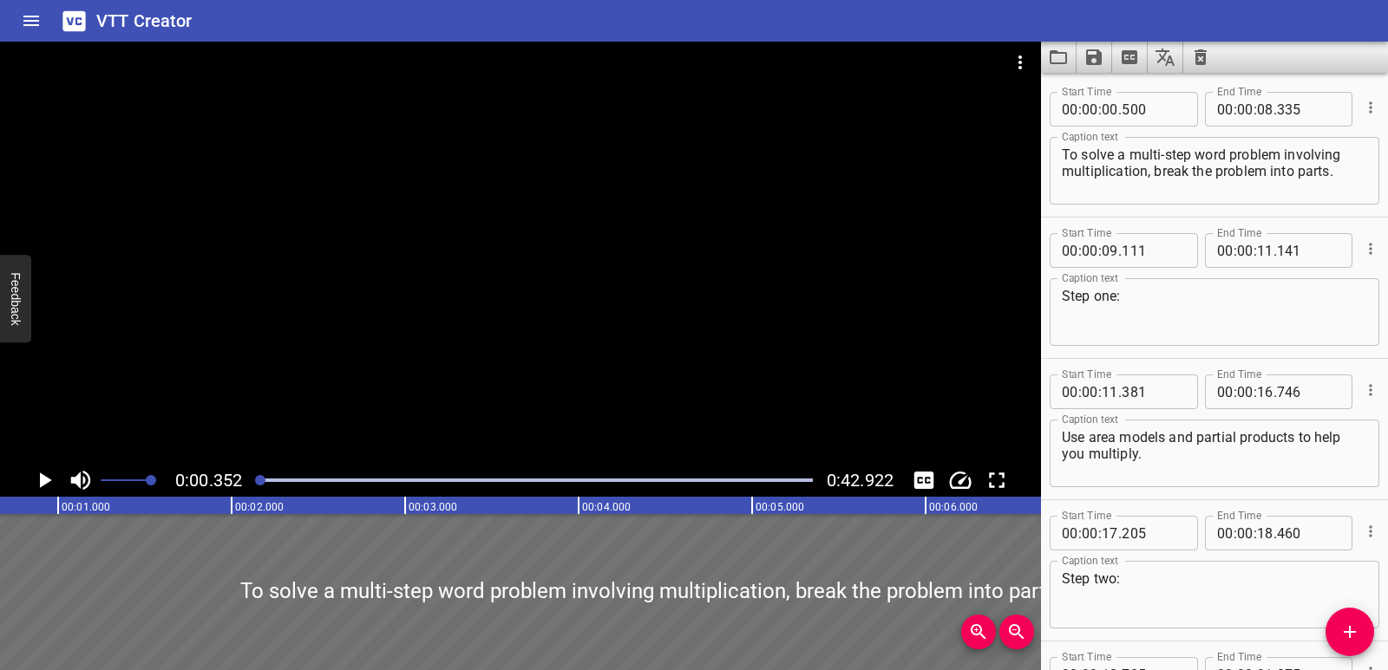
scroll to position [0, 61]
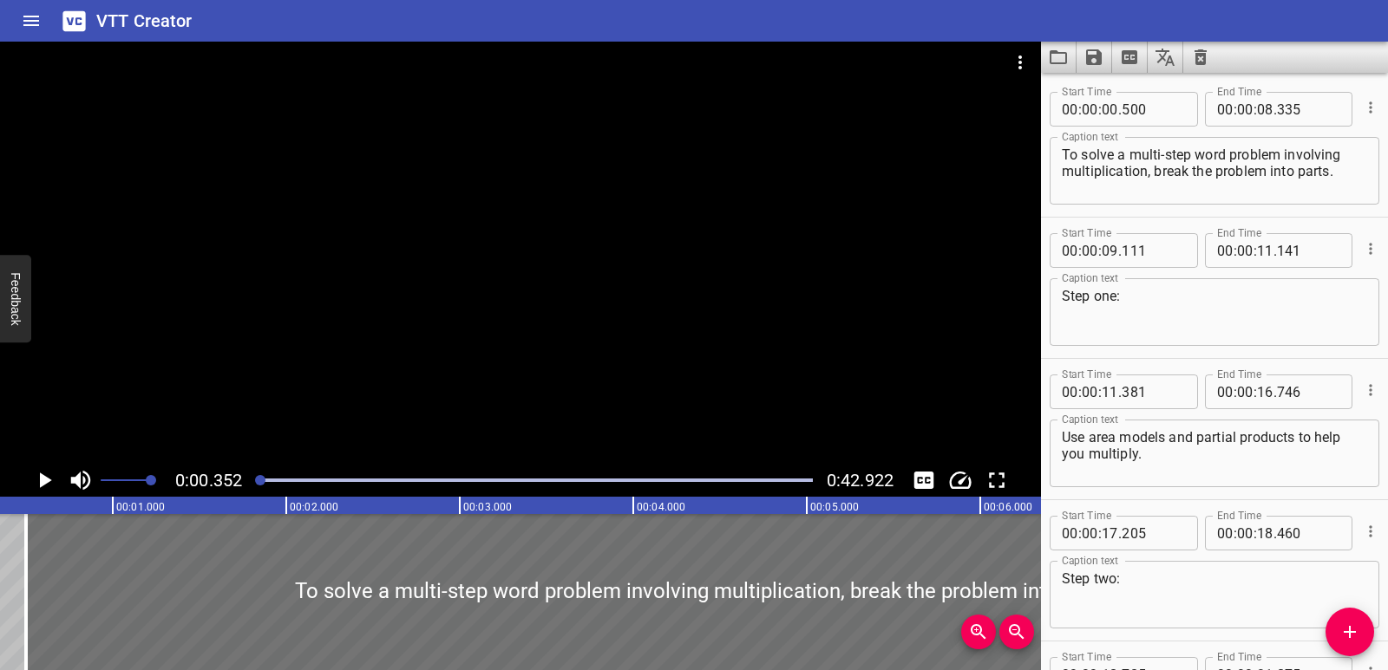
click at [47, 484] on icon "Play/Pause" at bounding box center [44, 480] width 26 height 26
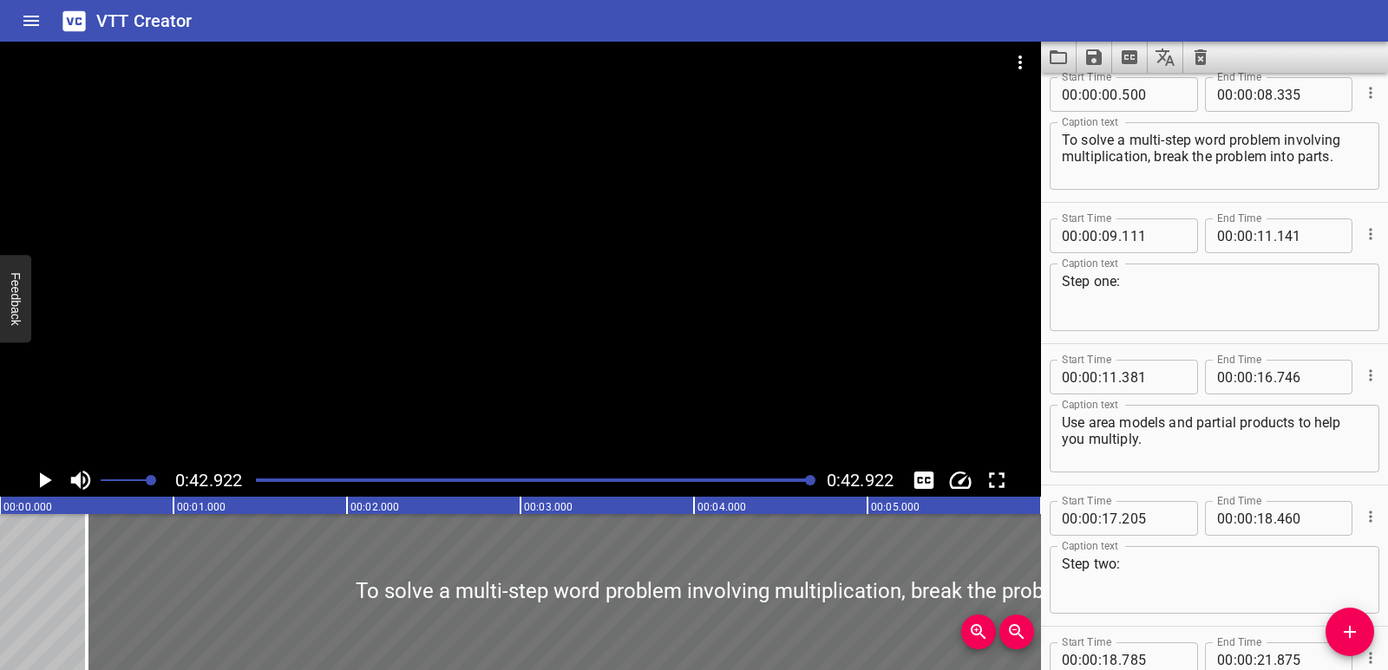
scroll to position [0, 0]
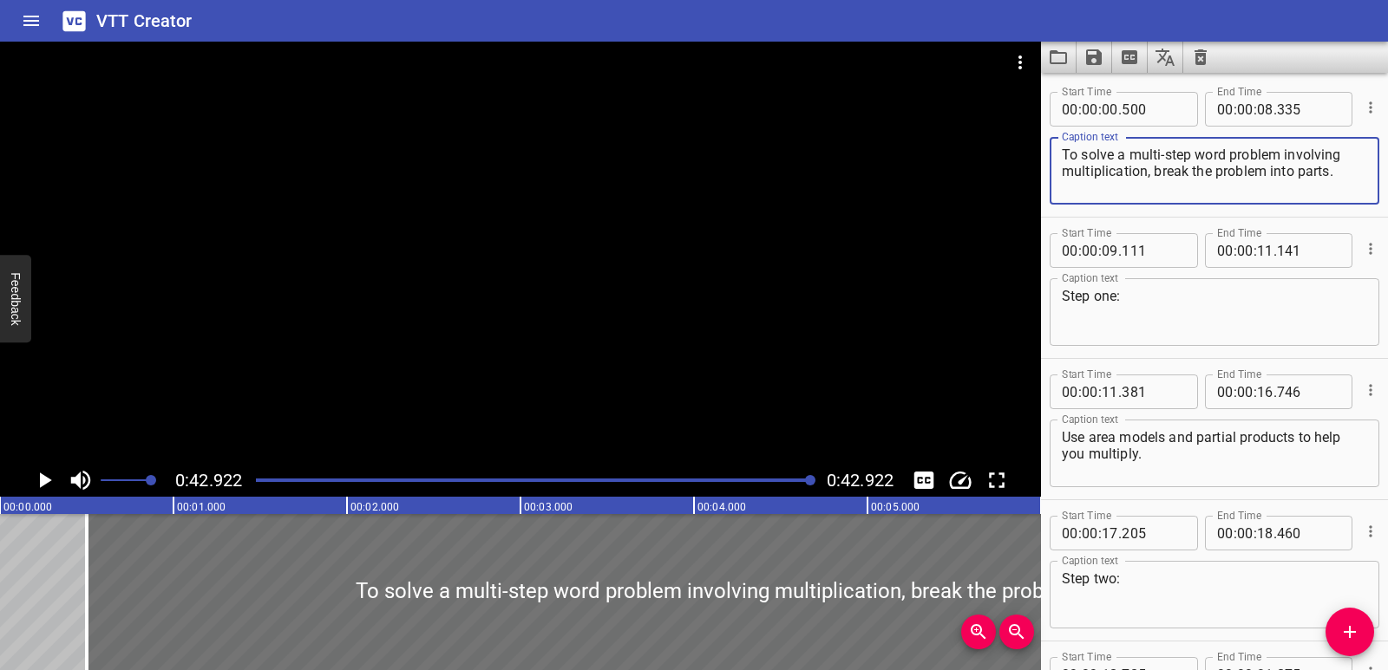
drag, startPoint x: 1160, startPoint y: 169, endPoint x: 1350, endPoint y: 173, distance: 190.0
click at [1351, 173] on textarea "To solve a multi-step word problem involving multiplication, break the problem …" at bounding box center [1214, 171] width 305 height 49
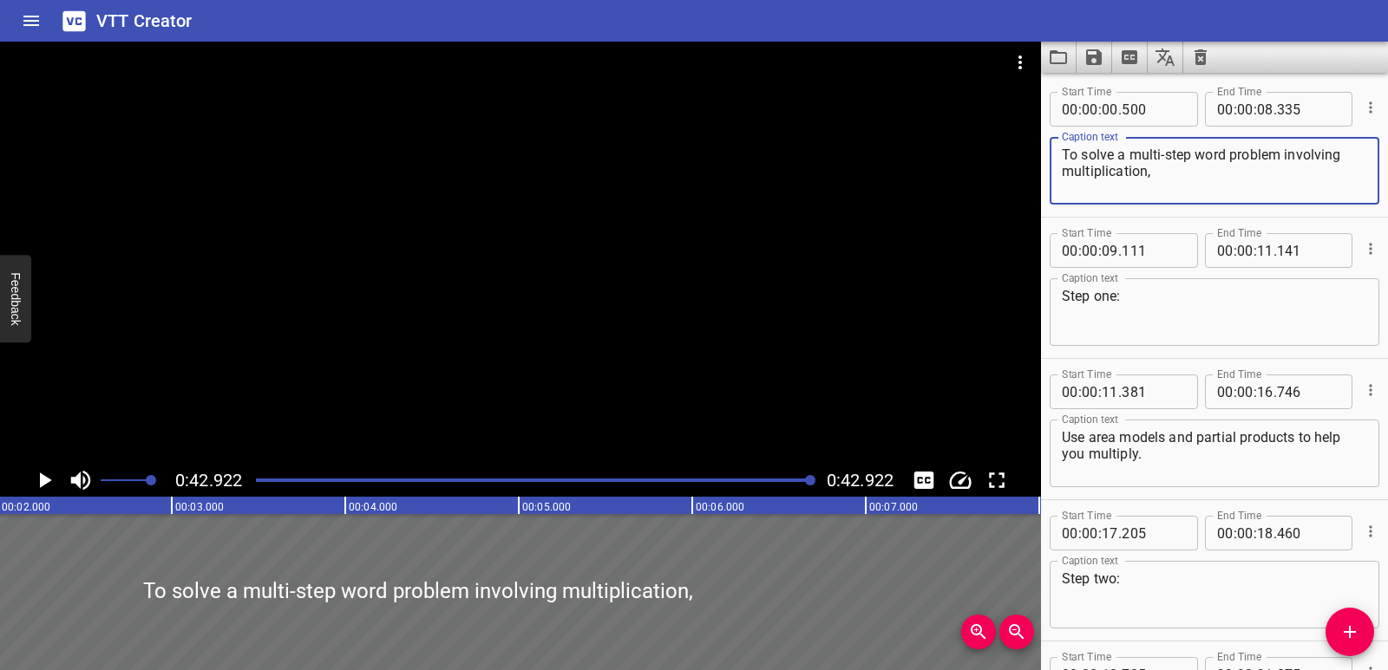
scroll to position [0, 885]
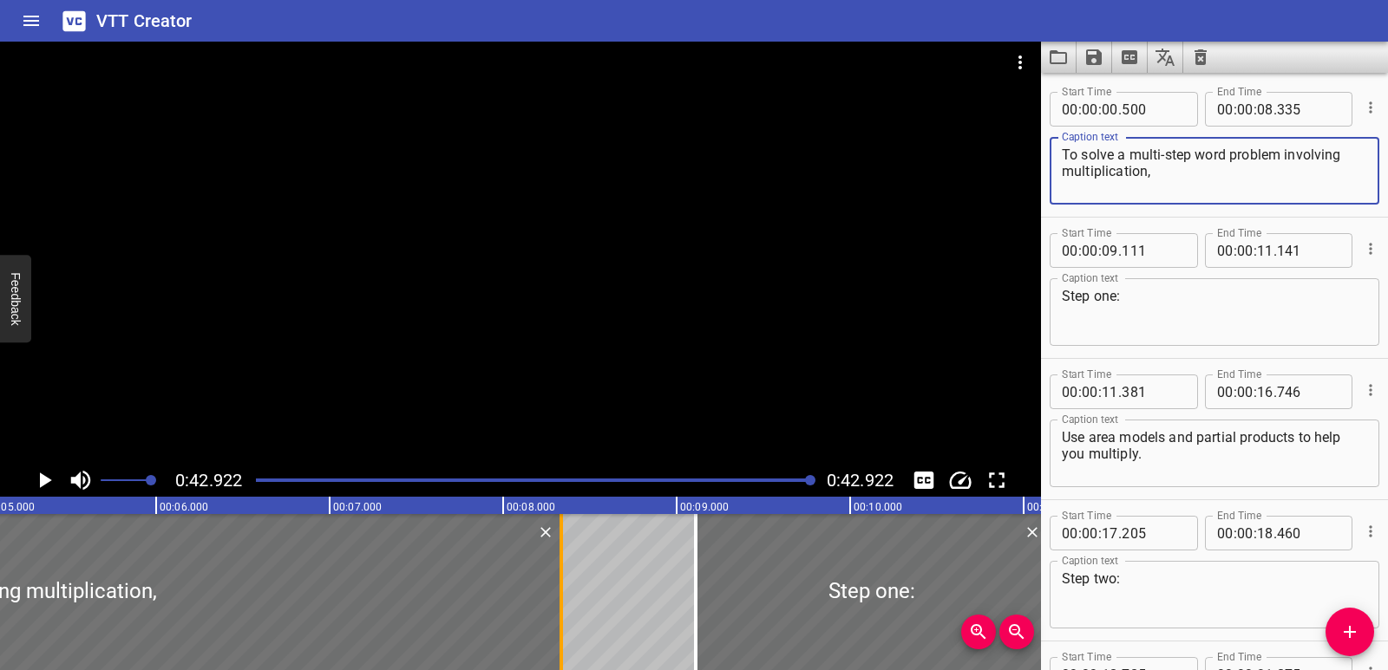
type textarea "To solve a multi-step word problem involving multiplication,"
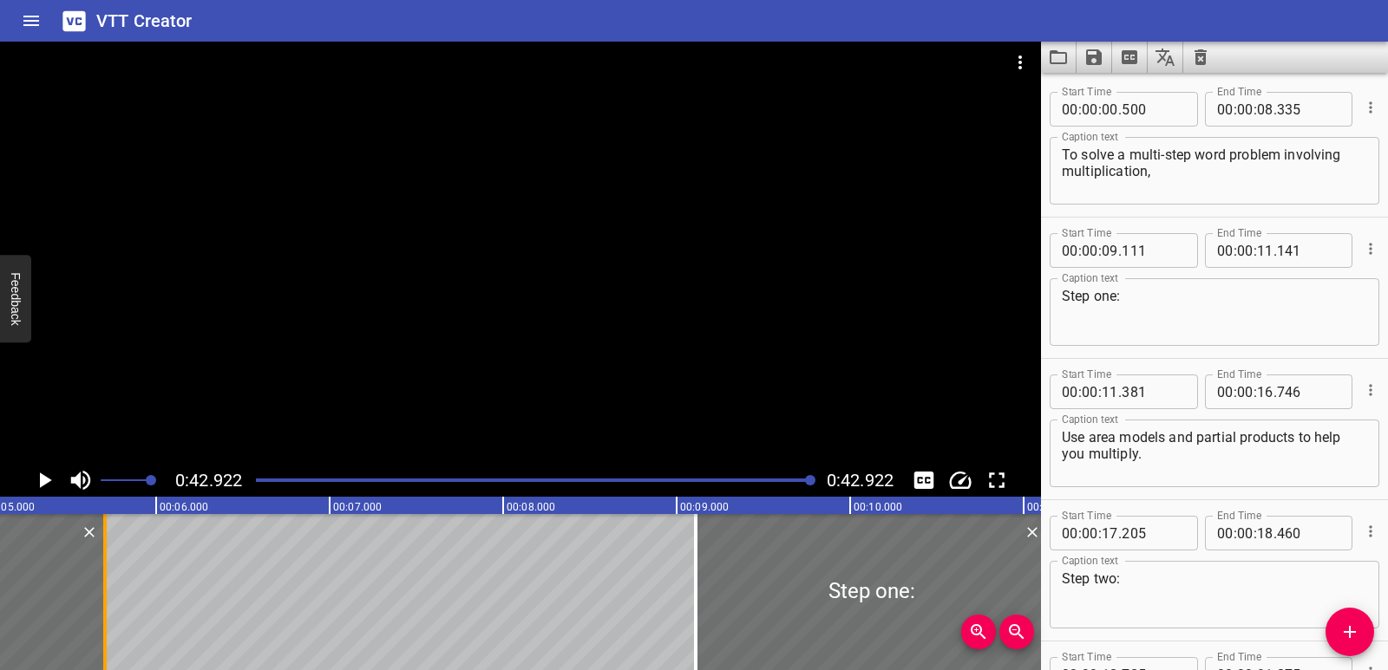
drag, startPoint x: 558, startPoint y: 569, endPoint x: 105, endPoint y: 578, distance: 452.8
click at [105, 578] on div at bounding box center [104, 592] width 3 height 156
type input "05"
type input "705"
click at [1355, 633] on icon "Add Cue" at bounding box center [1350, 632] width 12 height 12
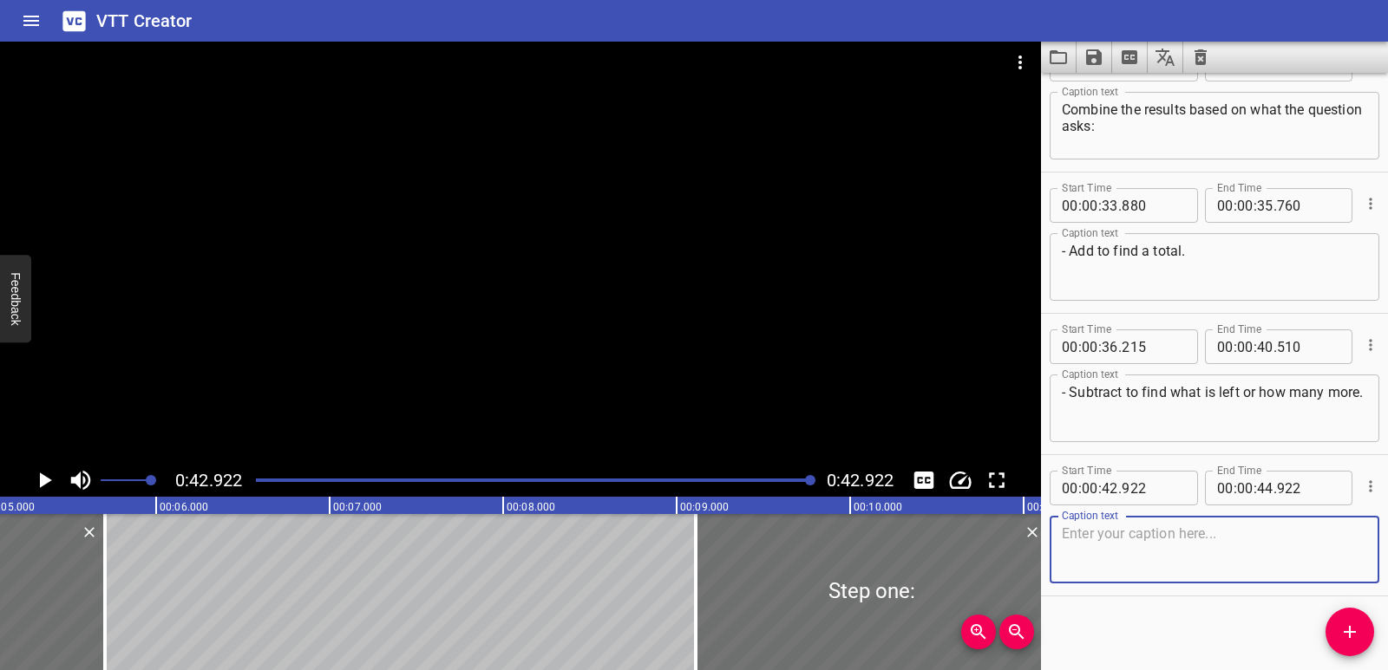
scroll to position [1039, 0]
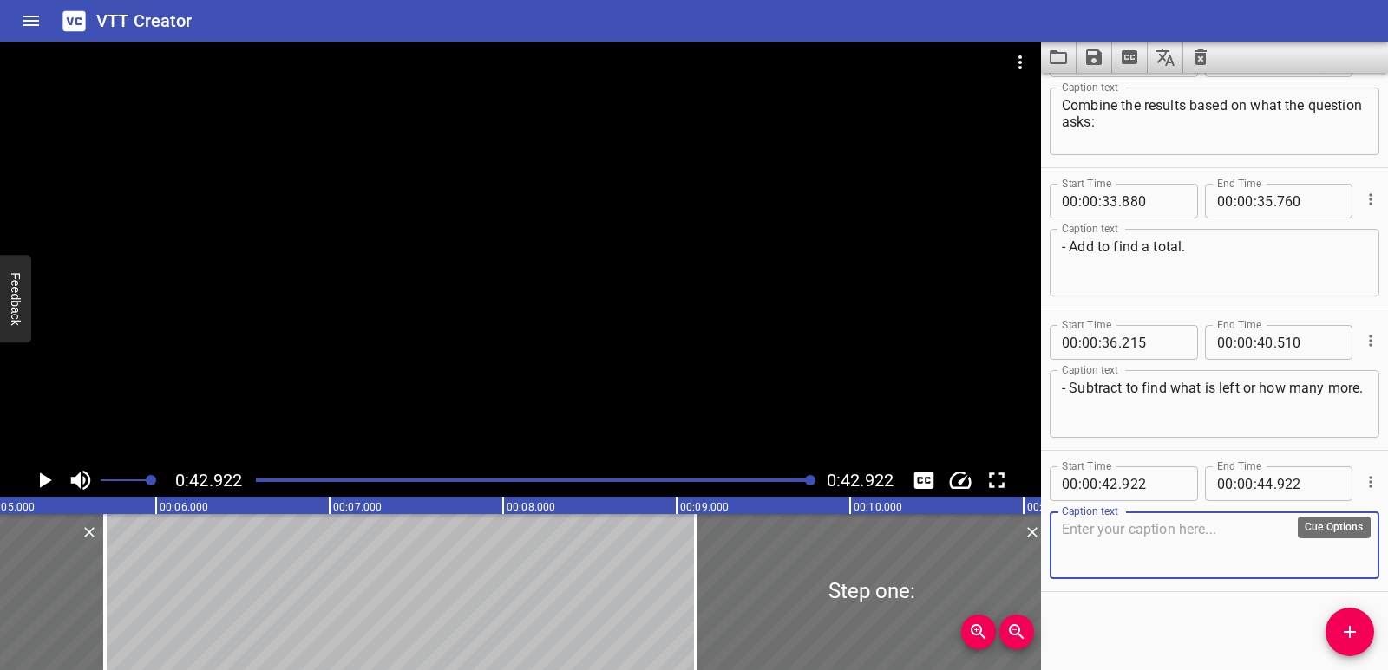
click at [1362, 490] on icon "Cue Options" at bounding box center [1370, 482] width 17 height 17
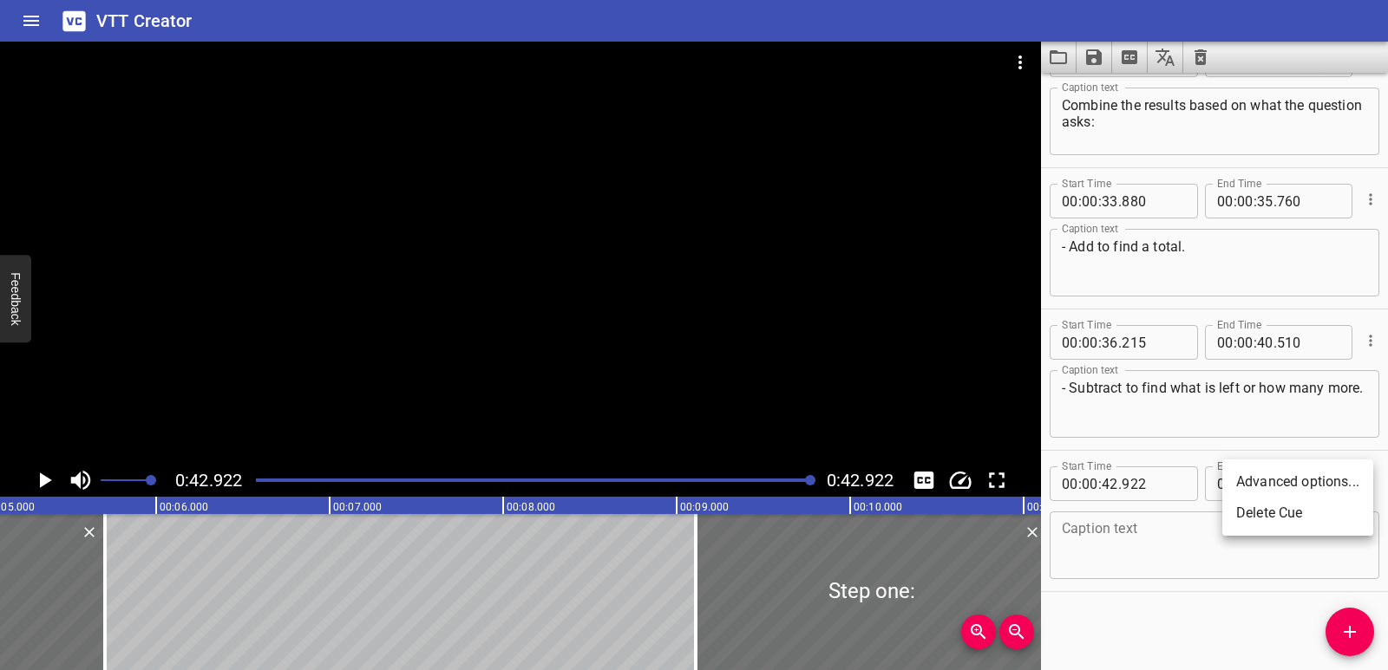
click at [1309, 514] on li "Delete Cue" at bounding box center [1297, 513] width 151 height 31
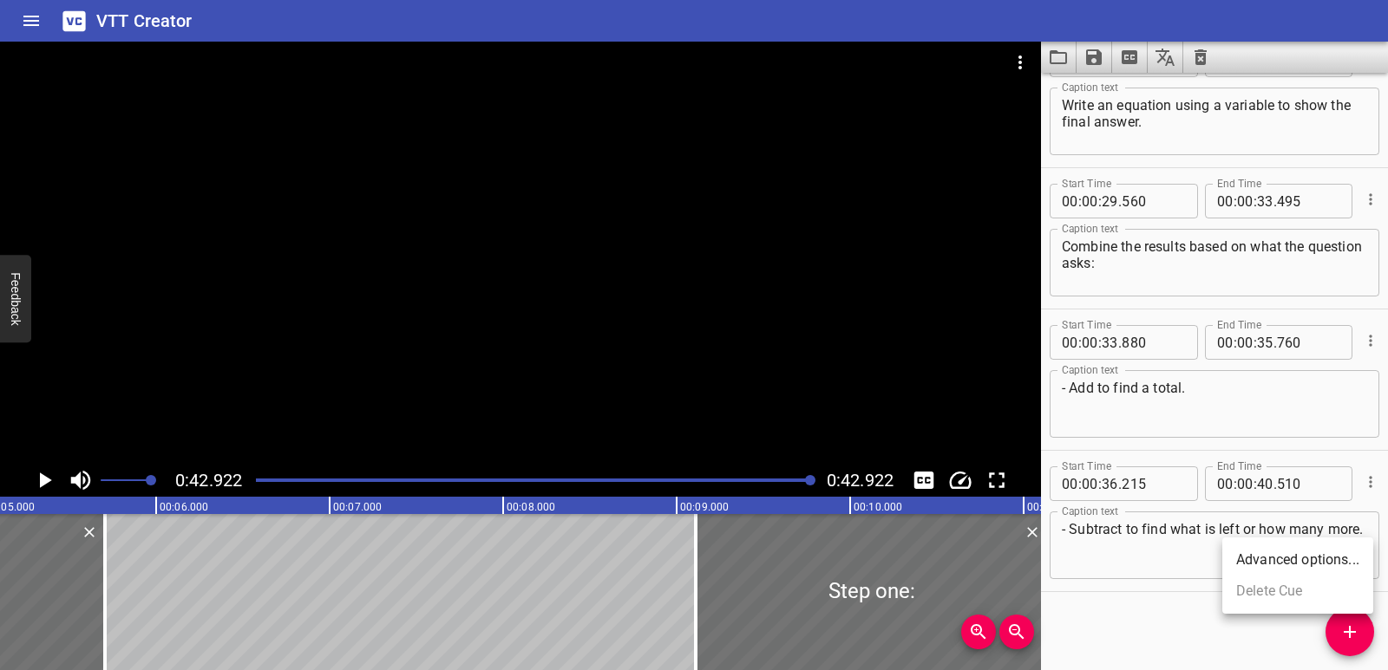
scroll to position [898, 0]
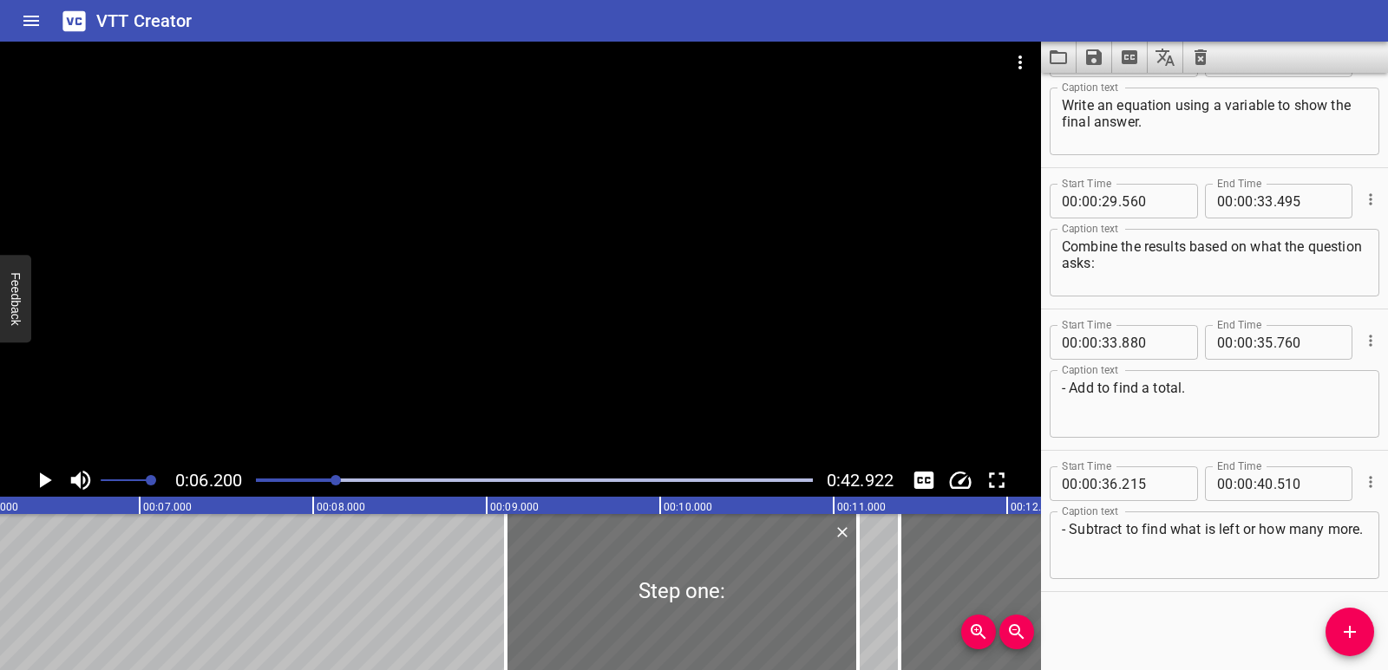
scroll to position [0, 1076]
click at [1355, 623] on button "Add Cue" at bounding box center [1349, 632] width 49 height 49
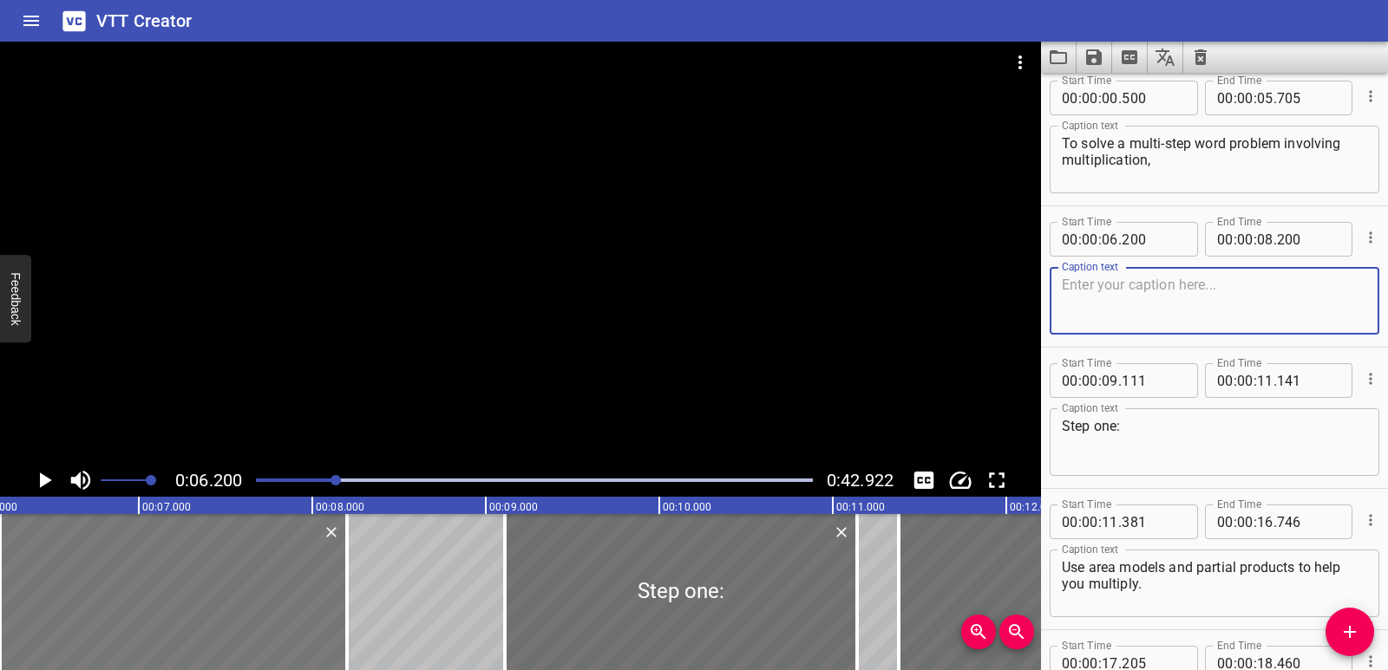
scroll to position [0, 0]
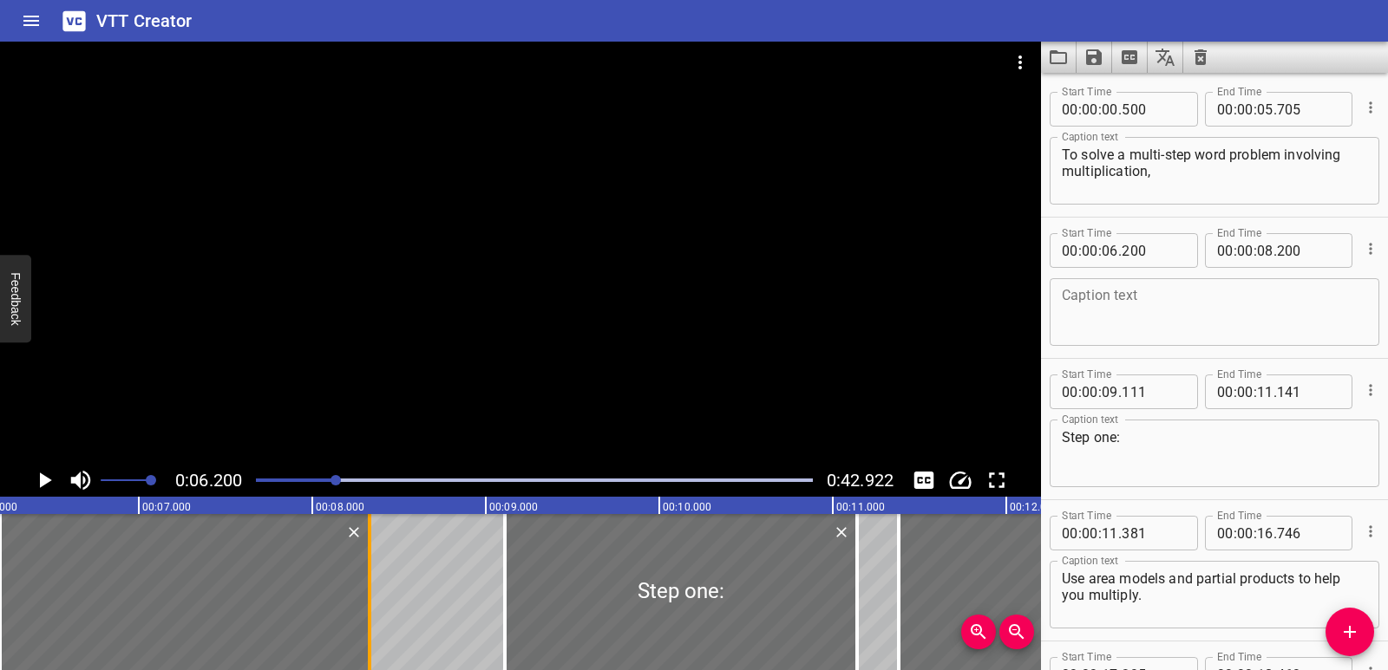
drag, startPoint x: 348, startPoint y: 600, endPoint x: 369, endPoint y: 598, distance: 21.8
click at [369, 598] on div at bounding box center [369, 592] width 3 height 156
type input "330"
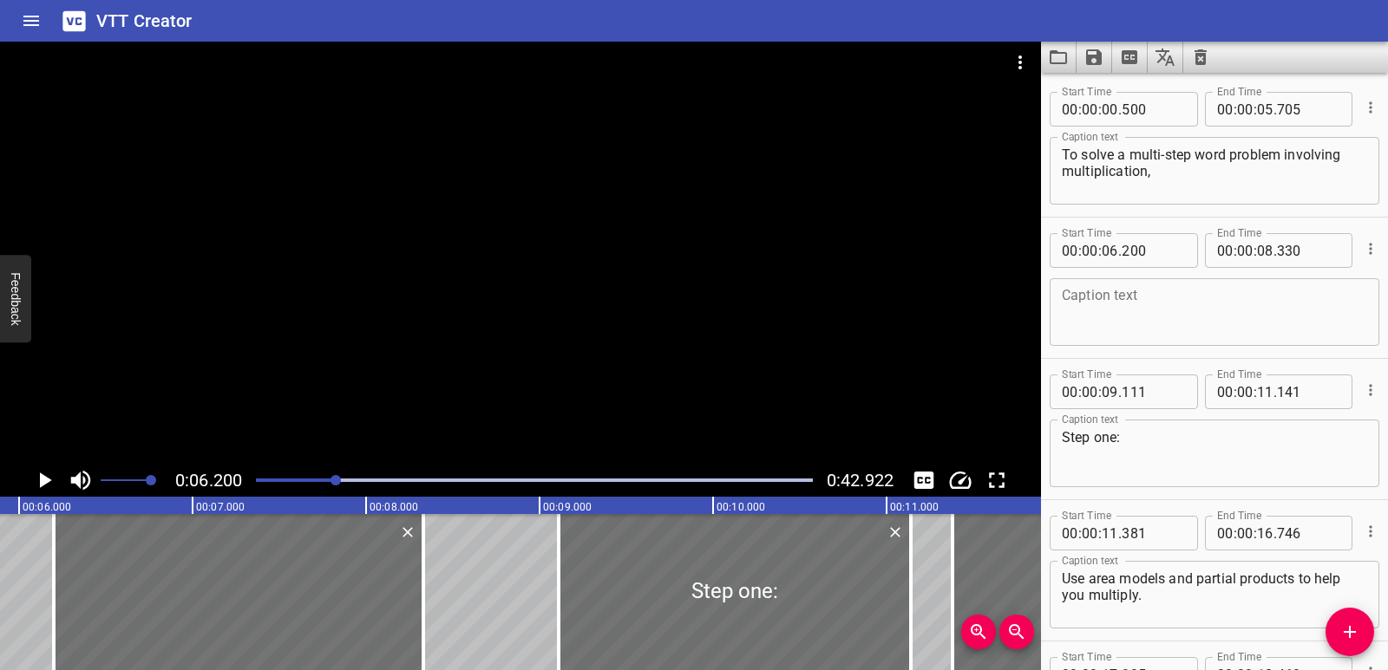
scroll to position [0, 986]
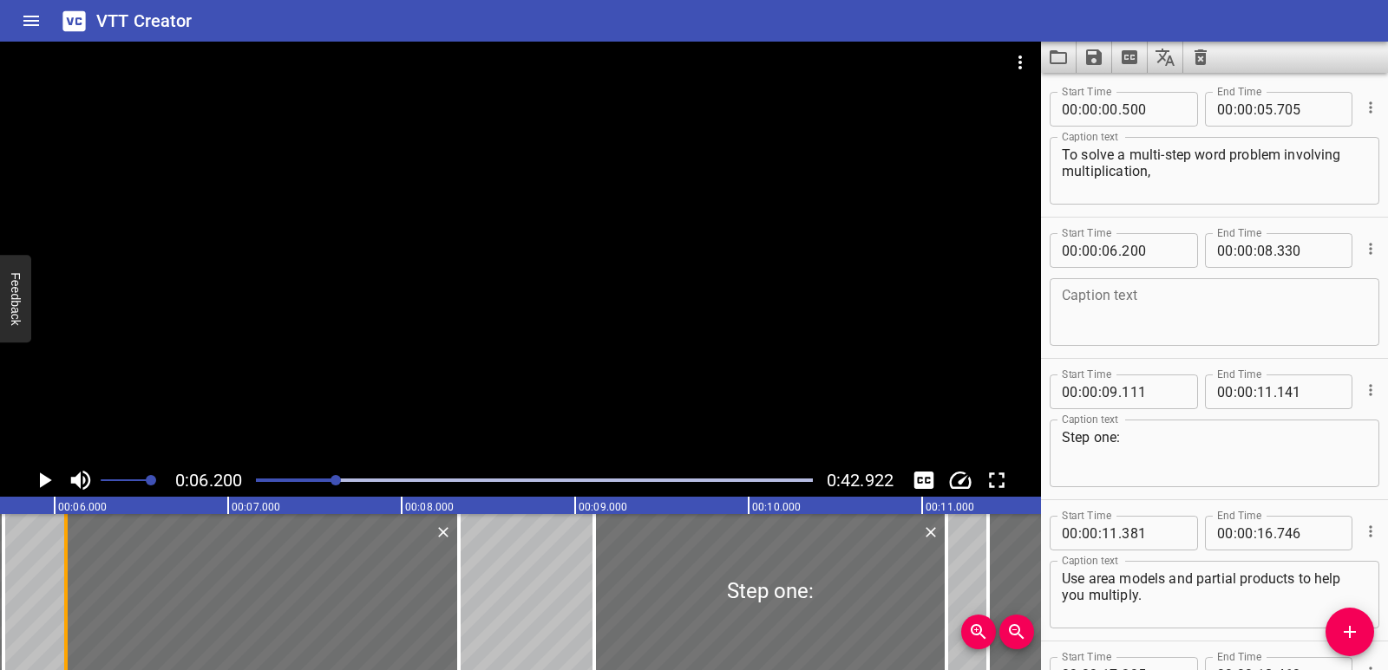
drag, startPoint x: 93, startPoint y: 594, endPoint x: 69, endPoint y: 595, distance: 23.4
click at [69, 597] on div at bounding box center [65, 592] width 17 height 156
type input "065"
click at [1179, 325] on textarea at bounding box center [1214, 312] width 305 height 49
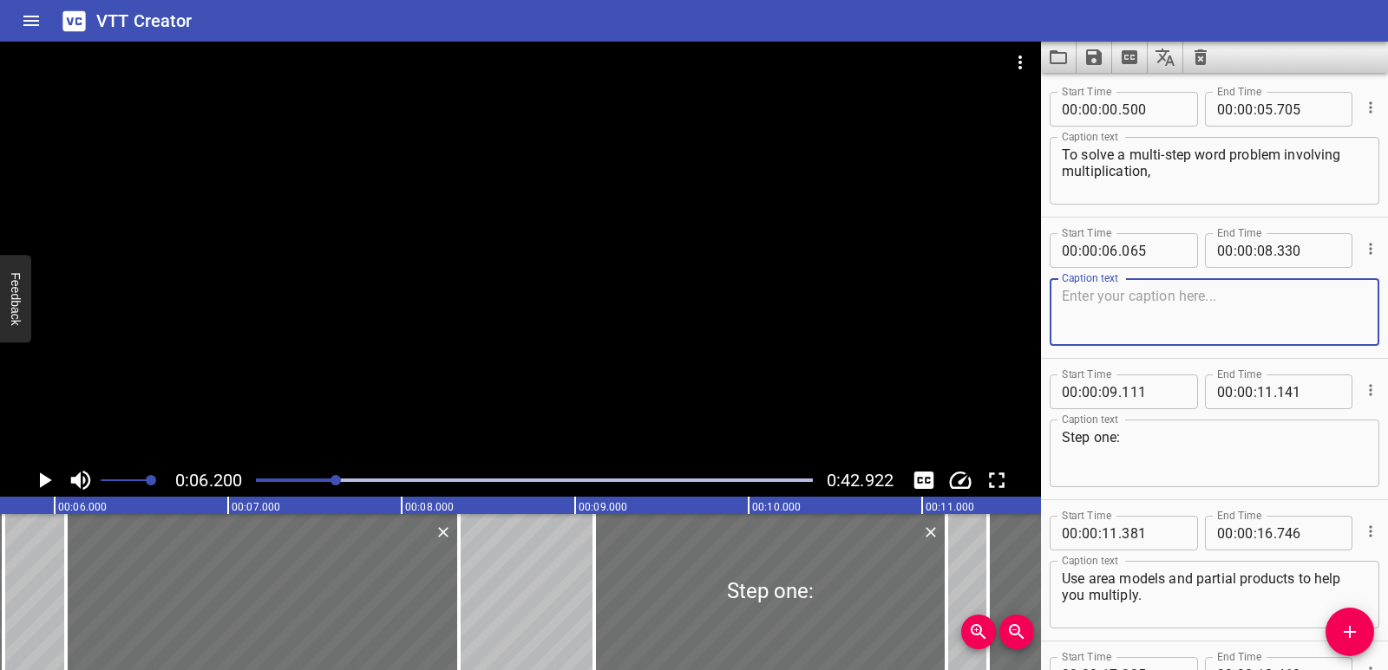
paste textarea "break the problem into parts."
type textarea "break the problem into parts."
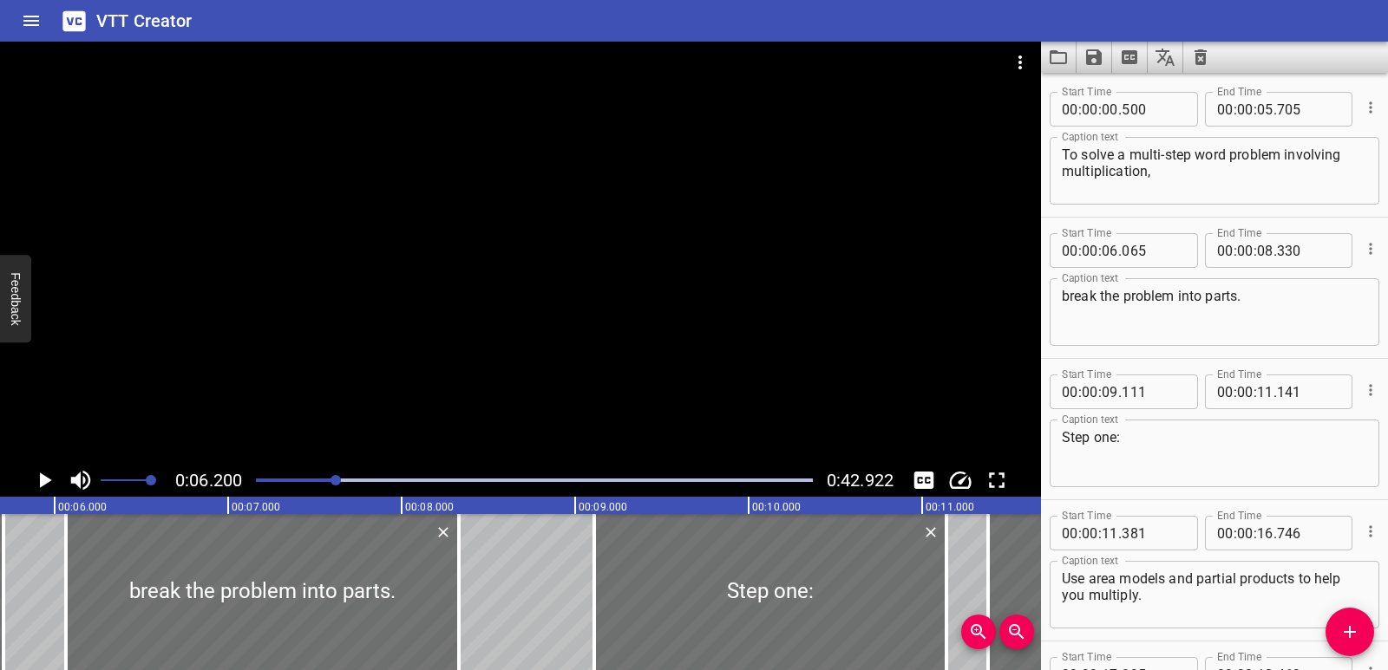
click at [305, 478] on div at bounding box center [534, 480] width 578 height 24
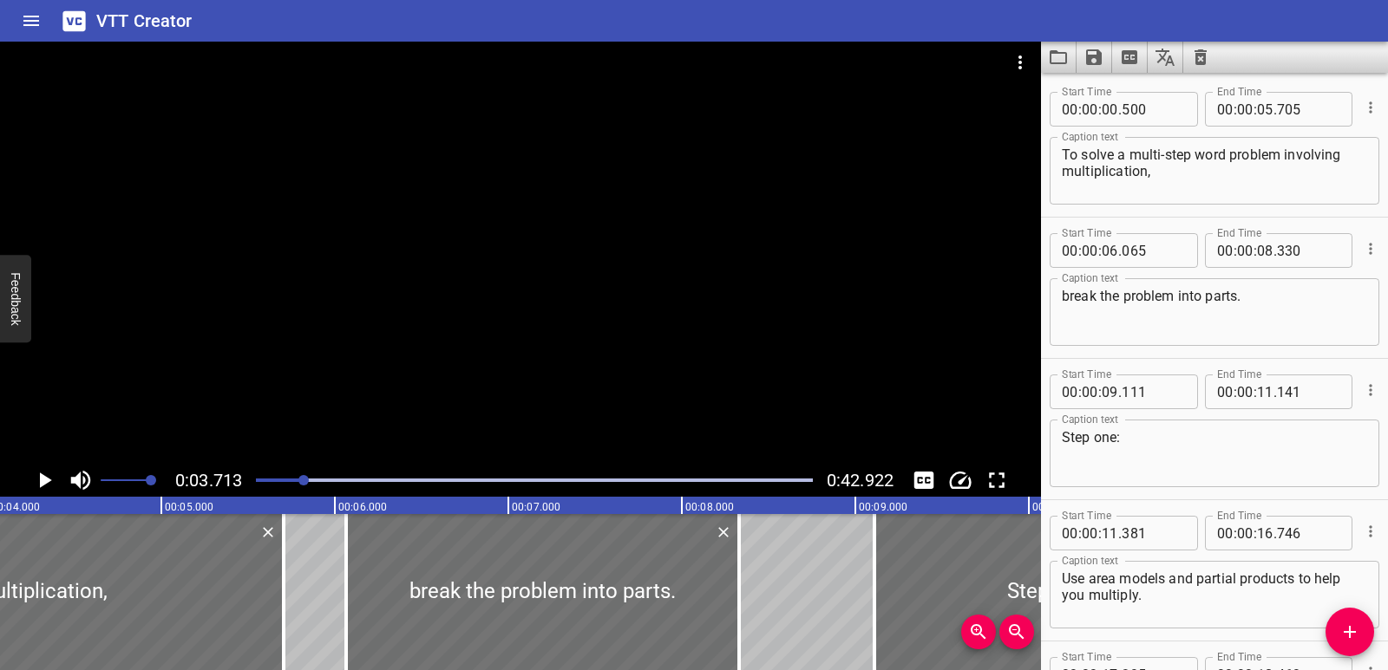
scroll to position [0, 644]
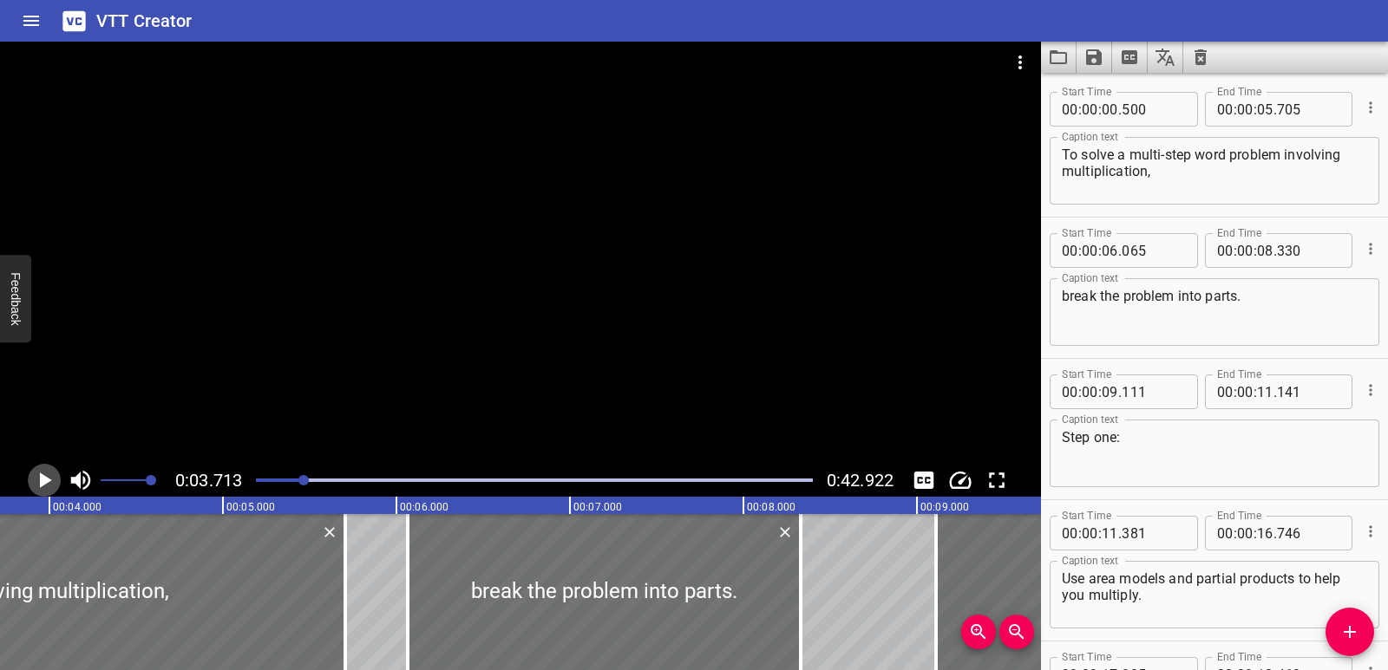
click at [39, 476] on icon "Play/Pause" at bounding box center [44, 480] width 26 height 26
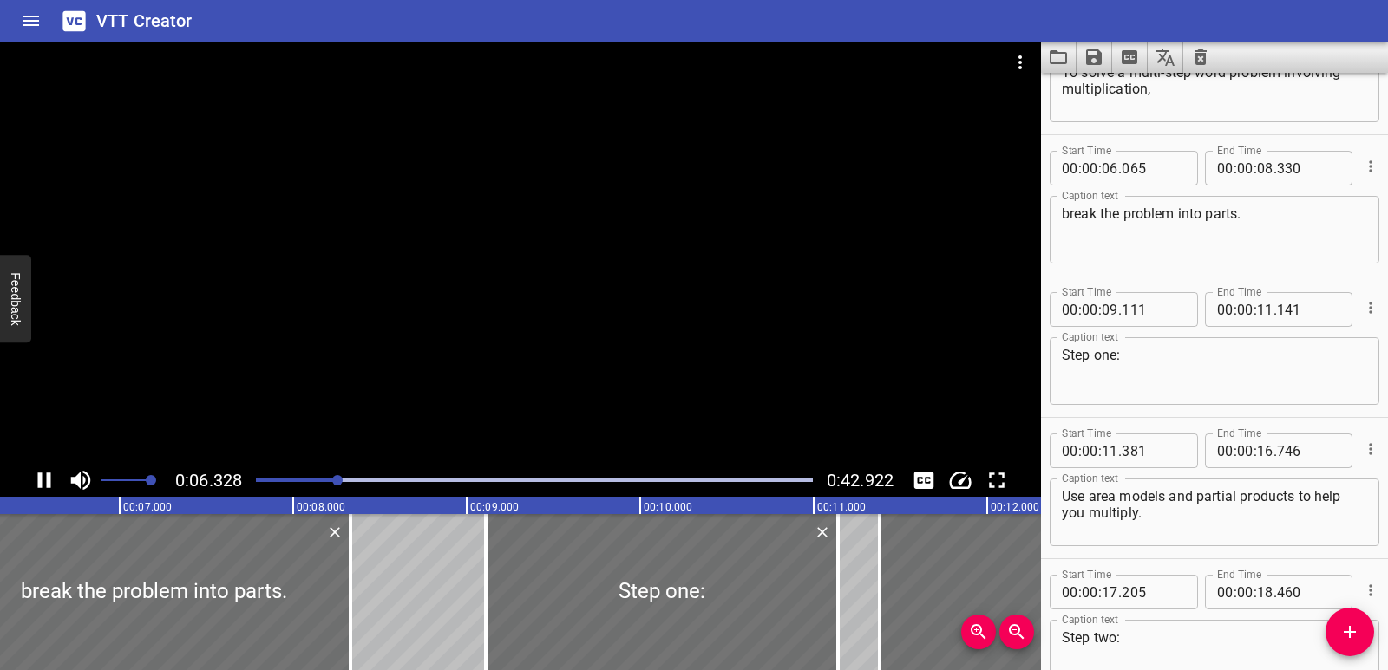
scroll to position [141, 0]
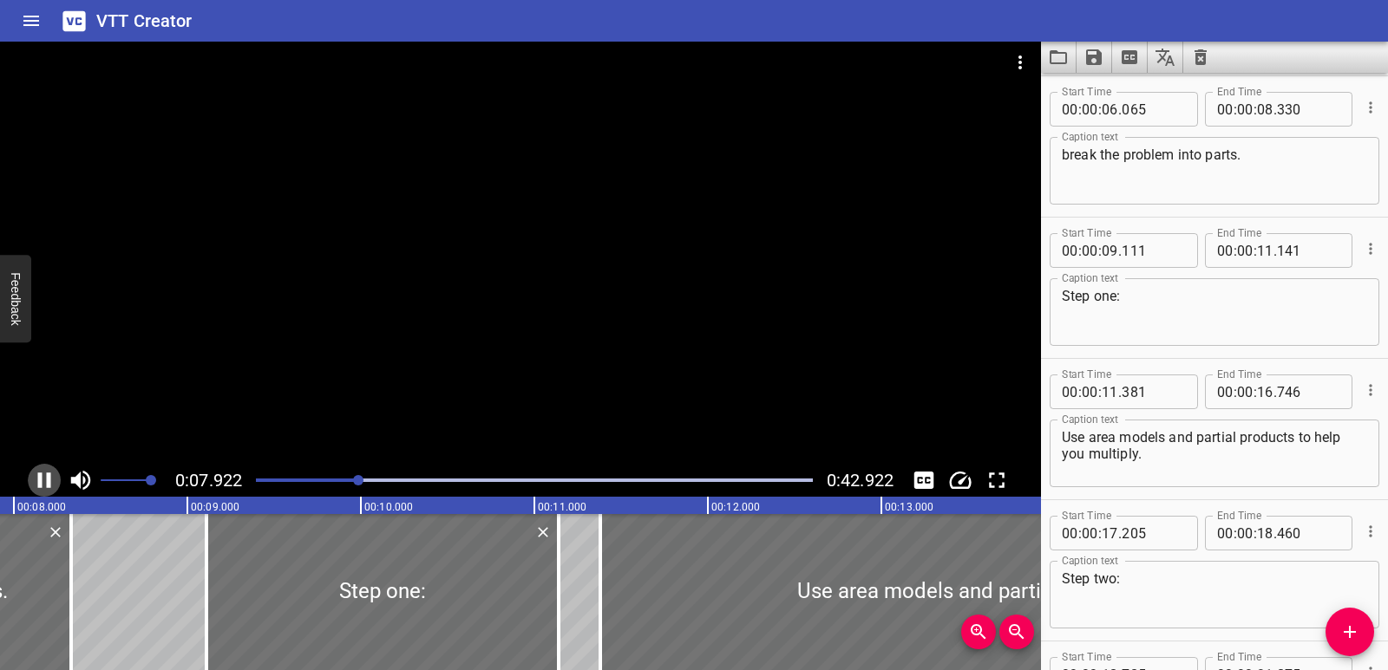
click at [50, 479] on icon "Play/Pause" at bounding box center [44, 481] width 13 height 16
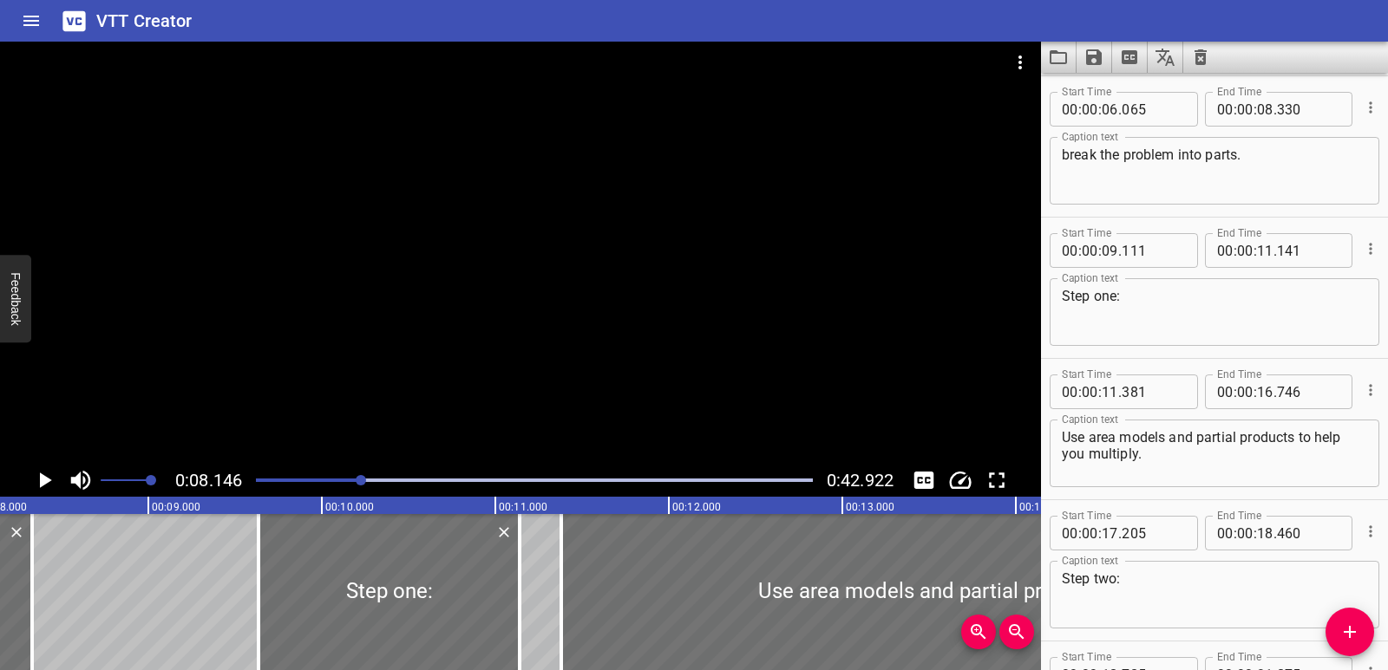
drag, startPoint x: 171, startPoint y: 572, endPoint x: 81, endPoint y: 510, distance: 109.2
click at [257, 563] on div at bounding box center [258, 592] width 3 height 156
type input "601"
click at [41, 482] on icon "Play/Pause" at bounding box center [46, 481] width 12 height 16
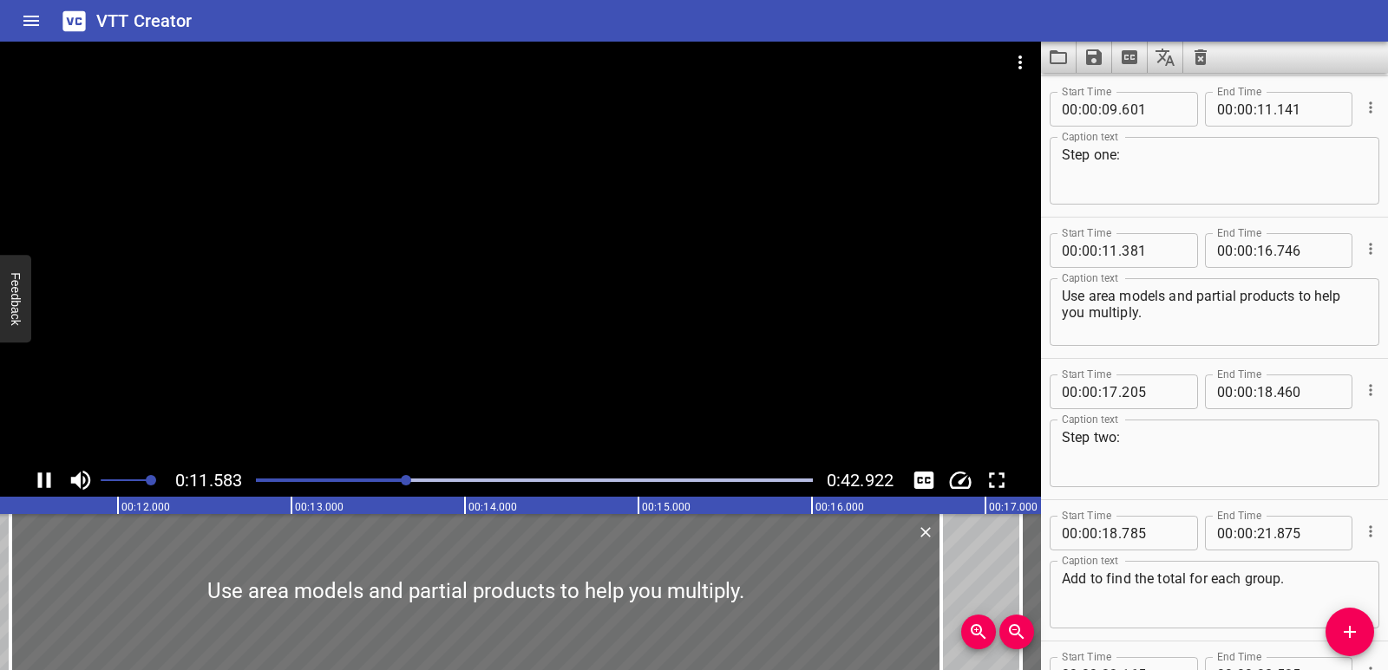
scroll to position [424, 0]
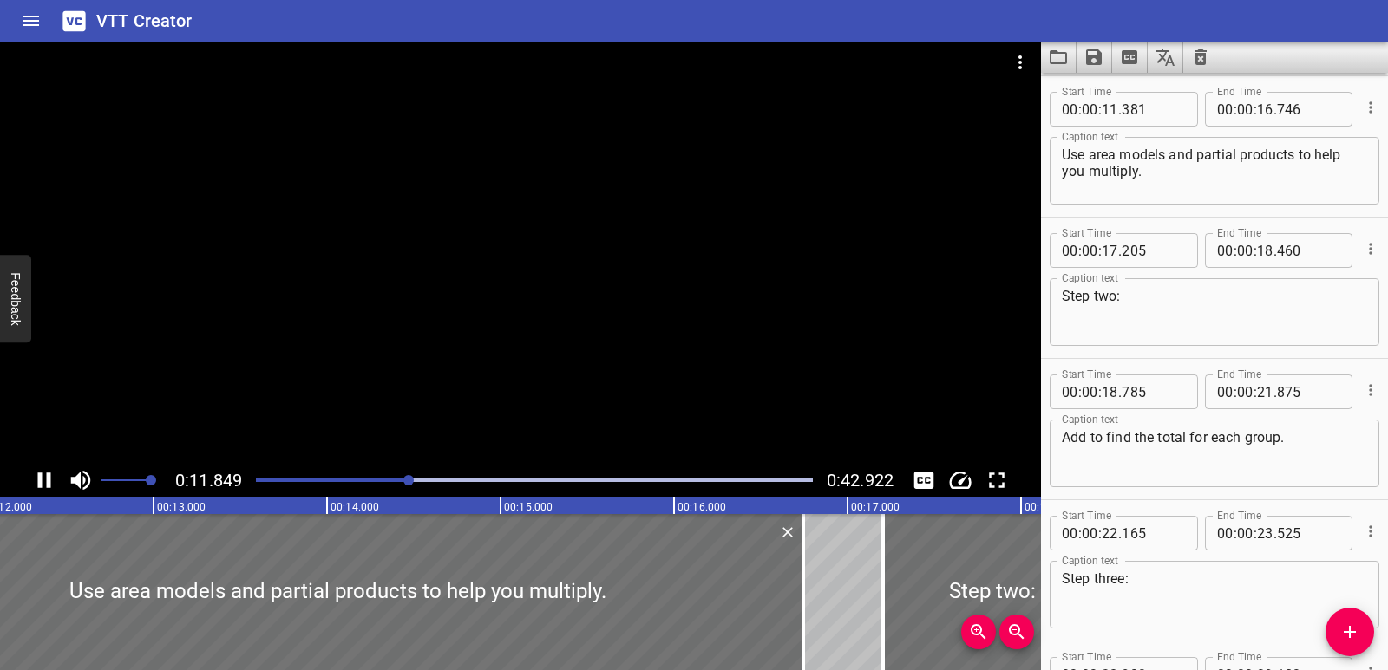
click at [42, 478] on icon "Play/Pause" at bounding box center [44, 481] width 13 height 16
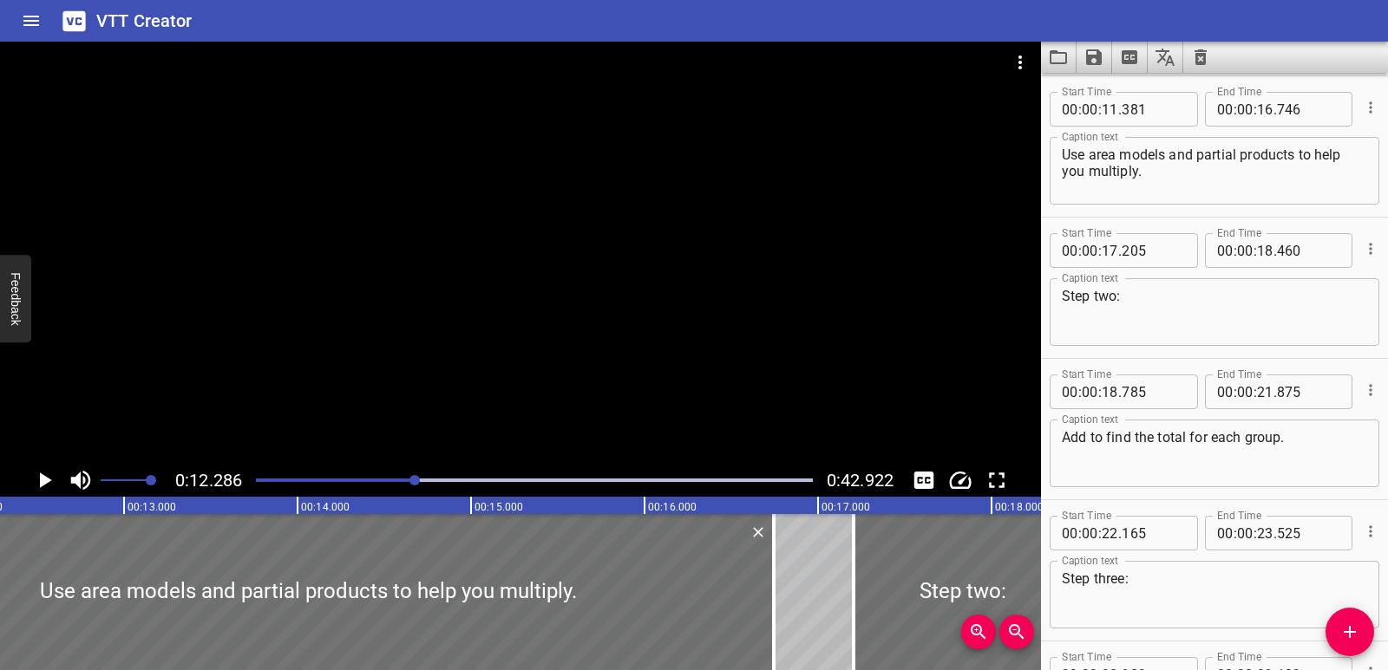
click at [1096, 63] on icon "Save captions to file" at bounding box center [1094, 57] width 16 height 16
click at [1116, 95] on li "Save to VTT file" at bounding box center [1139, 95] width 127 height 31
